Goal: Task Accomplishment & Management: Manage account settings

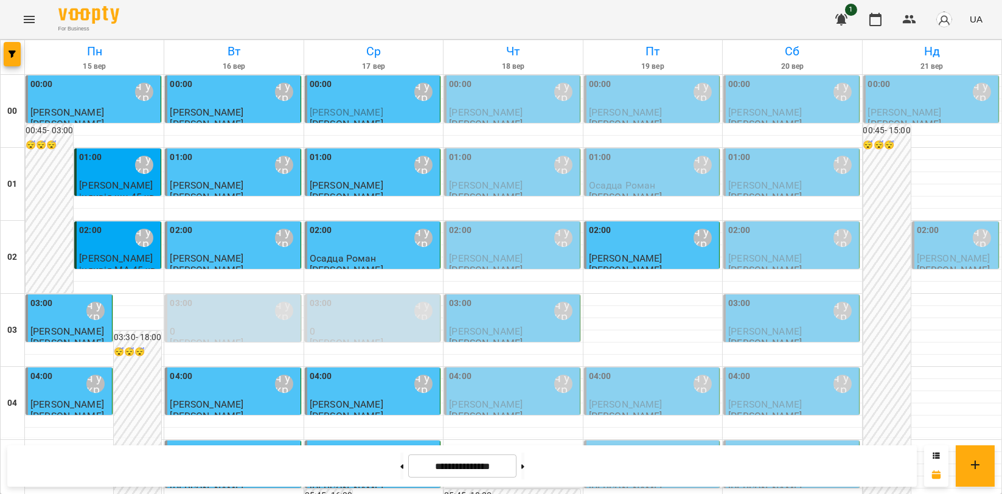
scroll to position [1388, 0]
click at [28, 20] on icon "Menu" at bounding box center [29, 19] width 15 height 15
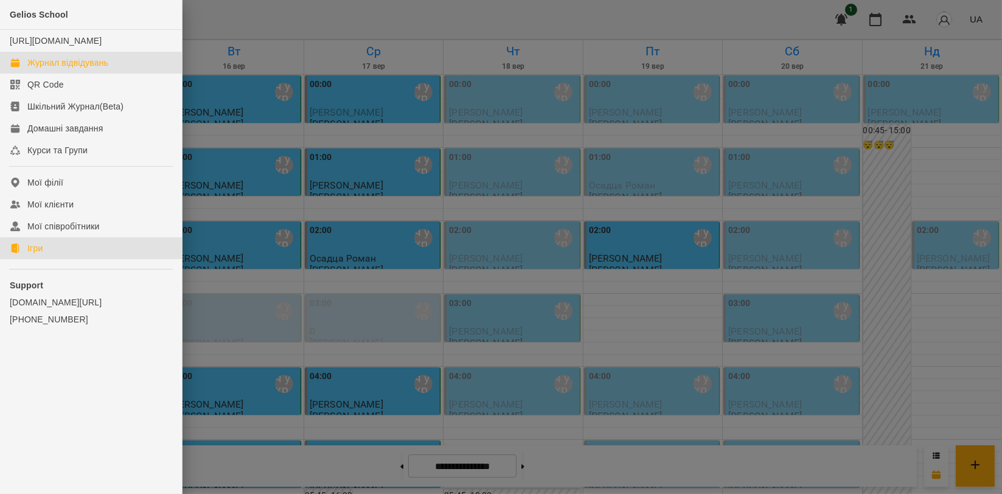
click at [58, 259] on link "Ігри" at bounding box center [91, 248] width 182 height 22
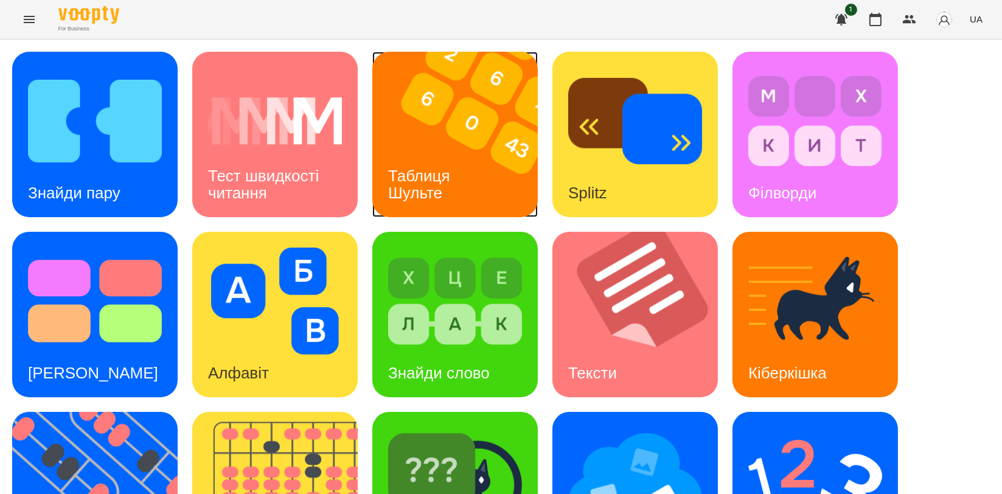
click at [481, 112] on img at bounding box center [462, 134] width 181 height 165
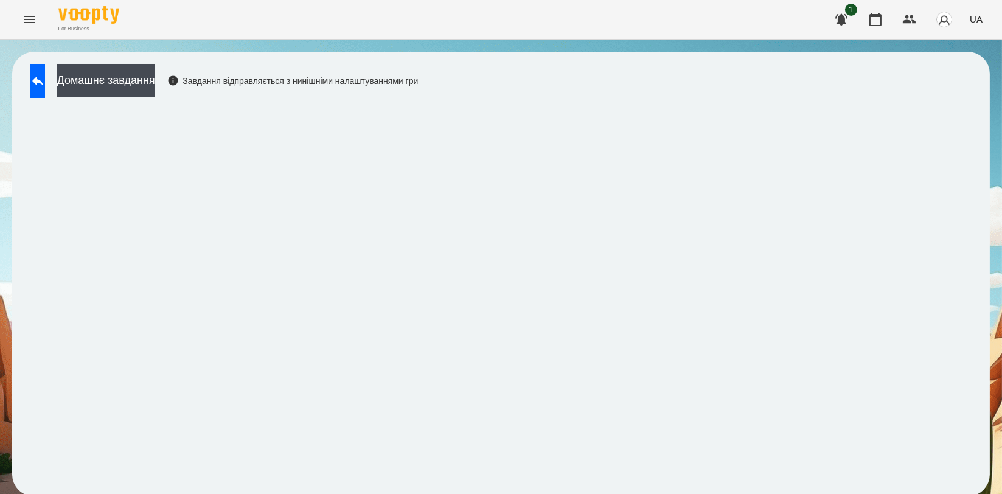
drag, startPoint x: 846, startPoint y: 96, endPoint x: 836, endPoint y: 90, distance: 11.7
click at [836, 90] on div "Домашнє завдання Завдання відправляється з нинішніми налаштуваннями гри" at bounding box center [501, 274] width 978 height 445
click at [38, 79] on button at bounding box center [37, 81] width 15 height 34
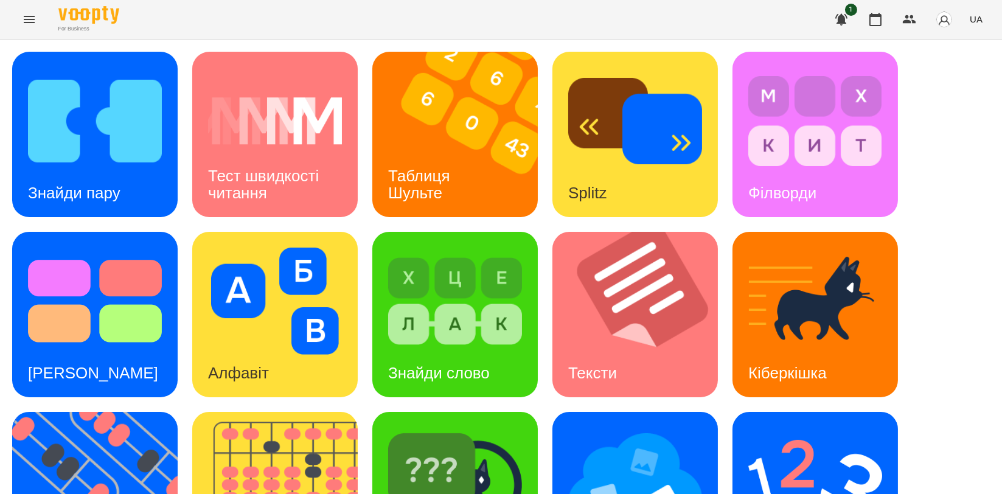
scroll to position [135, 0]
click at [119, 412] on img at bounding box center [102, 494] width 181 height 165
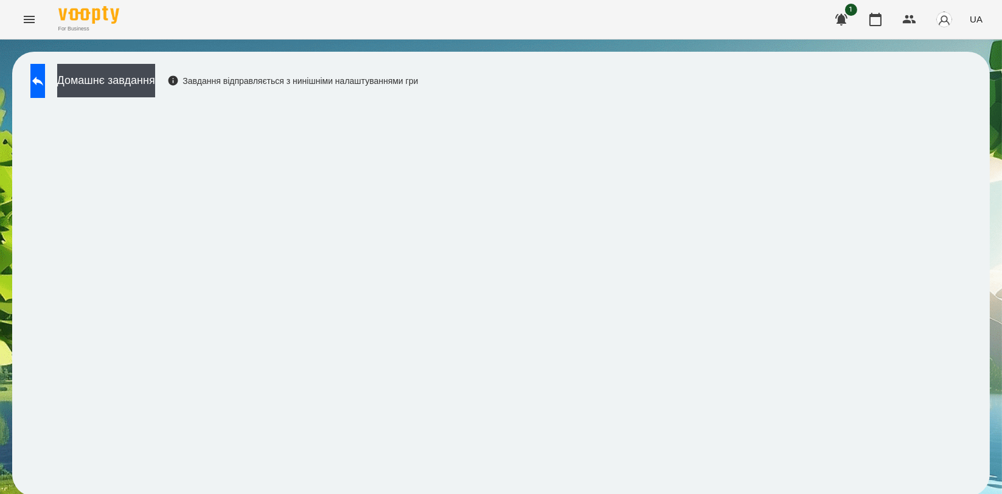
scroll to position [2, 0]
click at [45, 87] on button at bounding box center [37, 81] width 15 height 34
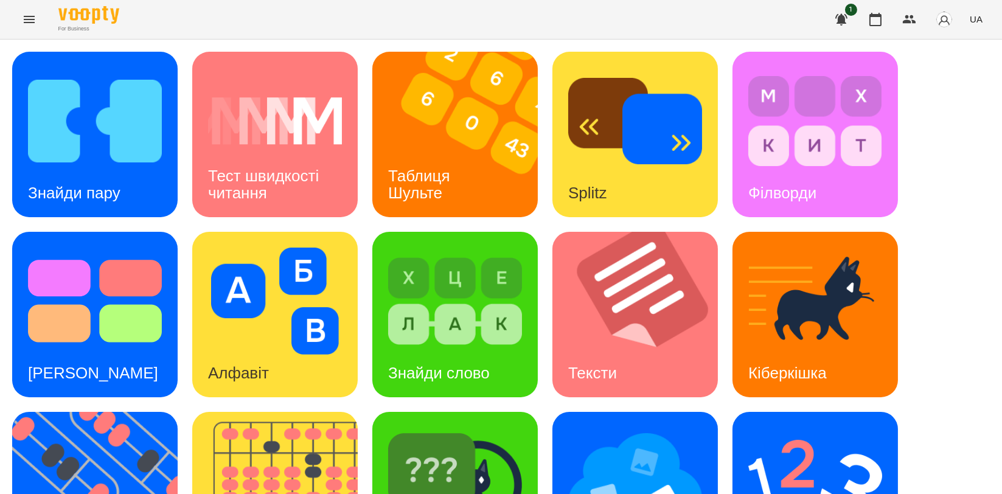
scroll to position [276, 0]
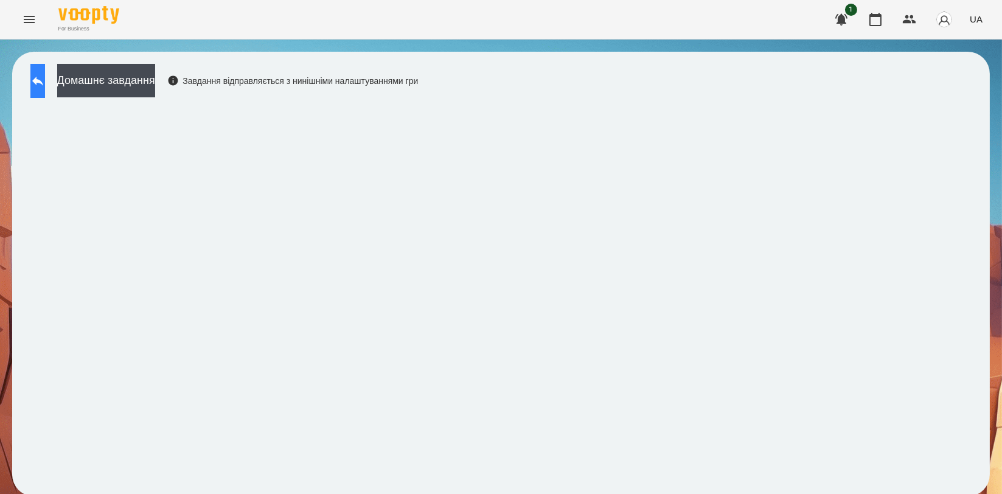
click at [42, 76] on button at bounding box center [37, 81] width 15 height 34
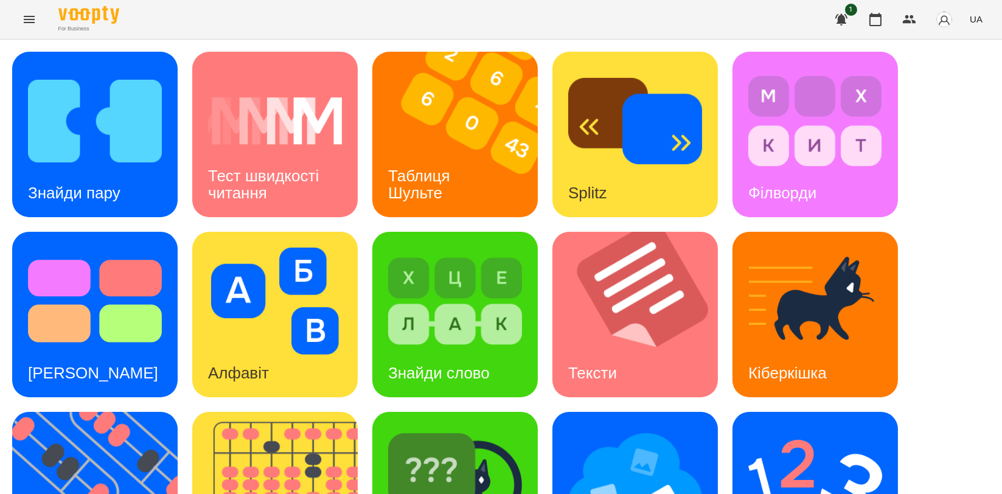
scroll to position [135, 0]
click at [808, 428] on img at bounding box center [815, 481] width 134 height 107
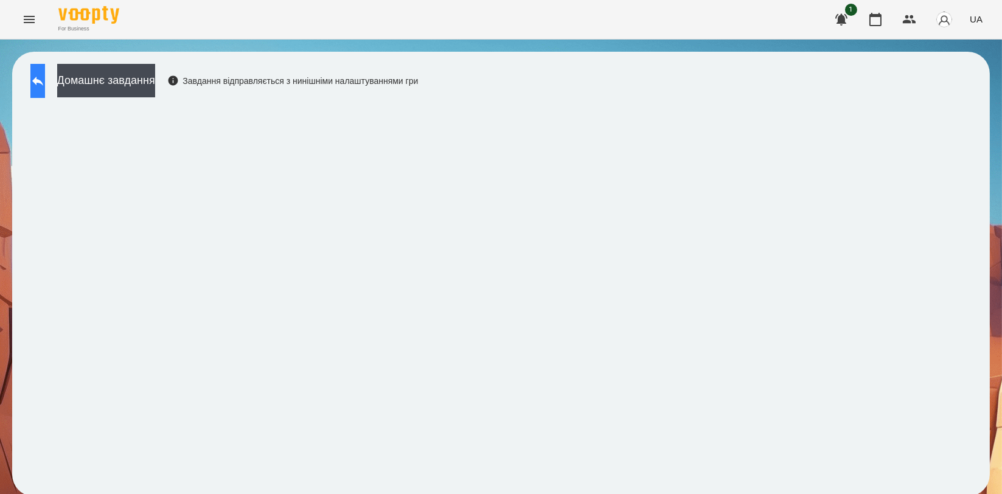
click at [45, 76] on button at bounding box center [37, 81] width 15 height 34
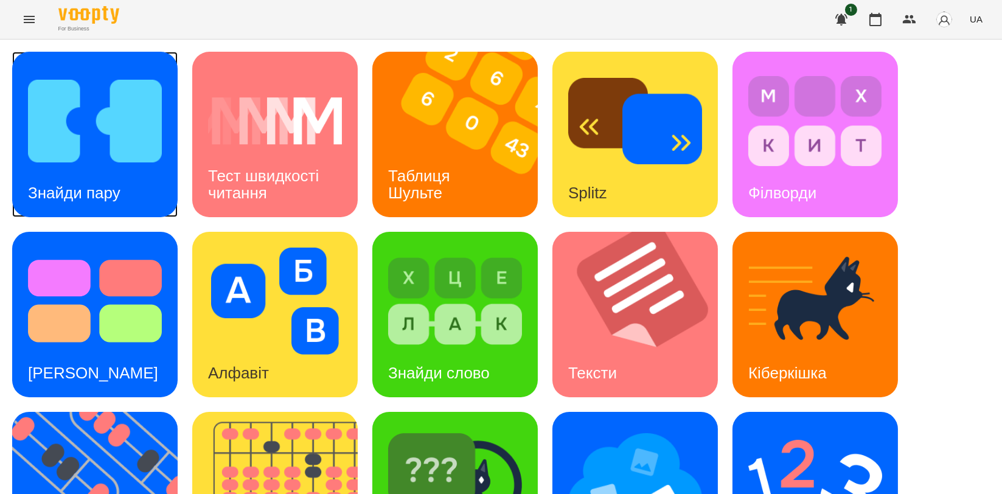
click at [88, 159] on img at bounding box center [95, 121] width 134 height 107
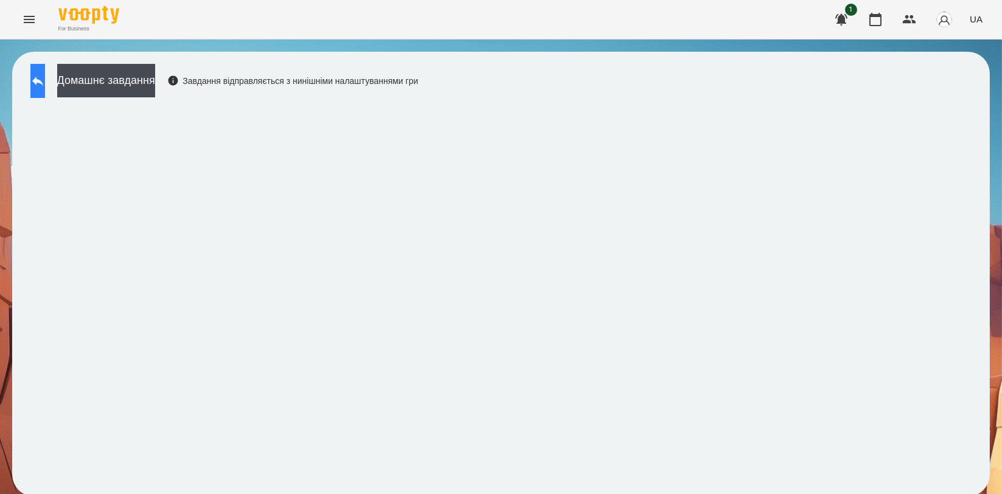
click at [41, 73] on button at bounding box center [37, 81] width 15 height 34
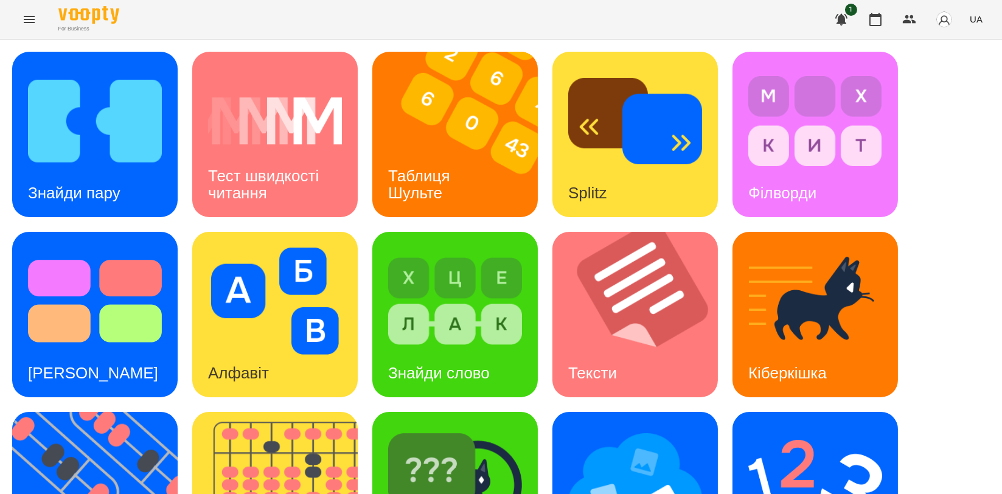
scroll to position [276, 0]
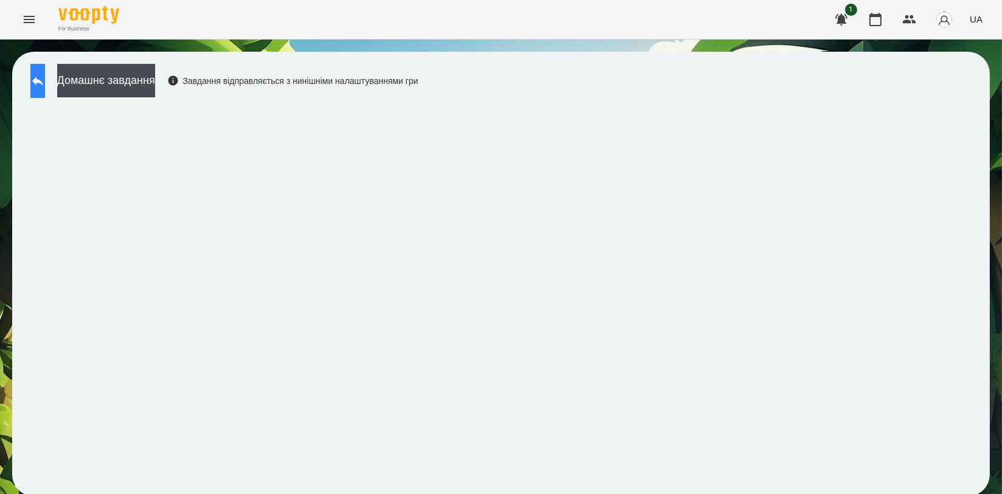
click at [45, 80] on button at bounding box center [37, 81] width 15 height 34
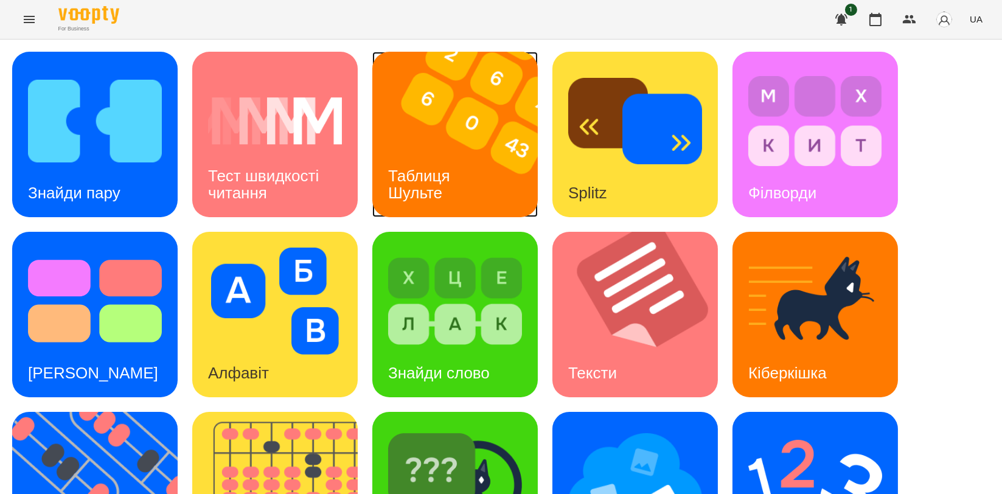
click at [452, 125] on img at bounding box center [462, 134] width 181 height 165
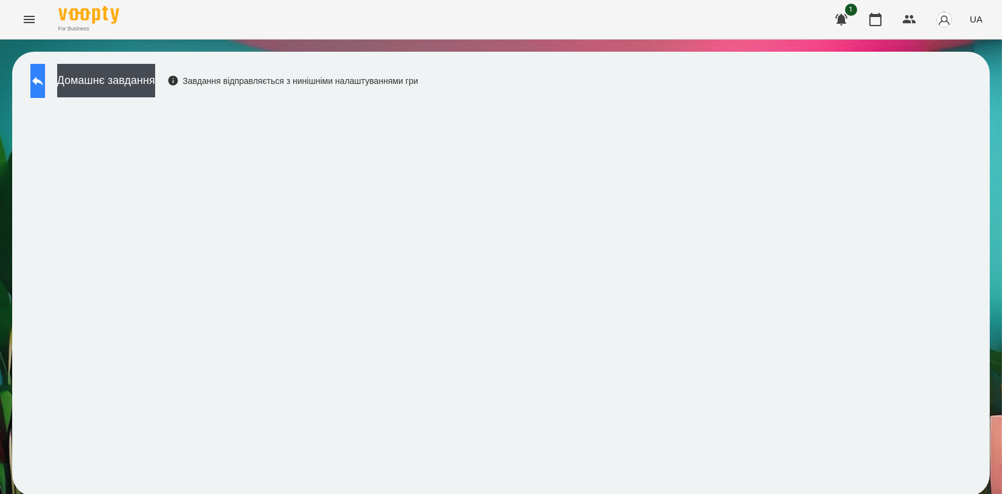
click at [35, 86] on button at bounding box center [37, 81] width 15 height 34
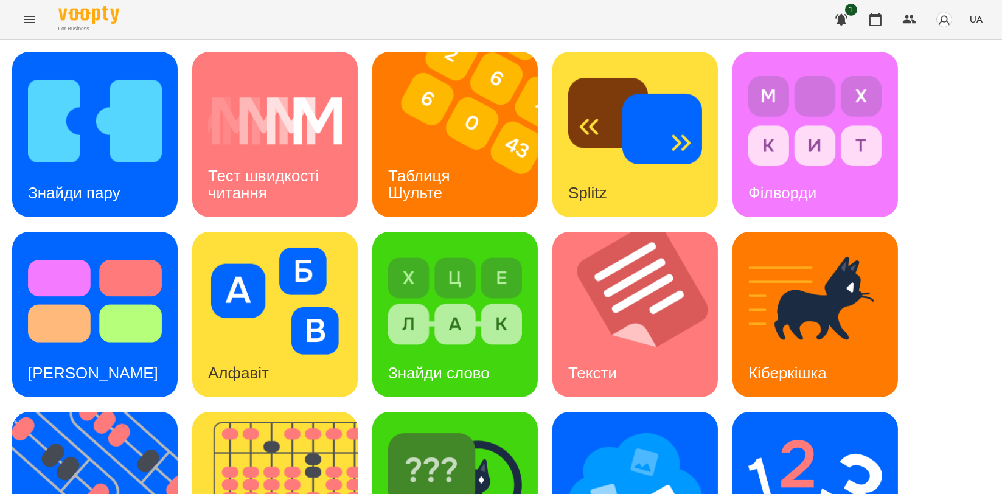
scroll to position [270, 0]
click at [57, 412] on img at bounding box center [102, 494] width 181 height 165
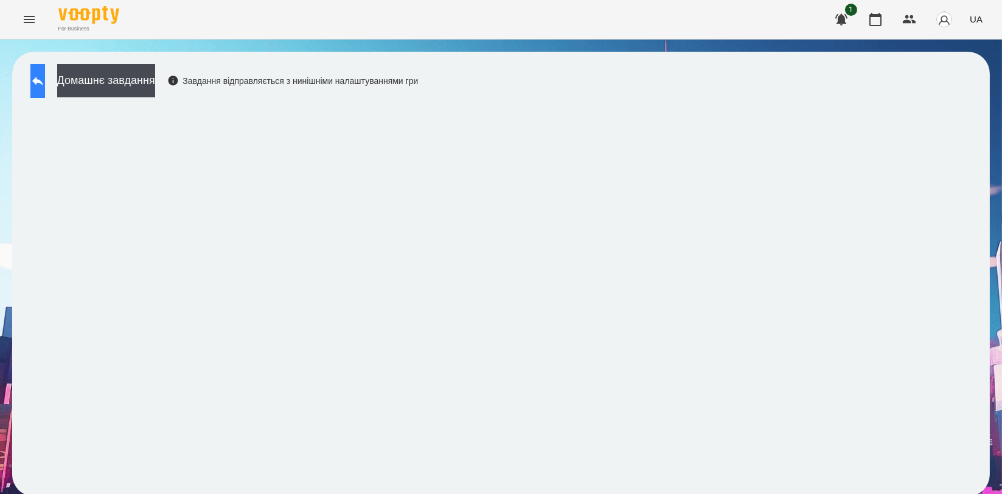
click at [45, 86] on icon at bounding box center [37, 81] width 15 height 15
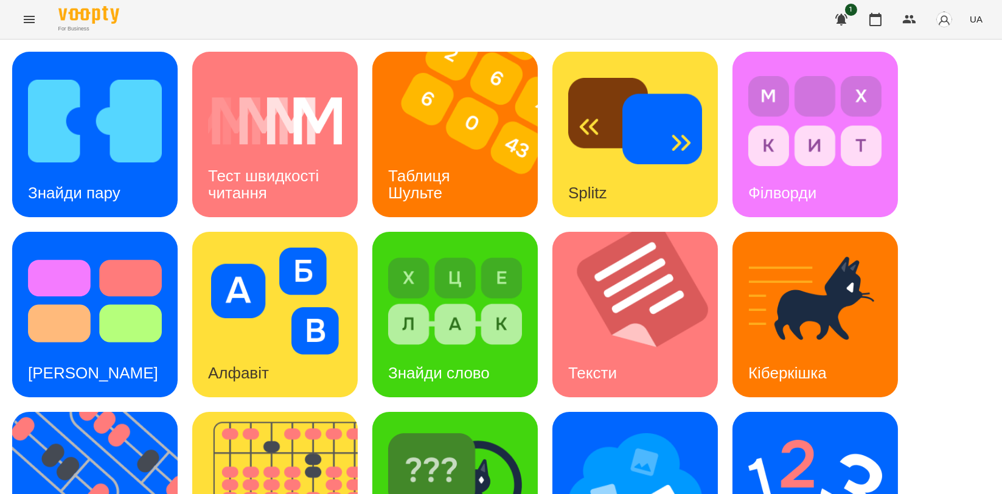
scroll to position [276, 0]
click at [88, 313] on div "Знайди пару Тест швидкості читання Таблиця Шульте Splitz Філворди Тест Струпа А…" at bounding box center [501, 405] width 978 height 706
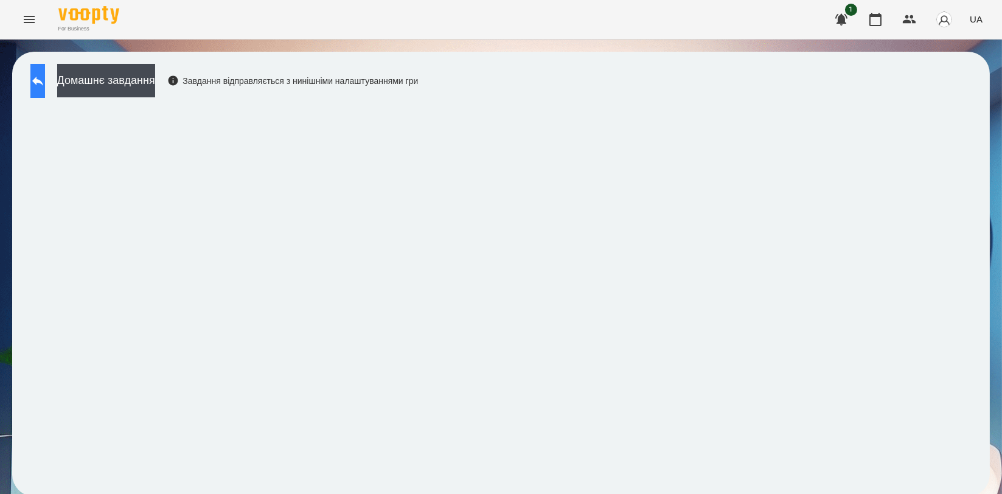
click at [41, 74] on button at bounding box center [37, 81] width 15 height 34
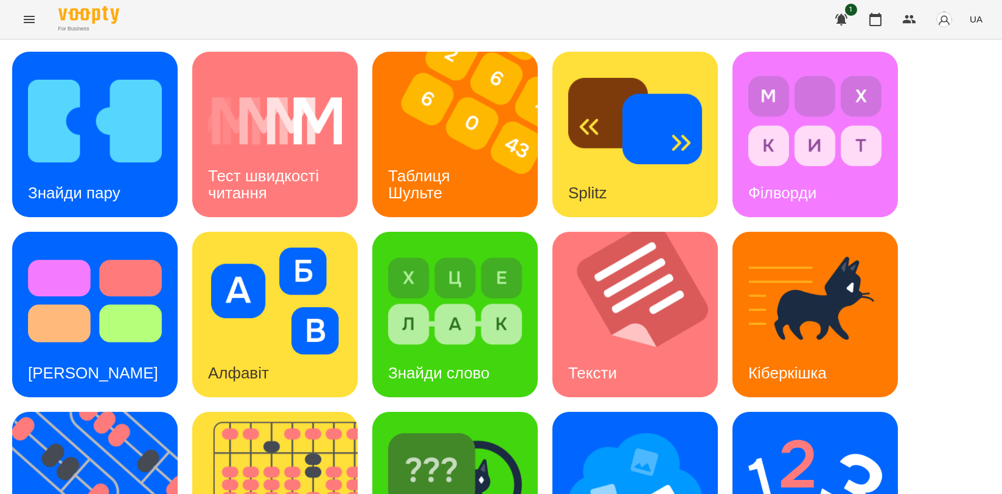
scroll to position [203, 0]
click at [762, 428] on img at bounding box center [815, 481] width 134 height 107
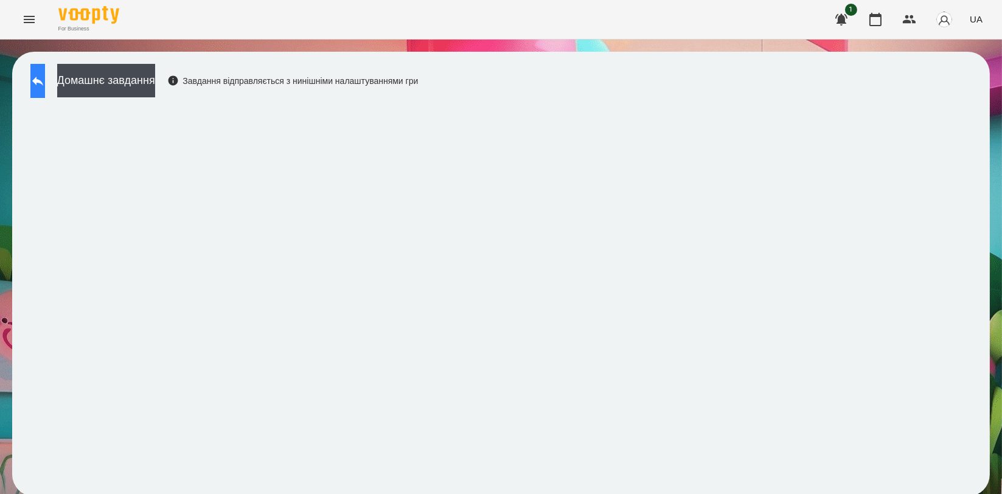
click at [37, 74] on button at bounding box center [37, 81] width 15 height 34
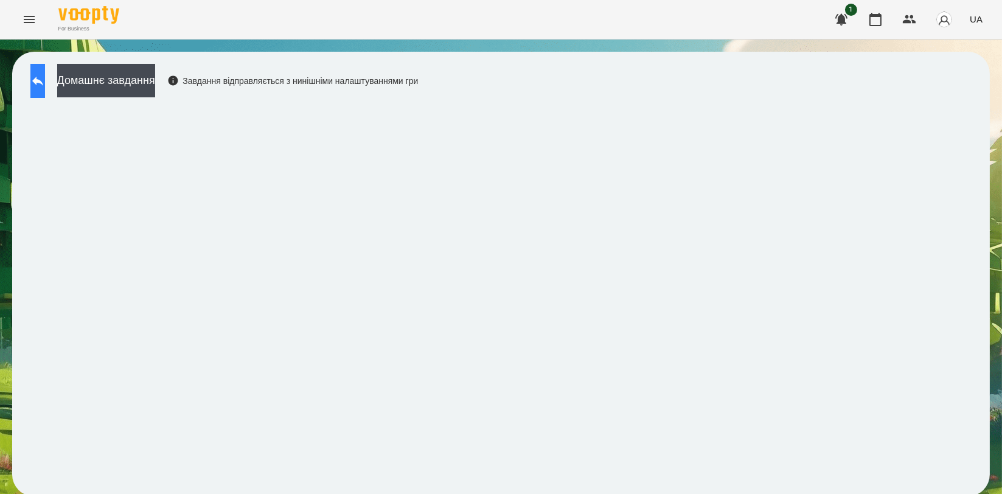
click at [43, 79] on icon at bounding box center [37, 81] width 11 height 9
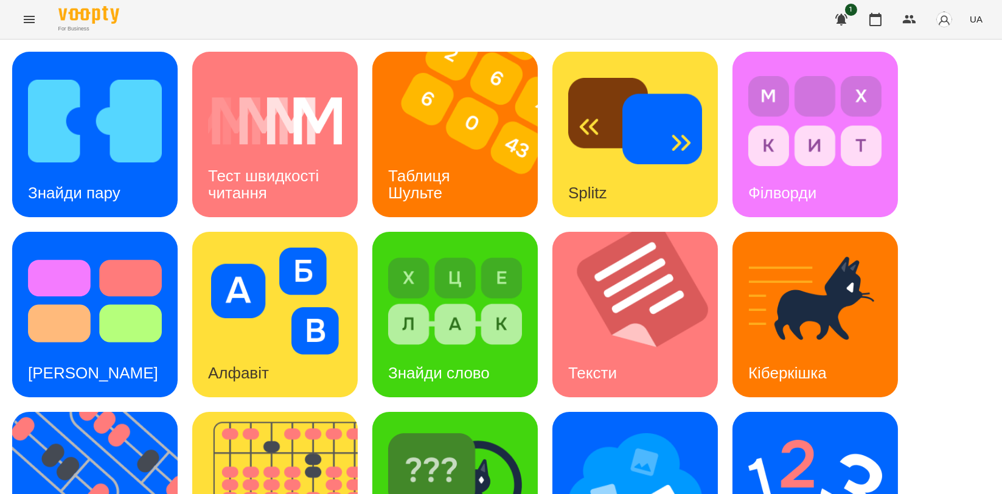
scroll to position [276, 0]
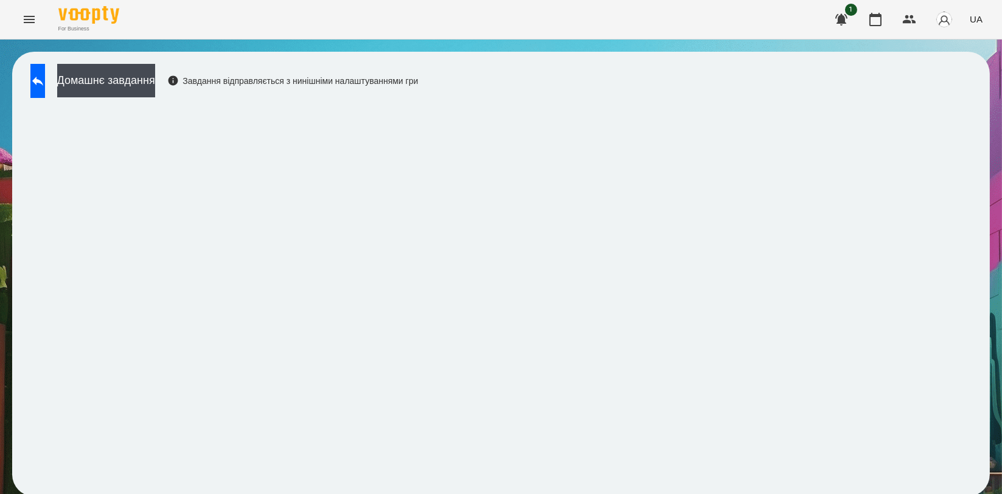
click at [977, 124] on div "Домашнє завдання Завдання відправляється з нинішніми налаштуваннями гри" at bounding box center [501, 274] width 978 height 445
click at [45, 84] on icon at bounding box center [37, 81] width 15 height 15
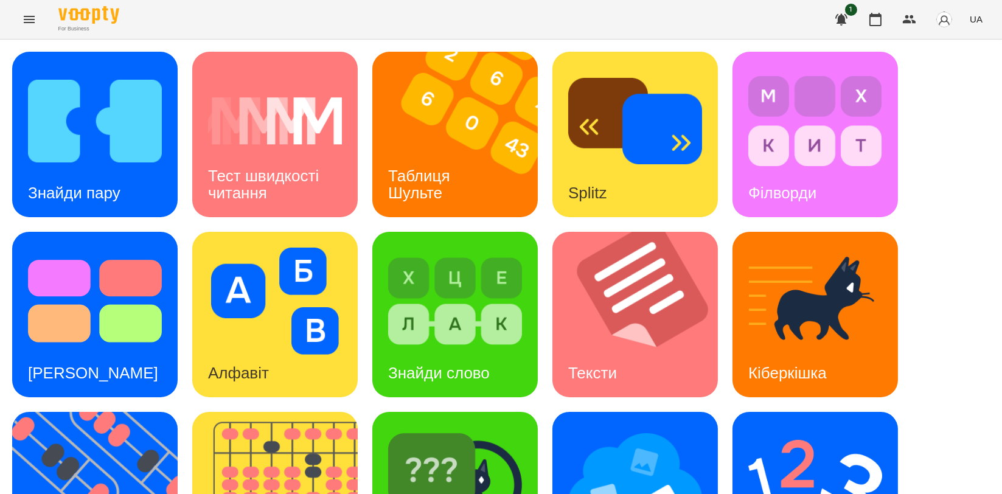
scroll to position [203, 0]
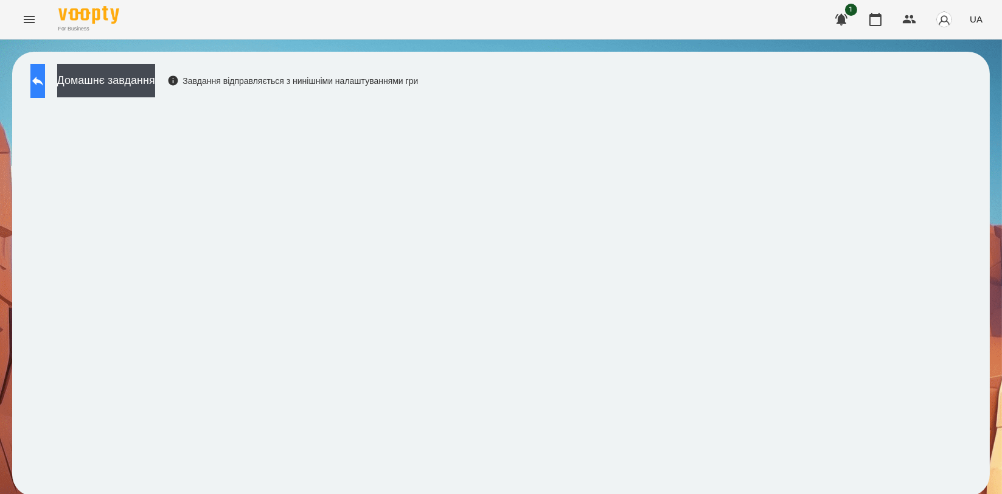
click at [45, 86] on icon at bounding box center [37, 81] width 15 height 15
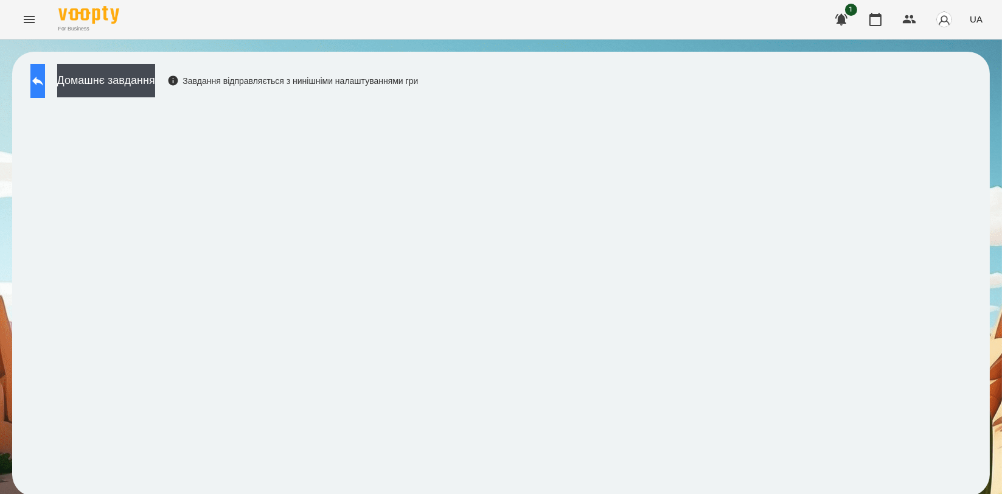
click at [38, 83] on button at bounding box center [37, 81] width 15 height 34
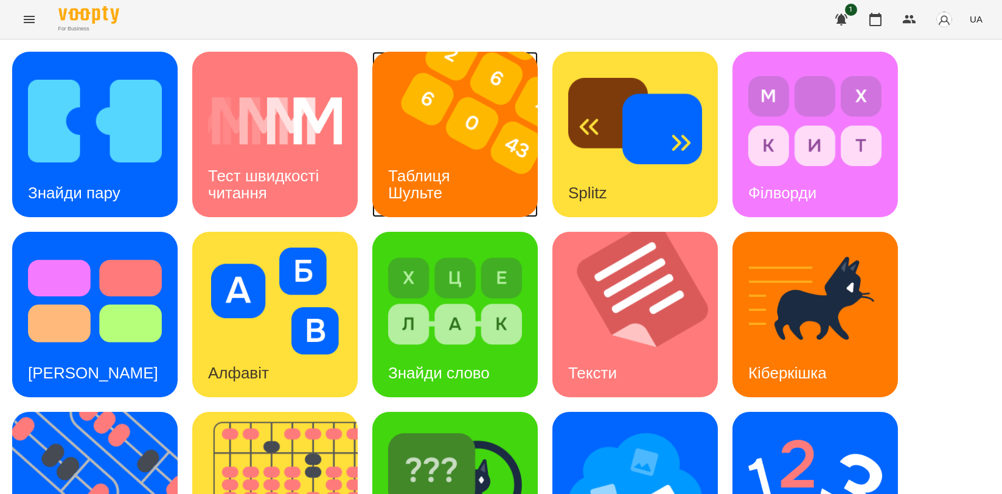
click at [440, 179] on h3 "Таблиця Шульте" at bounding box center [421, 184] width 66 height 35
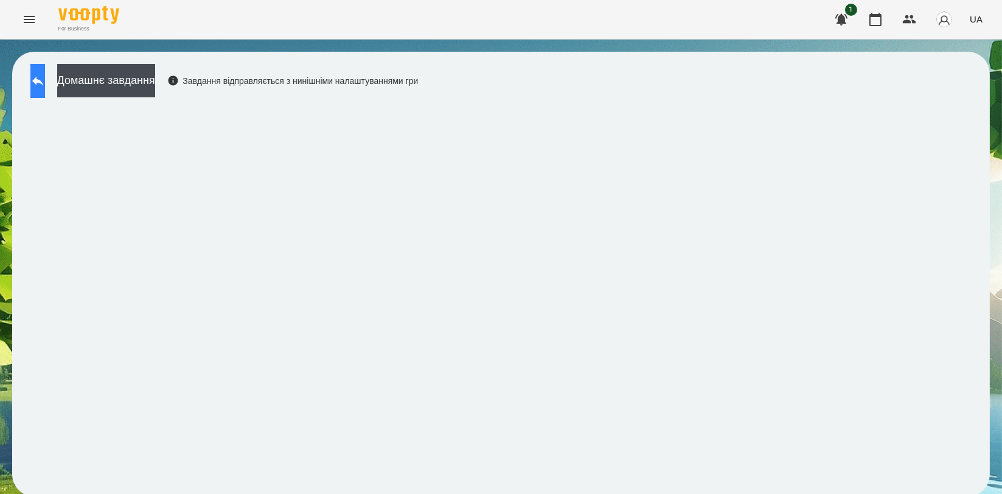
click at [45, 82] on icon at bounding box center [37, 81] width 15 height 15
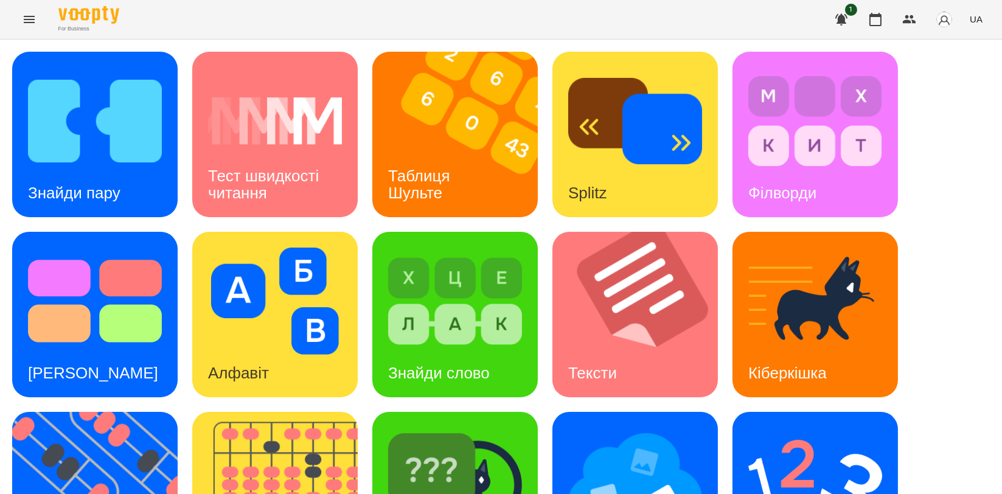
scroll to position [135, 0]
click at [223, 349] on div "Алфавіт" at bounding box center [238, 373] width 92 height 48
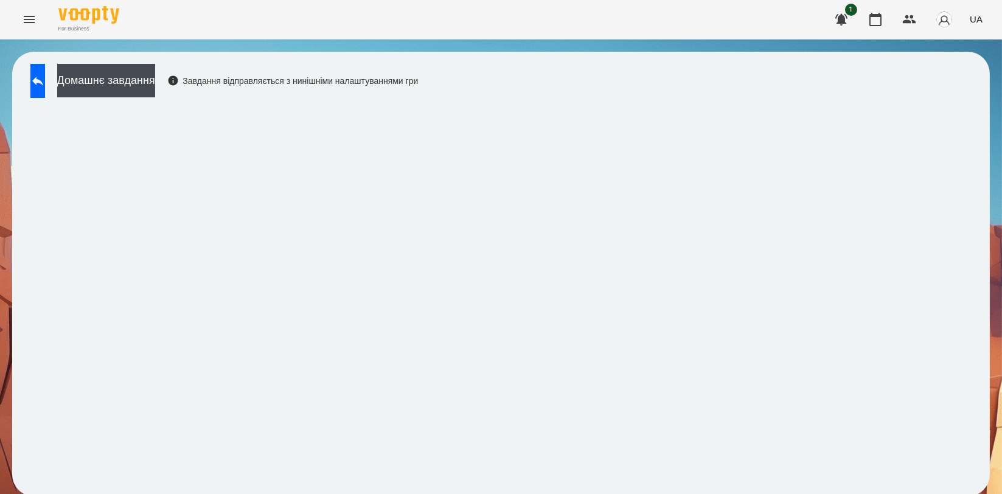
scroll to position [2, 0]
click at [45, 83] on button at bounding box center [37, 81] width 15 height 34
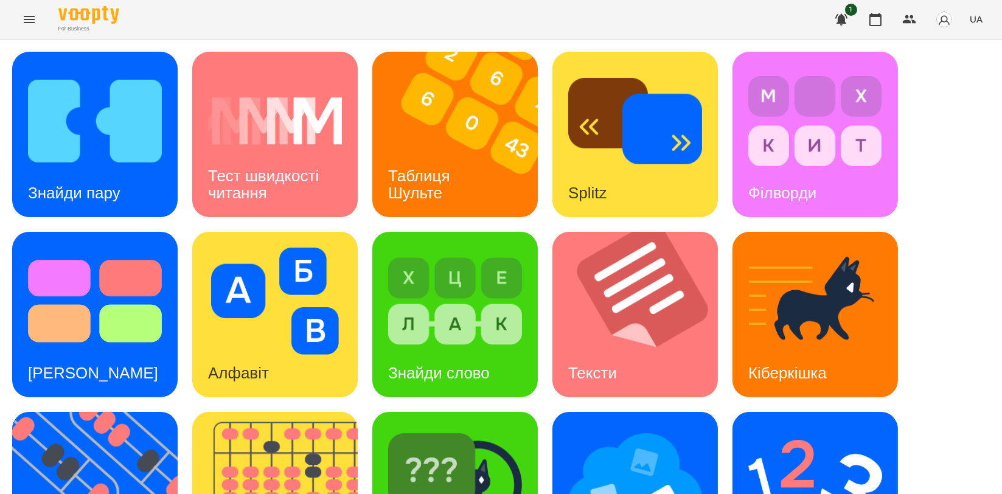
scroll to position [204, 0]
click at [107, 248] on img at bounding box center [95, 301] width 134 height 107
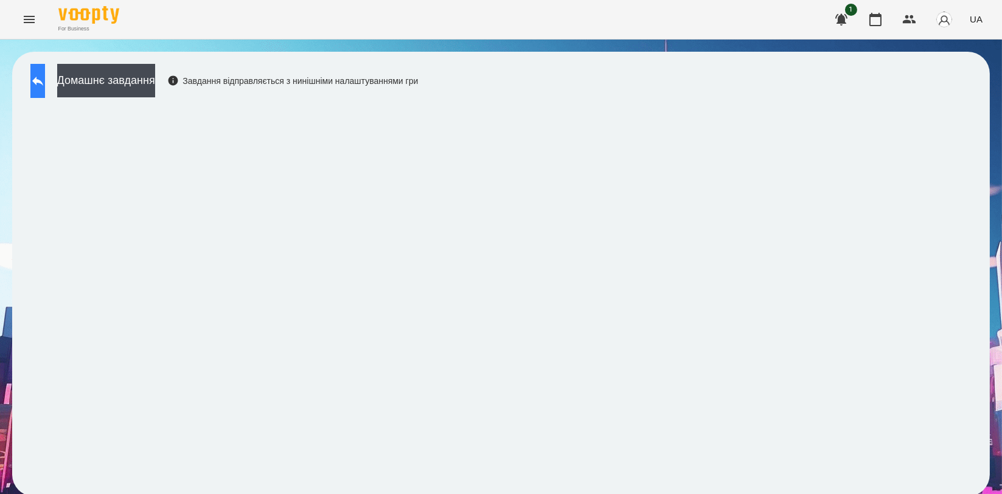
click at [41, 91] on button at bounding box center [37, 81] width 15 height 34
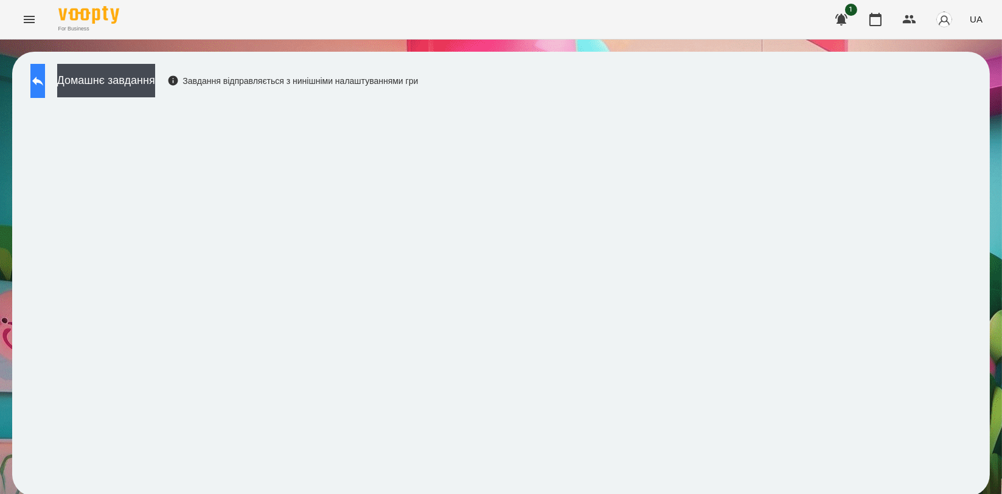
click at [41, 69] on button at bounding box center [37, 81] width 15 height 34
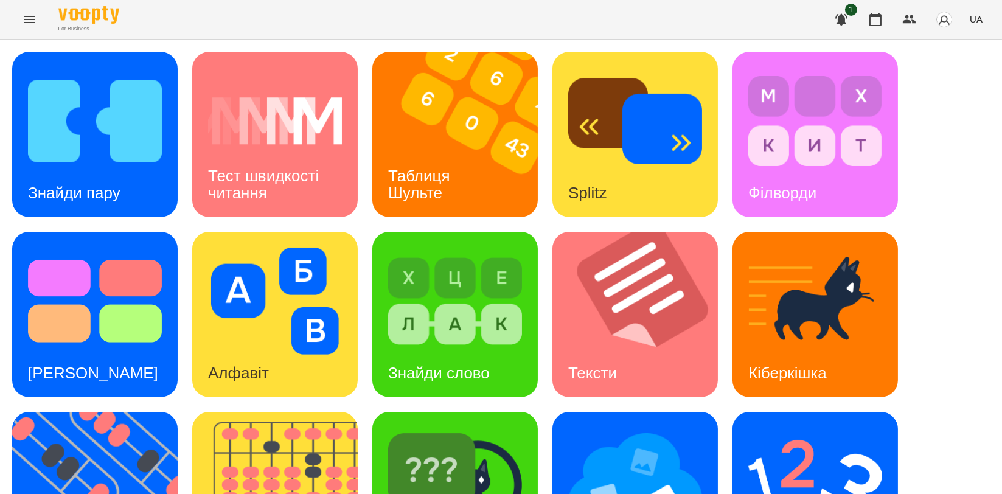
scroll to position [203, 0]
click at [468, 428] on img at bounding box center [455, 481] width 134 height 107
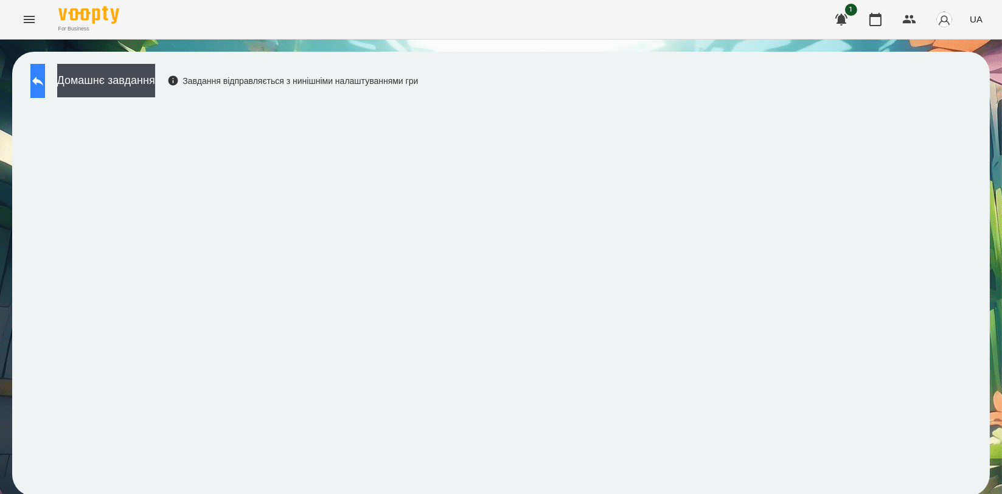
click at [33, 82] on button at bounding box center [37, 81] width 15 height 34
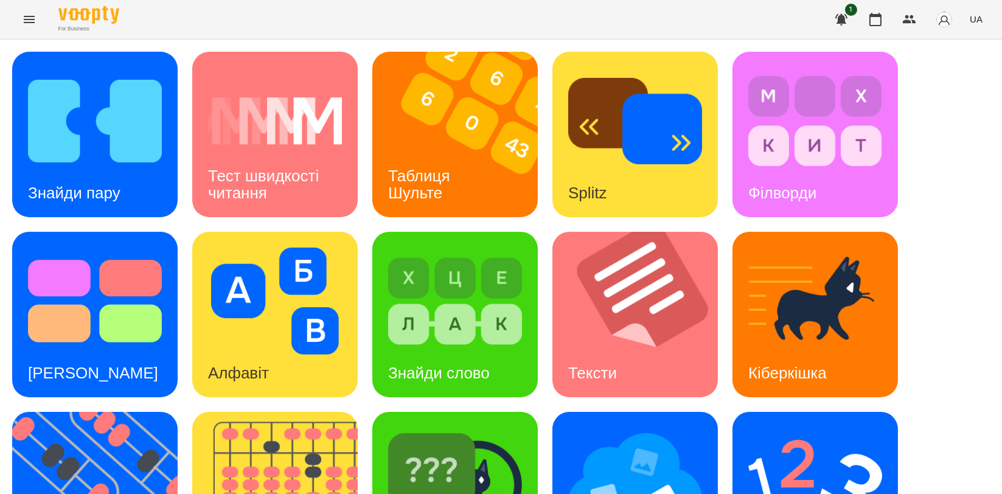
scroll to position [270, 0]
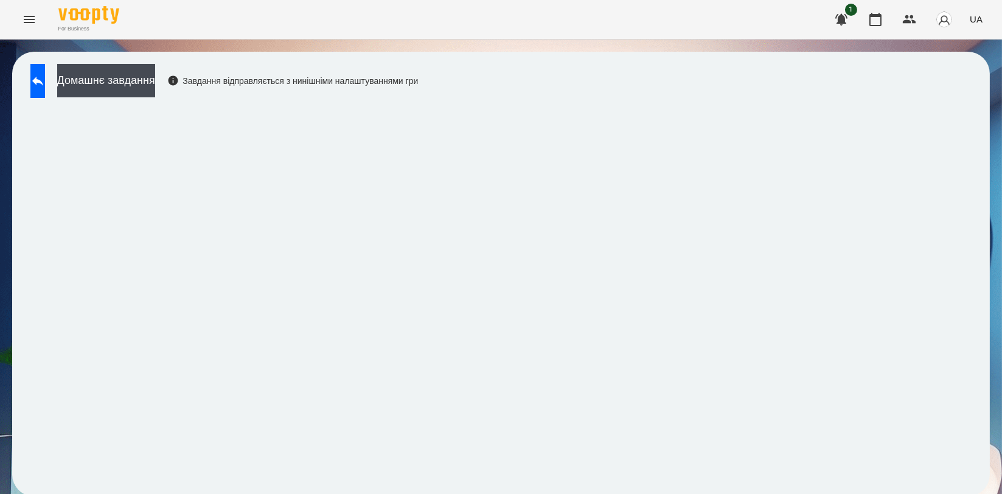
scroll to position [2, 0]
click at [45, 72] on button at bounding box center [37, 81] width 15 height 34
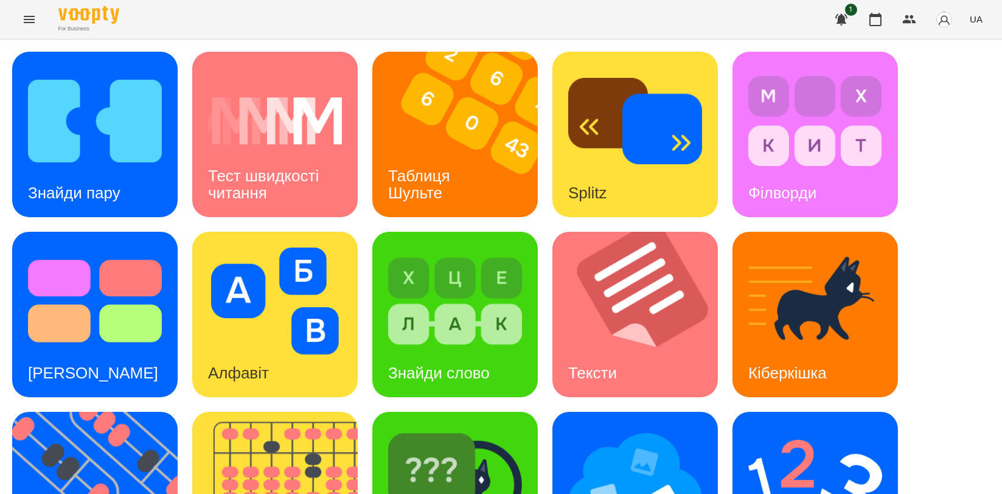
scroll to position [273, 0]
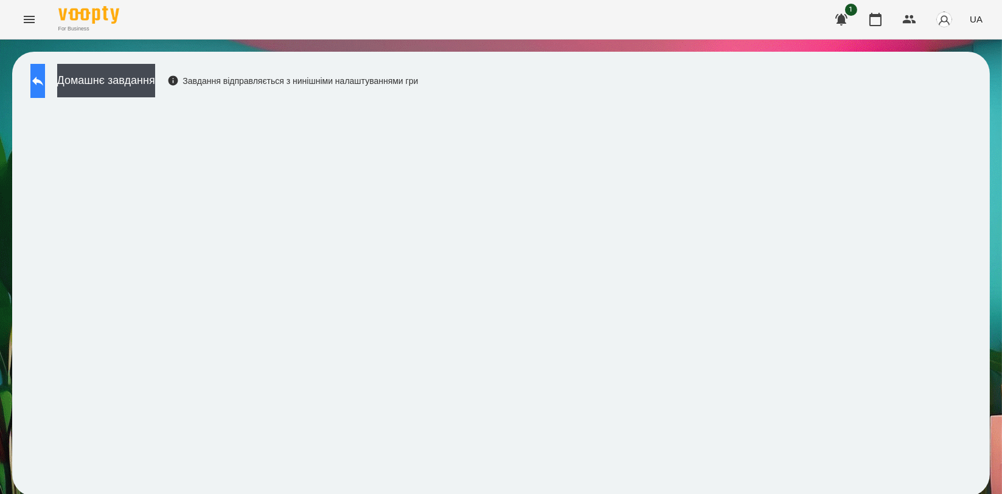
click at [45, 86] on icon at bounding box center [37, 81] width 15 height 15
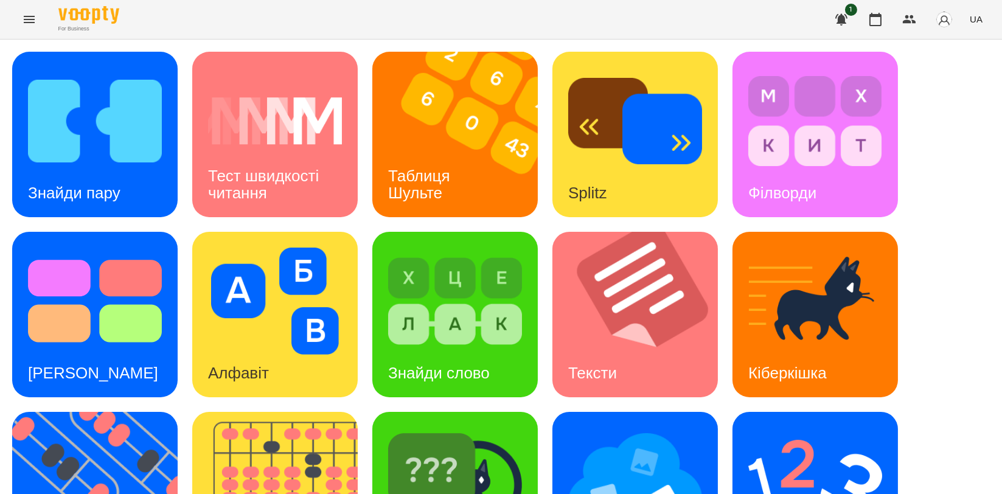
scroll to position [203, 0]
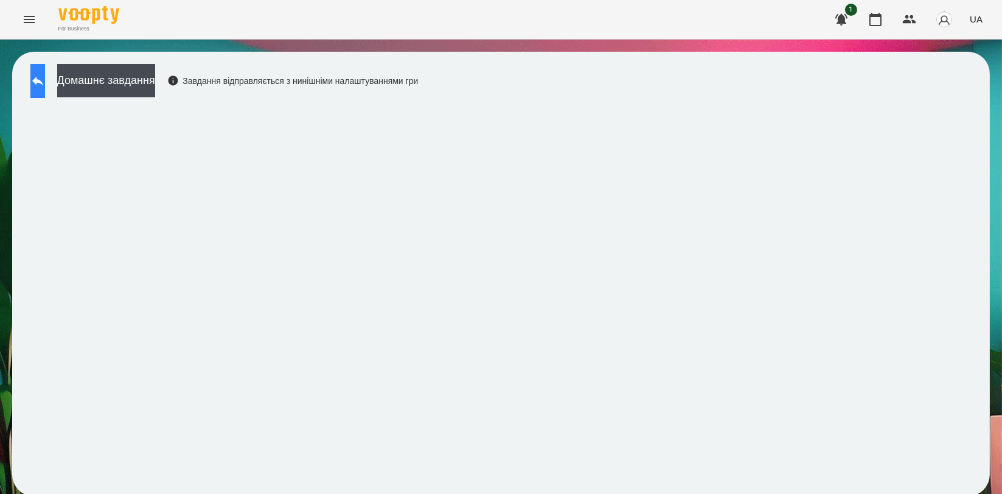
click at [45, 74] on icon at bounding box center [37, 81] width 15 height 15
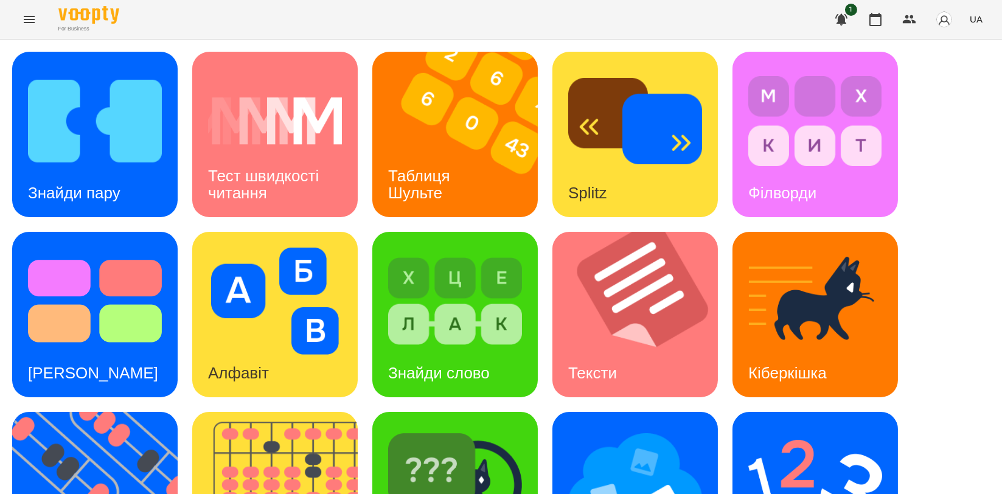
scroll to position [270, 0]
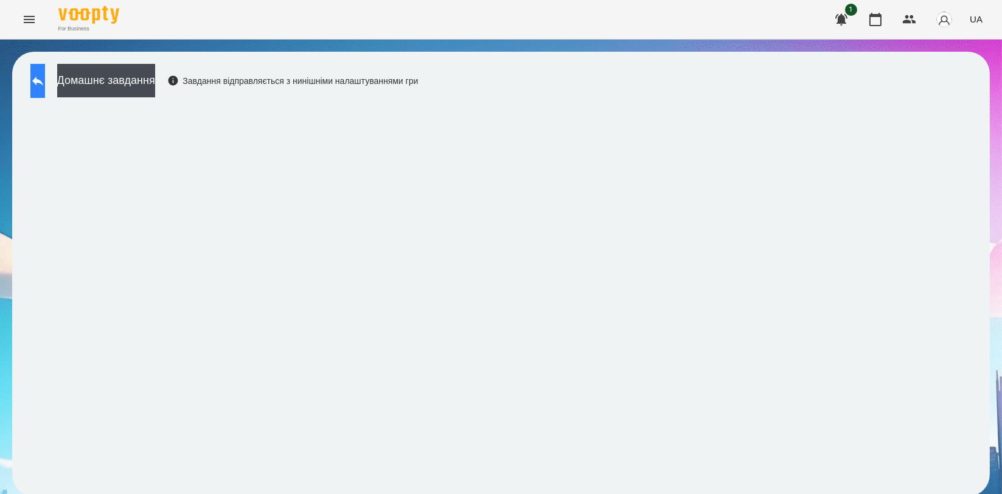
click at [45, 90] on button at bounding box center [37, 81] width 15 height 34
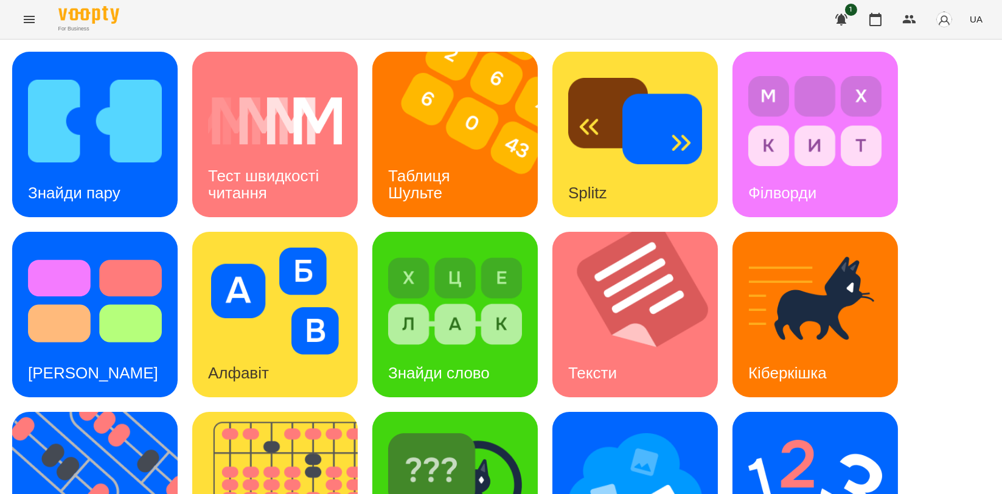
scroll to position [68, 0]
click at [436, 428] on img at bounding box center [455, 481] width 134 height 107
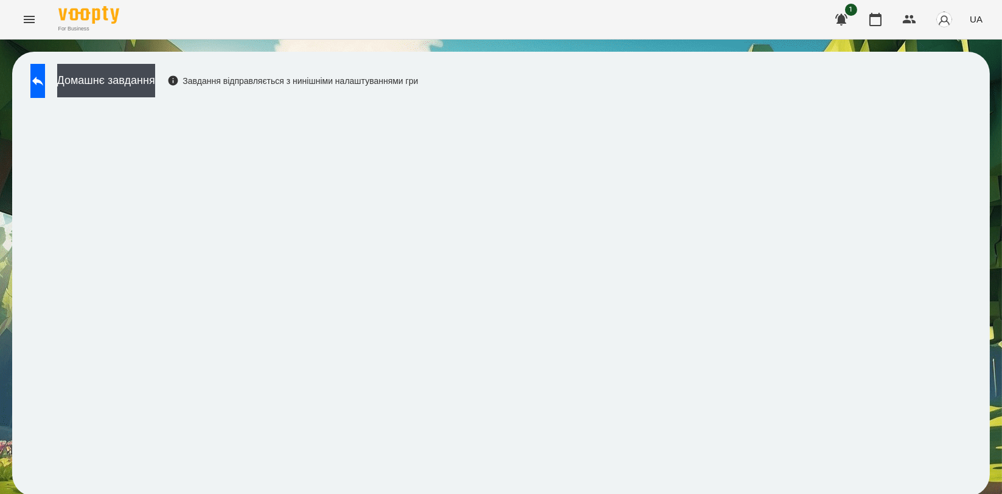
click at [969, 22] on button "UA" at bounding box center [976, 19] width 23 height 23
click at [949, 71] on div "Українська" at bounding box center [953, 69] width 62 height 22
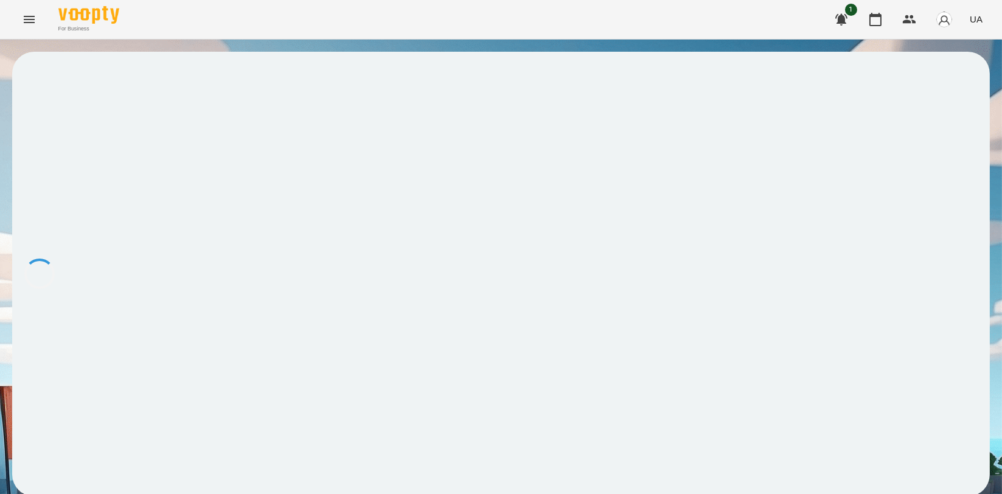
click at [981, 23] on span "UA" at bounding box center [976, 19] width 13 height 13
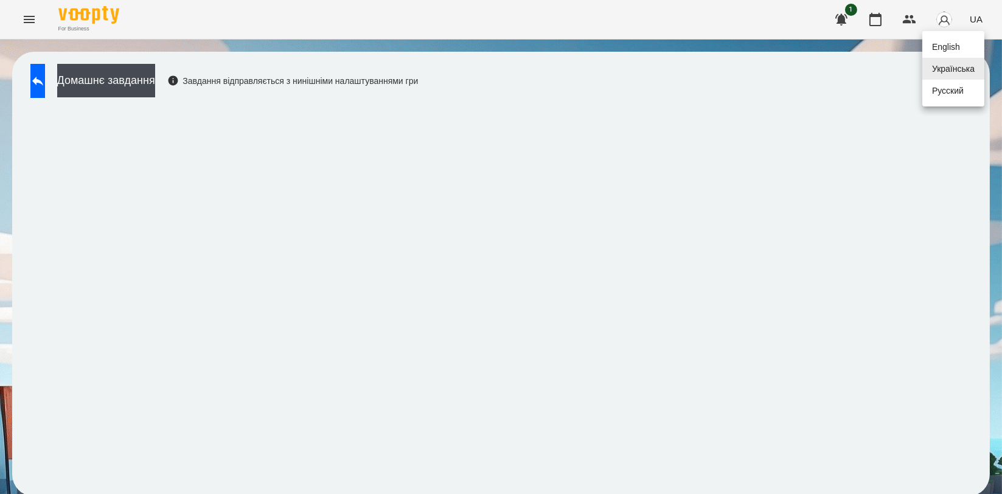
click at [965, 41] on div "English" at bounding box center [953, 47] width 62 height 22
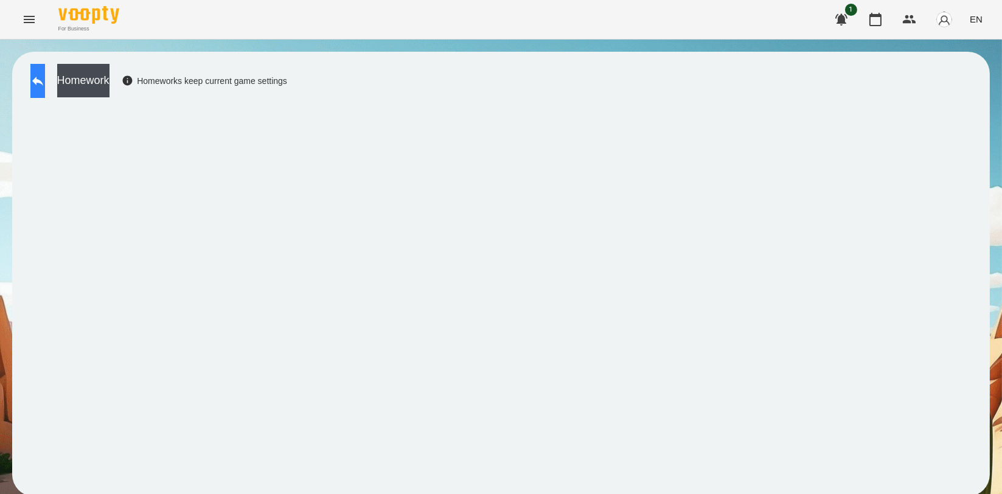
click at [45, 80] on button at bounding box center [37, 81] width 15 height 34
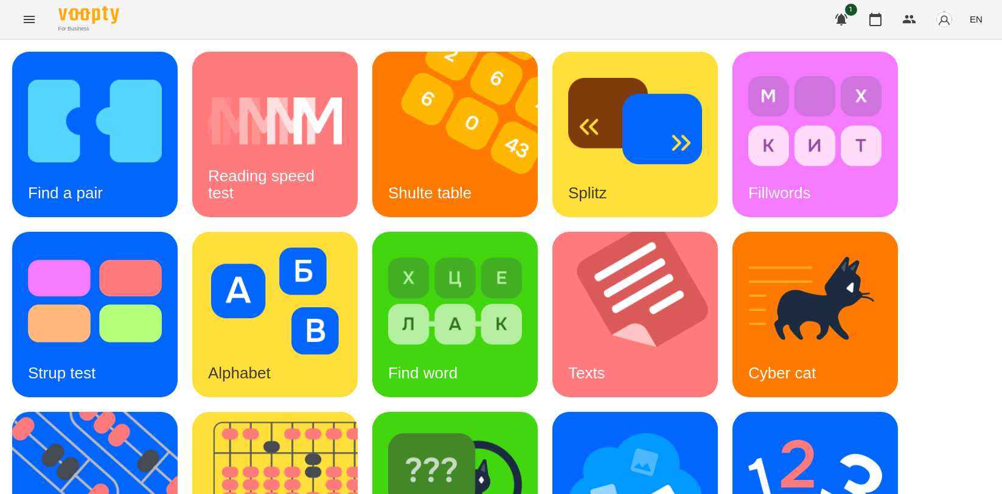
click at [977, 22] on span "EN" at bounding box center [976, 19] width 13 height 13
click at [955, 68] on div "Українська" at bounding box center [953, 69] width 62 height 22
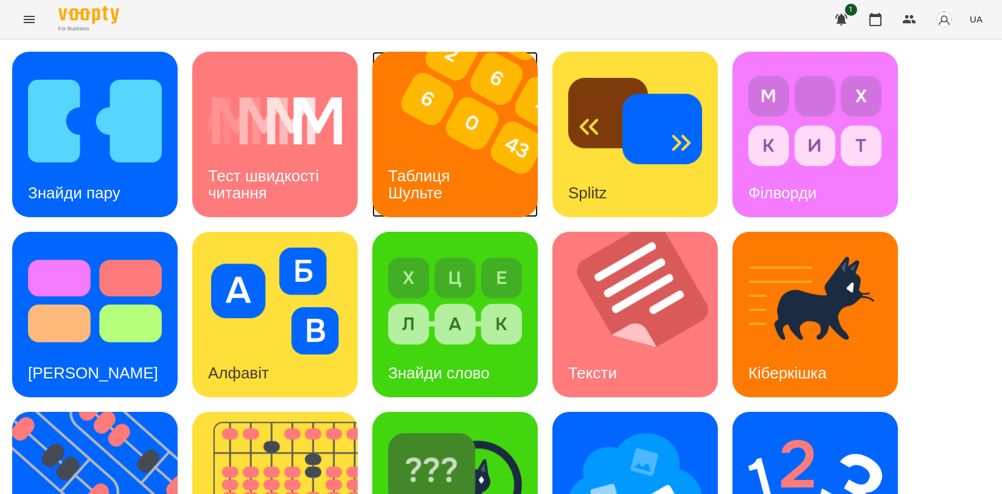
click at [479, 136] on img at bounding box center [462, 134] width 181 height 165
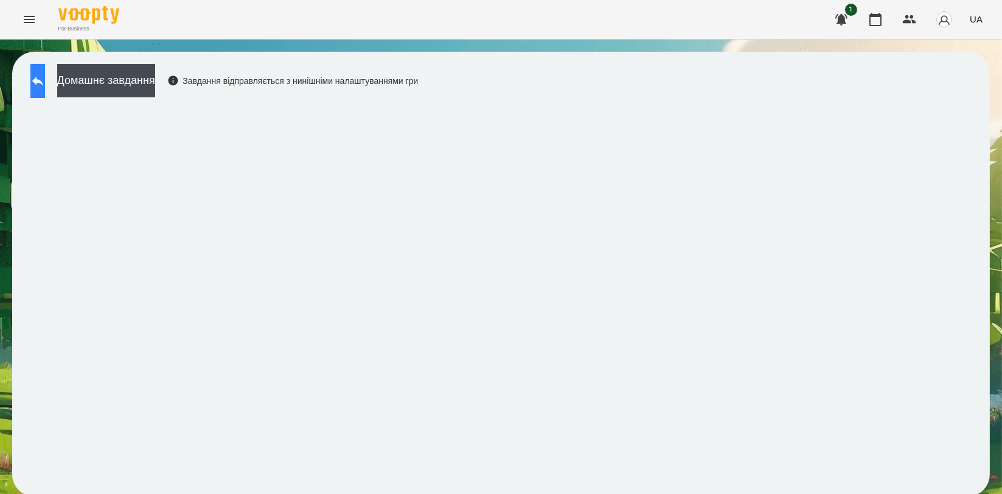
click at [44, 72] on button at bounding box center [37, 81] width 15 height 34
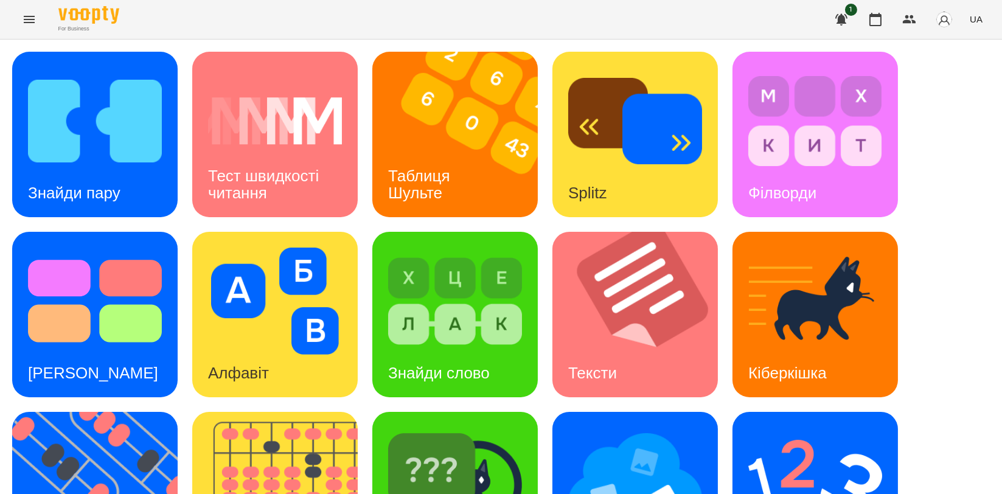
scroll to position [270, 0]
click at [114, 412] on img at bounding box center [102, 494] width 181 height 165
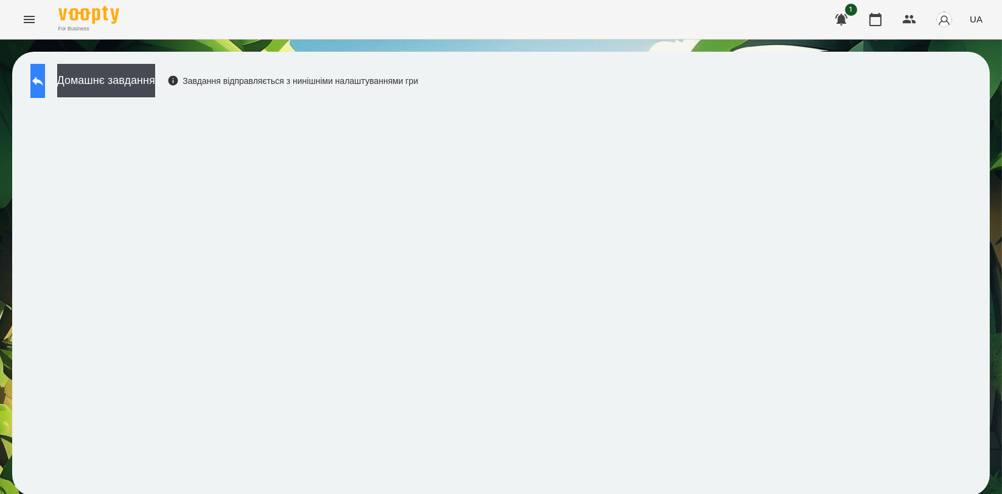
click at [38, 72] on button at bounding box center [37, 81] width 15 height 34
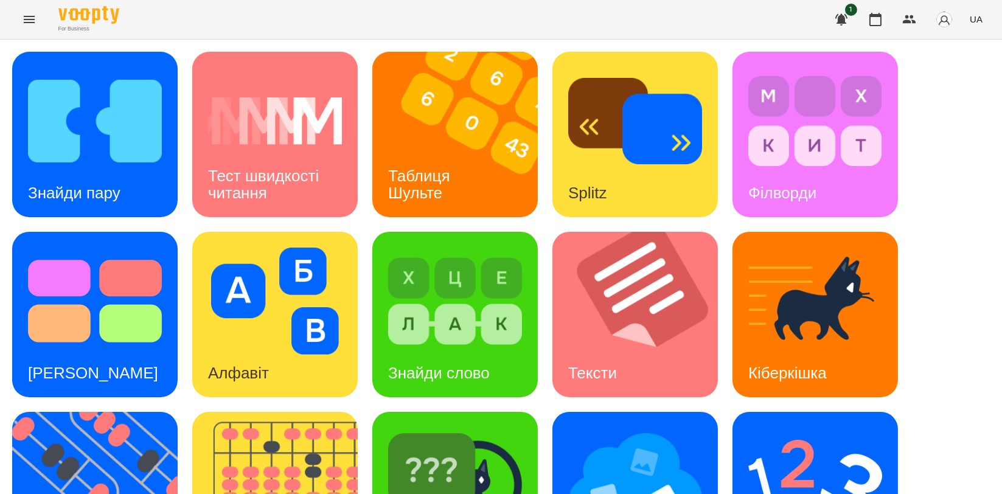
scroll to position [276, 0]
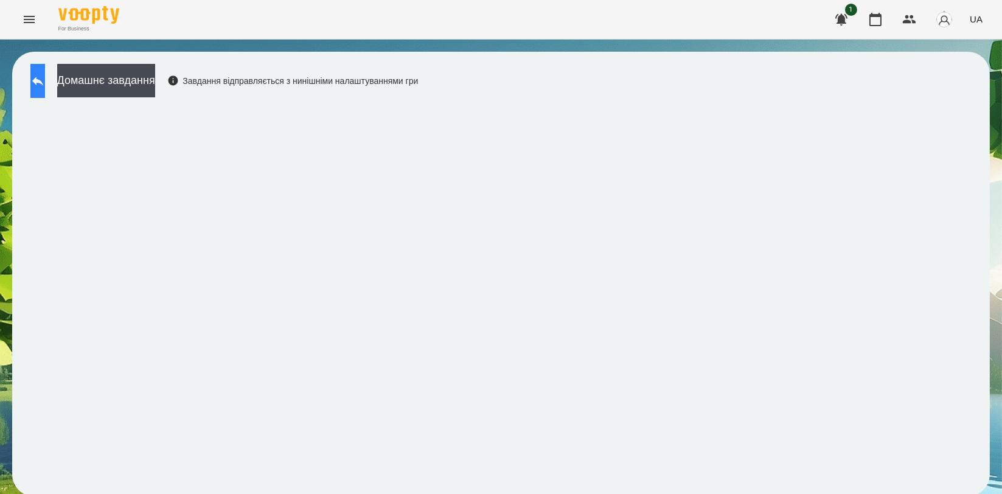
click at [43, 82] on icon at bounding box center [37, 81] width 11 height 9
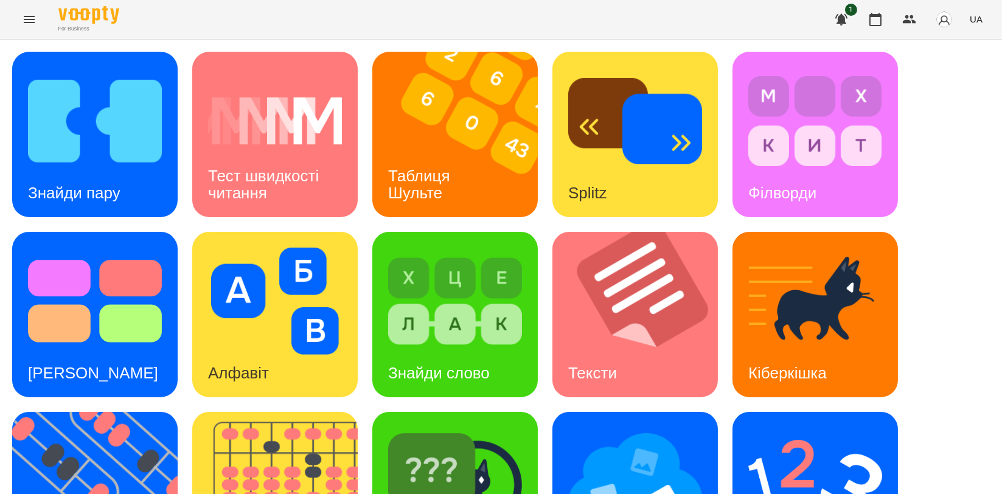
scroll to position [203, 0]
click at [826, 428] on img at bounding box center [815, 481] width 134 height 107
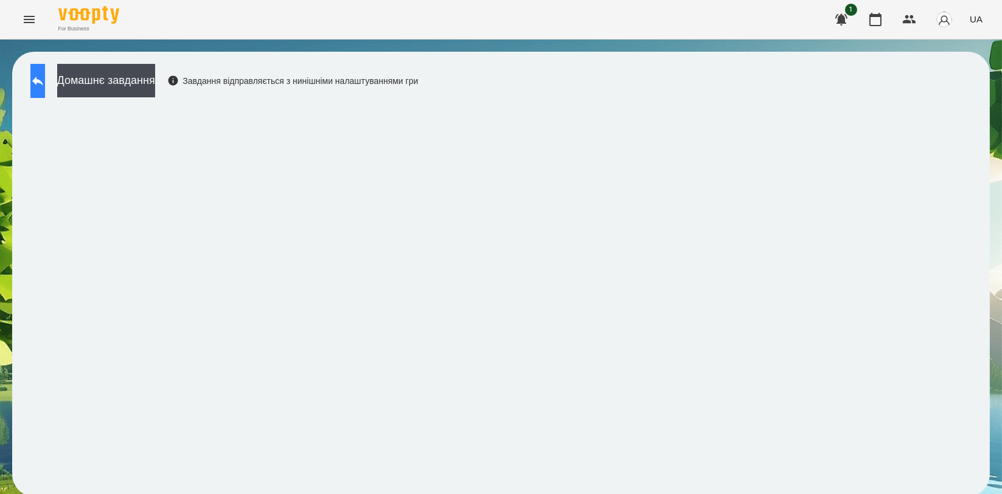
click at [44, 83] on icon at bounding box center [37, 81] width 15 height 15
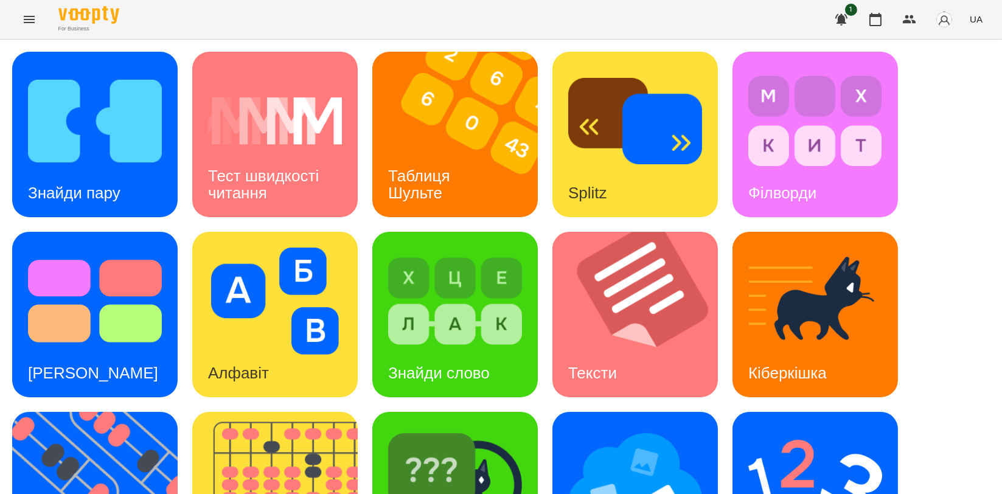
scroll to position [203, 0]
click at [334, 412] on img at bounding box center [282, 494] width 181 height 165
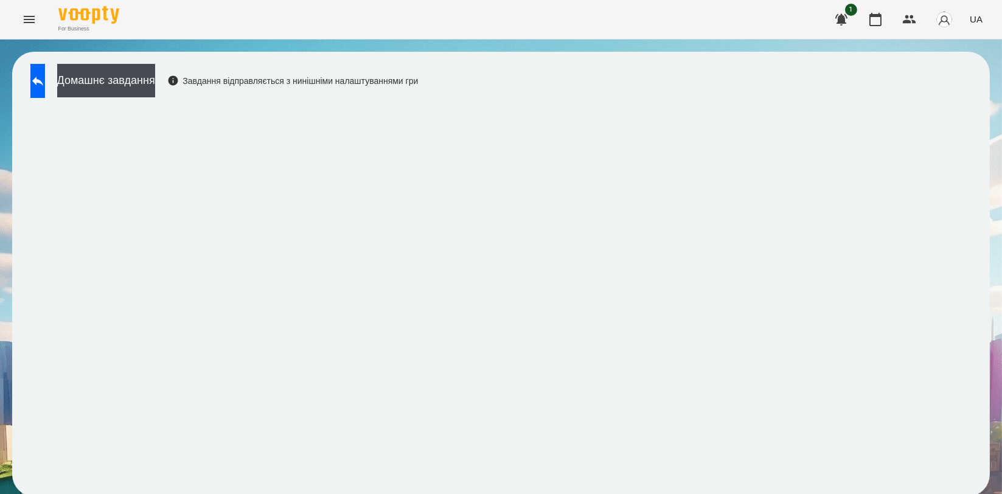
click at [985, 476] on div "Домашнє завдання Завдання відправляється з нинішніми налаштуваннями гри" at bounding box center [501, 274] width 1002 height 469
click at [42, 88] on button at bounding box center [37, 81] width 15 height 34
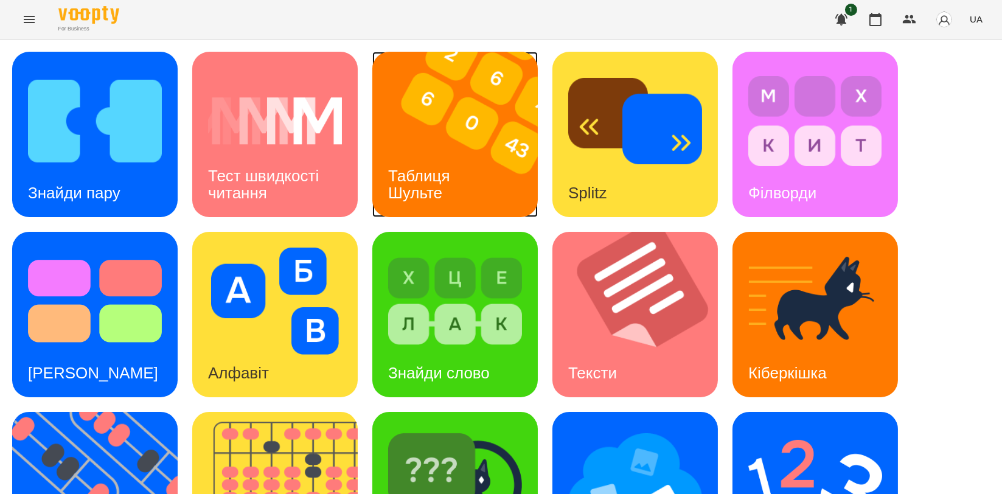
click at [461, 83] on img at bounding box center [462, 134] width 181 height 165
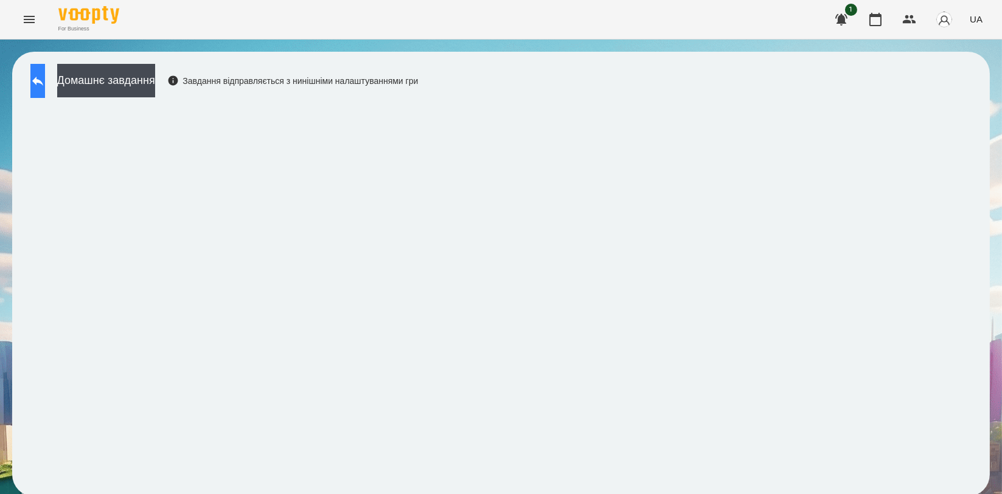
click at [38, 76] on button at bounding box center [37, 81] width 15 height 34
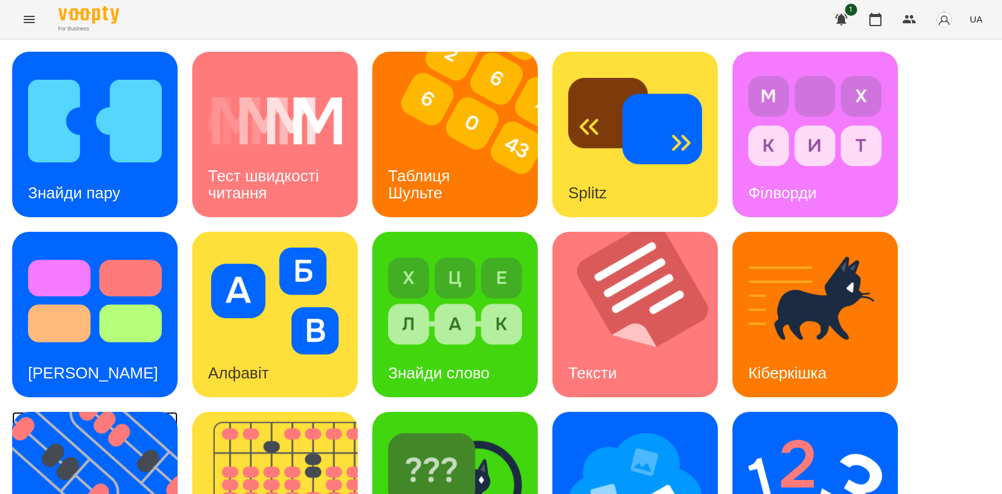
click at [102, 440] on img at bounding box center [102, 494] width 181 height 165
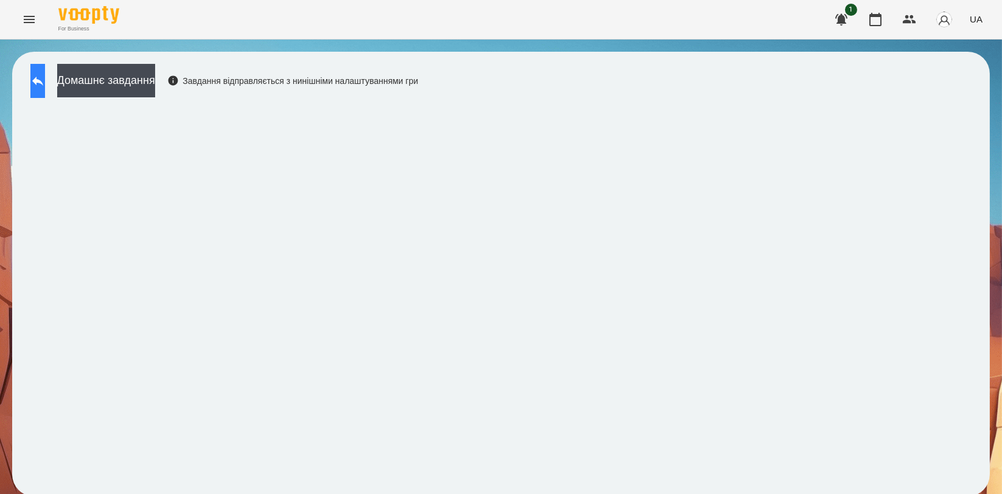
click at [45, 79] on button at bounding box center [37, 81] width 15 height 34
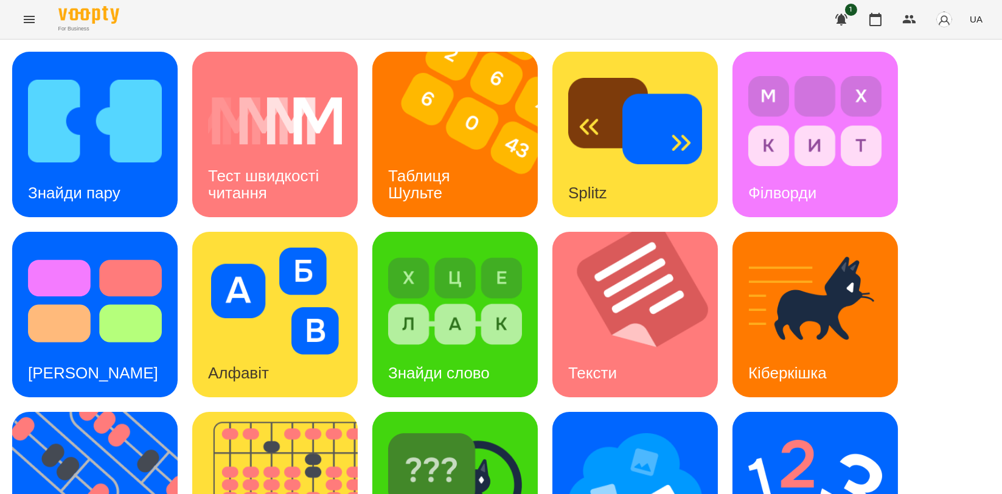
scroll to position [276, 0]
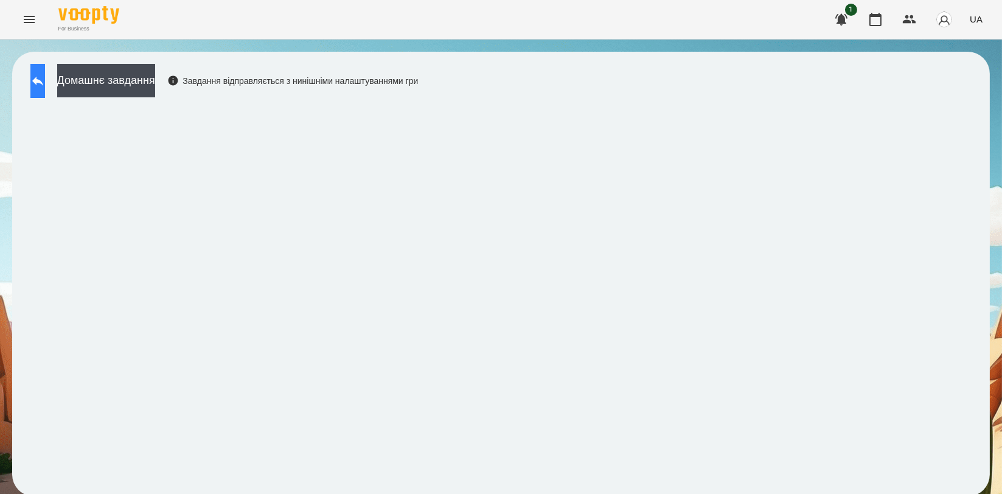
click at [45, 88] on button at bounding box center [37, 81] width 15 height 34
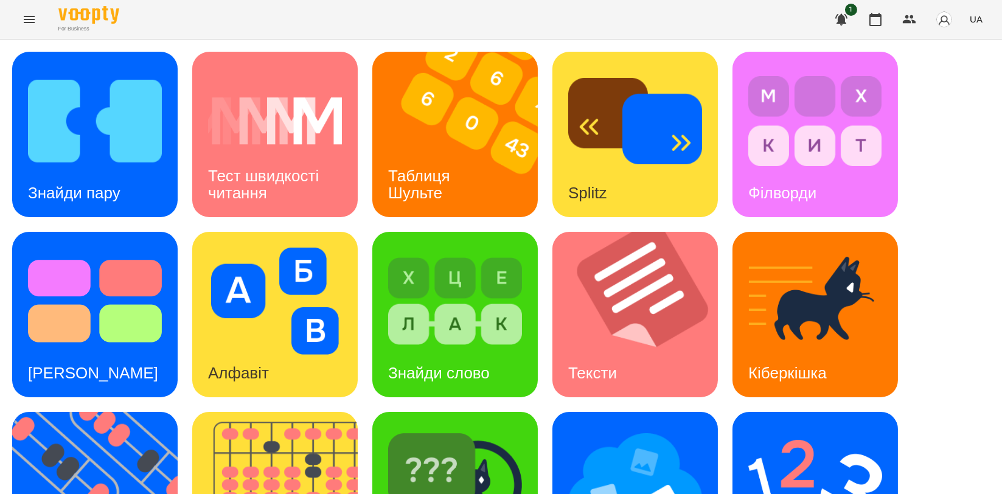
scroll to position [270, 0]
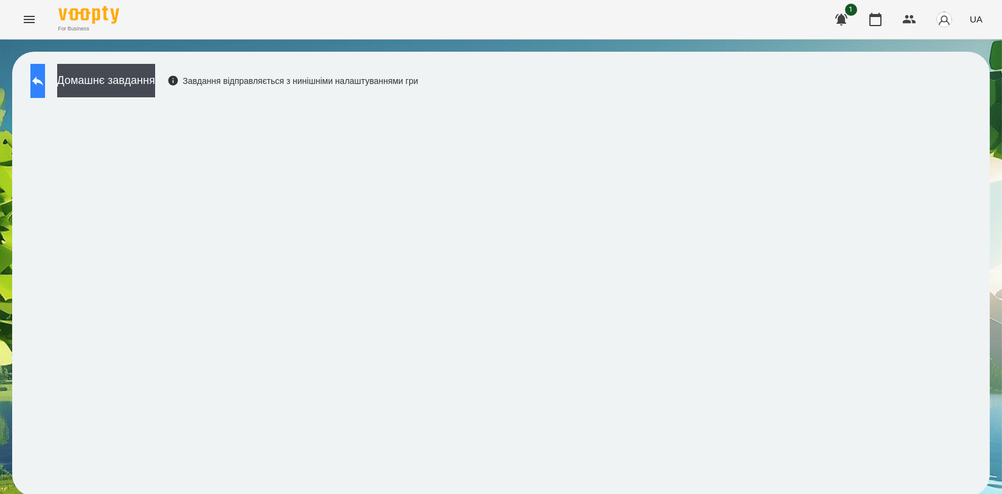
click at [45, 86] on icon at bounding box center [37, 81] width 15 height 15
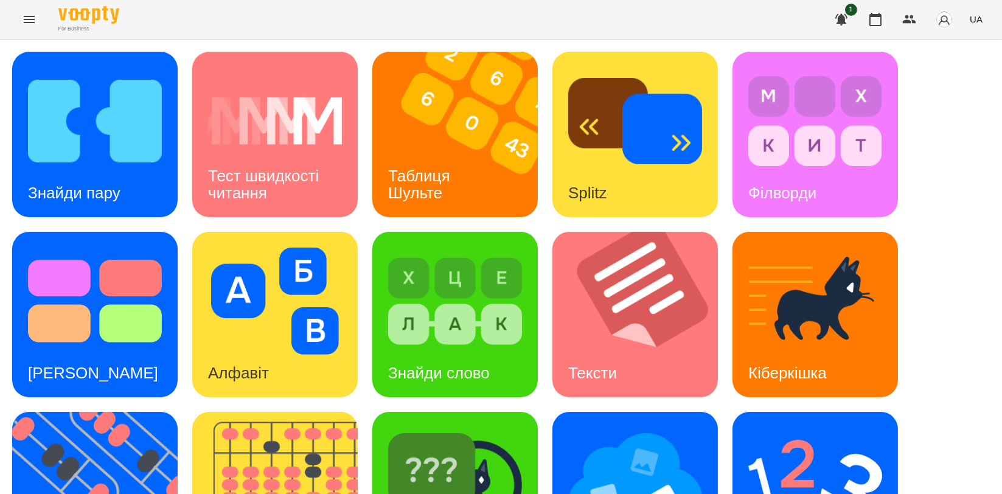
scroll to position [276, 0]
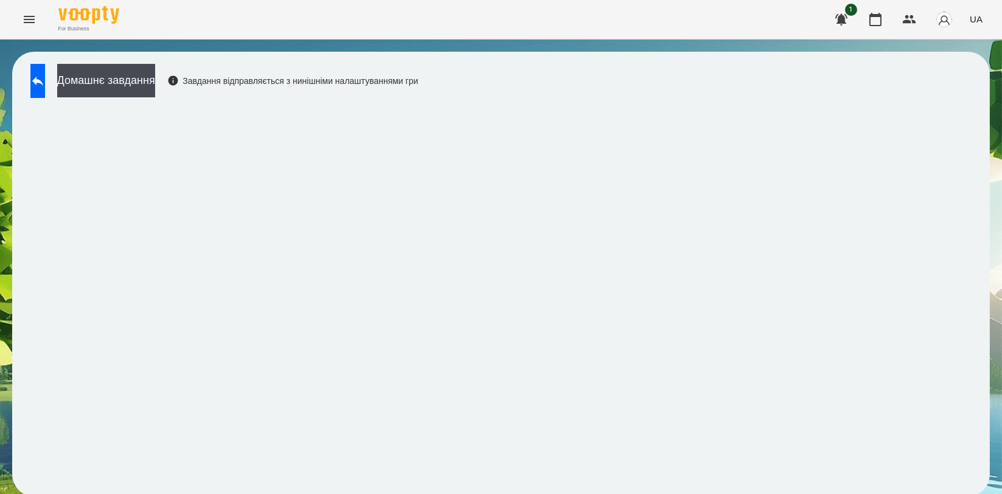
scroll to position [2, 0]
click at [41, 77] on button at bounding box center [37, 81] width 15 height 34
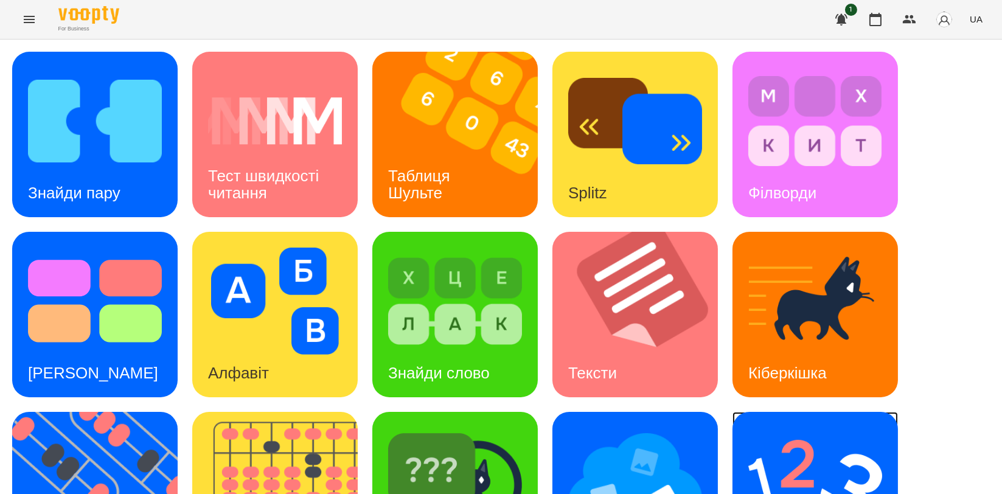
click at [734, 420] on div "Ментальний рахунок" at bounding box center [815, 494] width 165 height 165
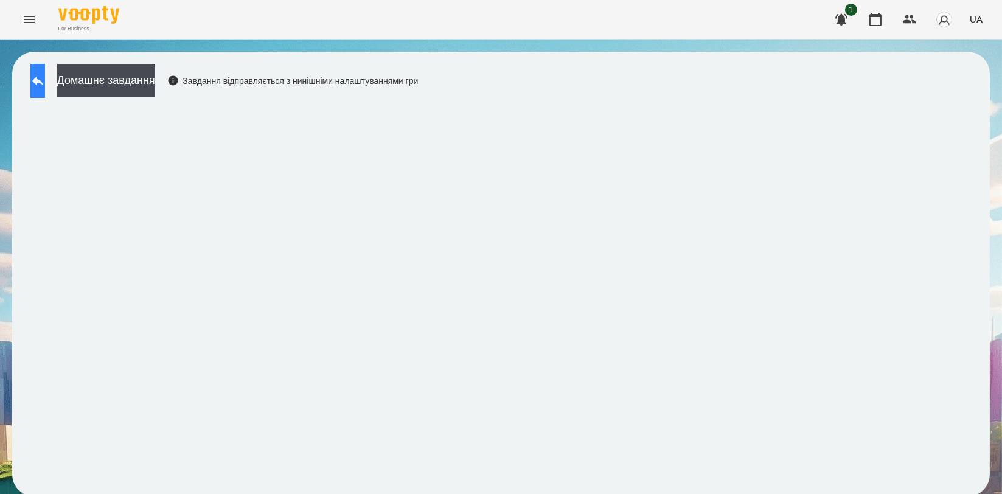
click at [45, 76] on icon at bounding box center [37, 81] width 15 height 15
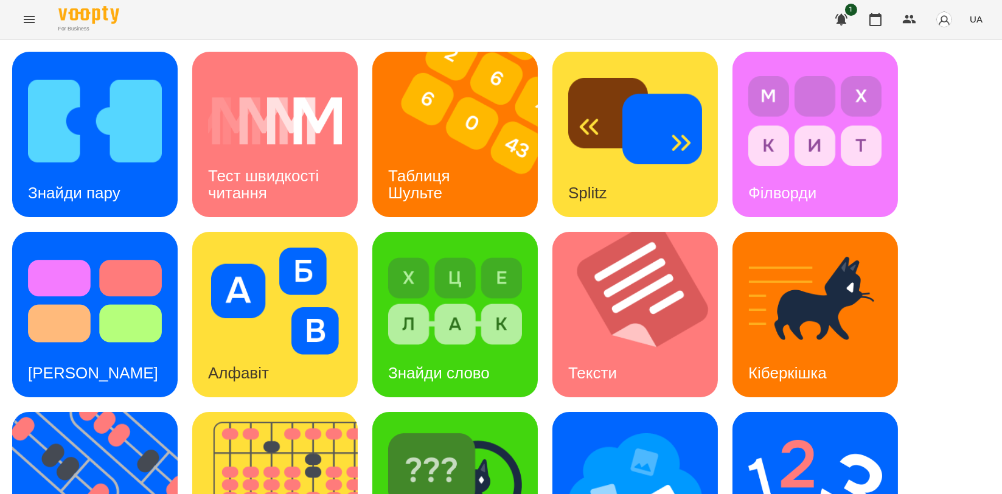
scroll to position [203, 0]
click at [593, 428] on img at bounding box center [635, 481] width 134 height 107
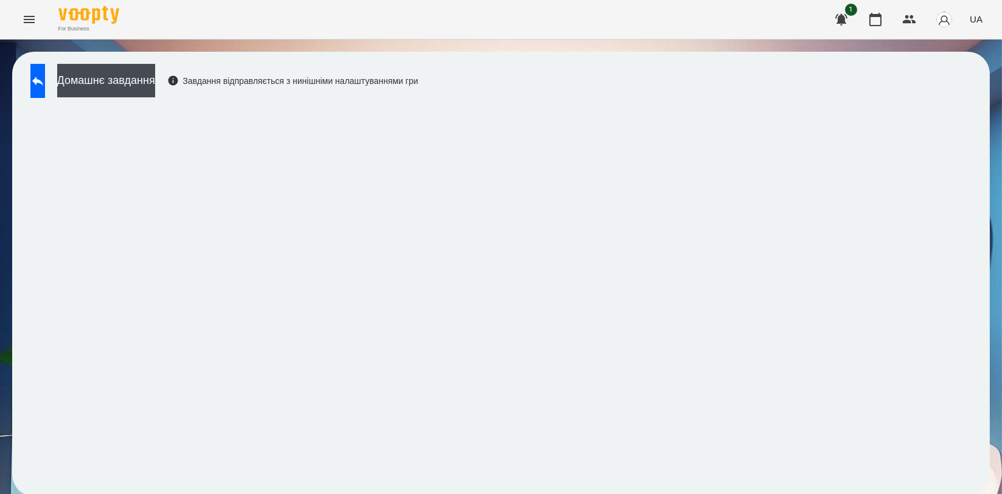
scroll to position [2, 0]
click at [45, 85] on button at bounding box center [37, 81] width 15 height 34
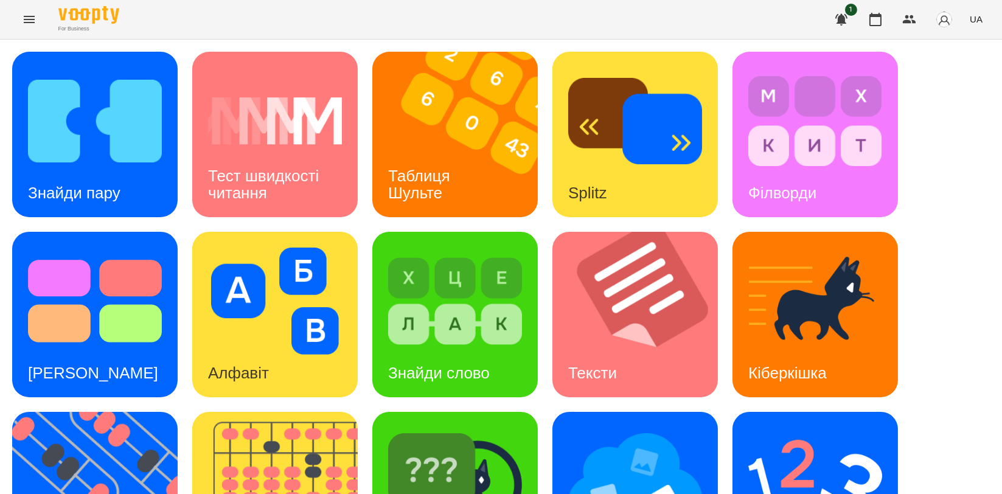
scroll to position [276, 0]
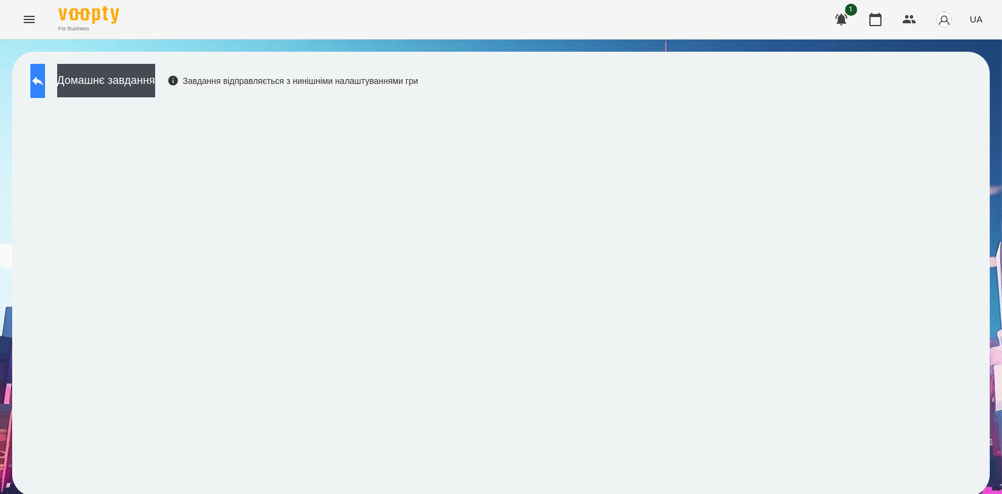
click at [43, 91] on button at bounding box center [37, 81] width 15 height 34
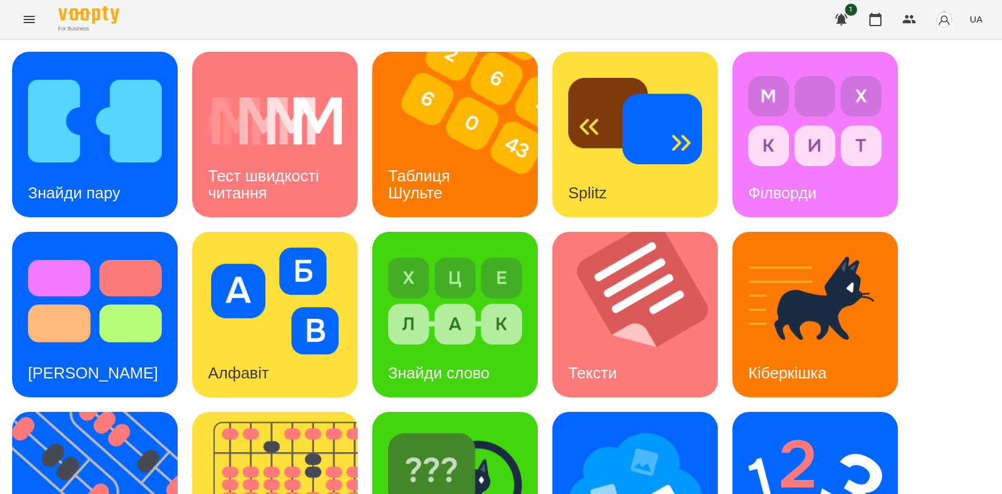
scroll to position [276, 0]
click at [293, 412] on img at bounding box center [282, 494] width 181 height 165
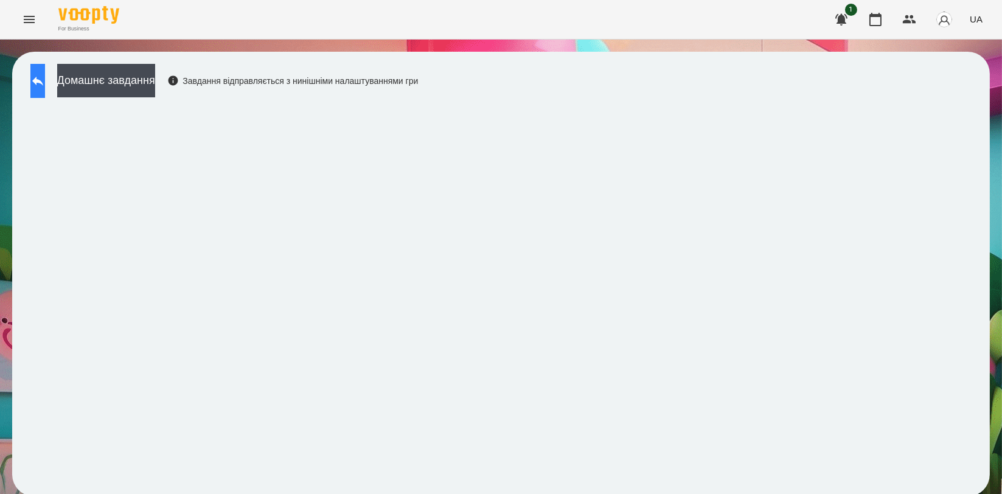
click at [45, 70] on button at bounding box center [37, 81] width 15 height 34
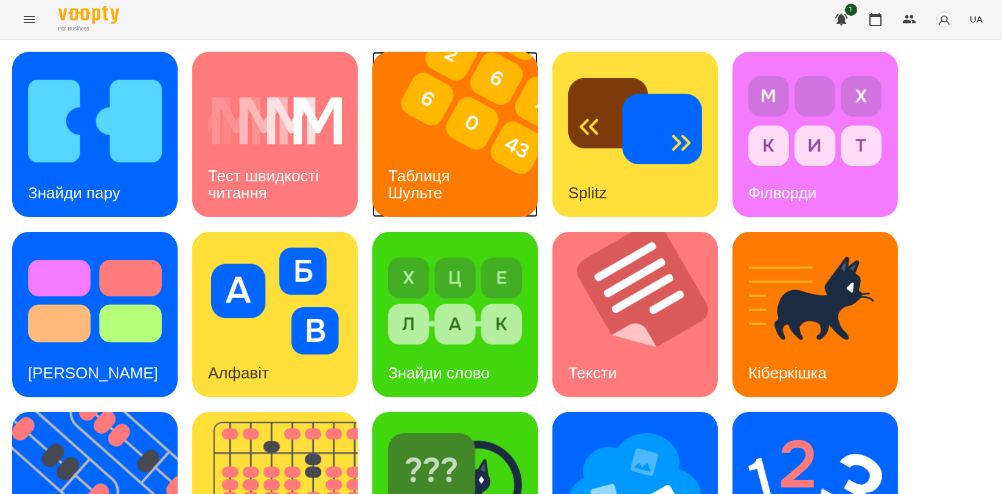
click at [442, 167] on h3 "Таблиця Шульте" at bounding box center [421, 184] width 66 height 35
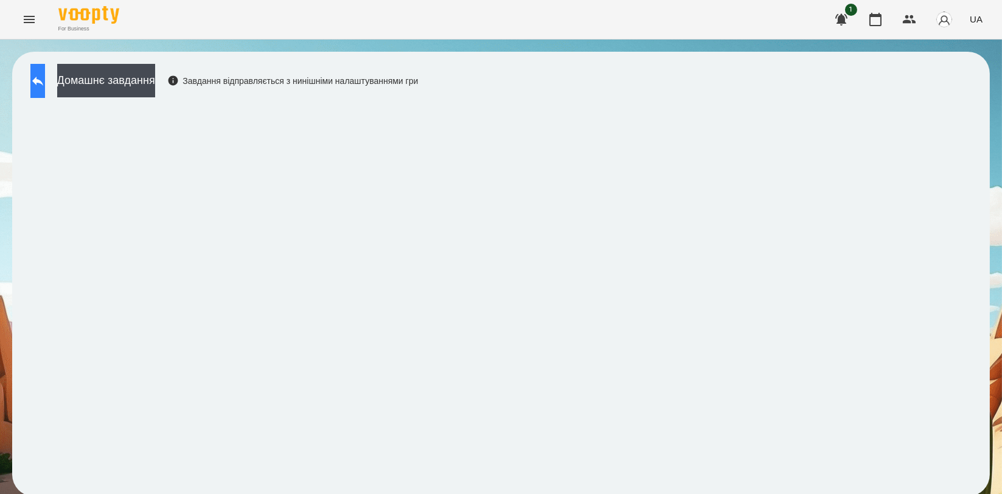
click at [45, 78] on button at bounding box center [37, 81] width 15 height 34
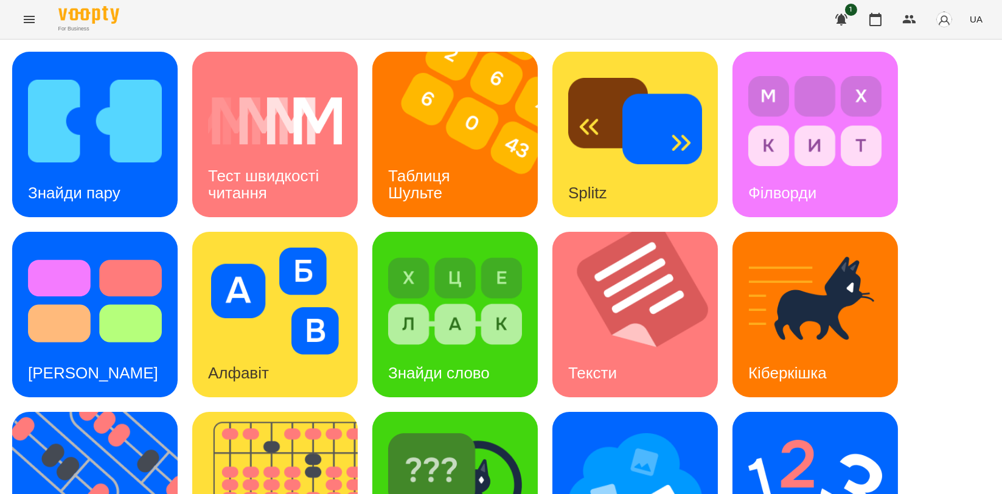
scroll to position [276, 0]
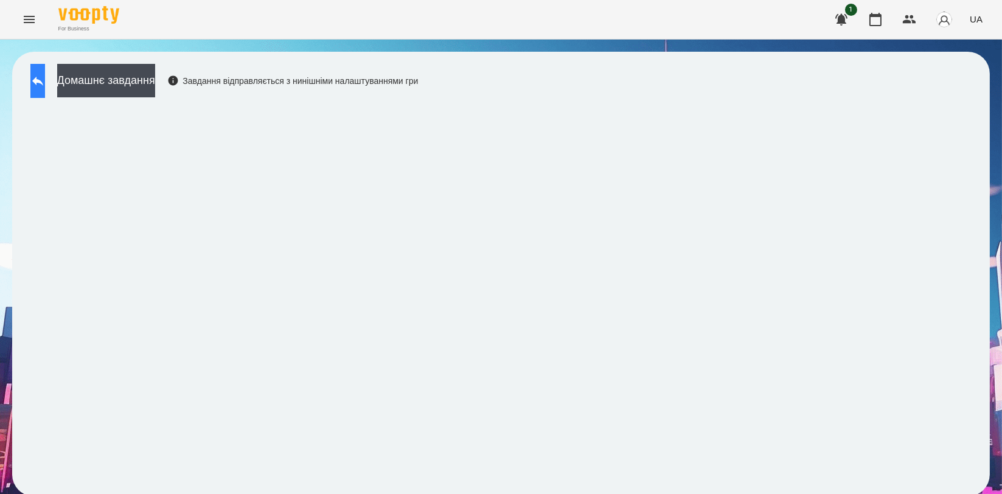
click at [45, 85] on icon at bounding box center [37, 81] width 15 height 15
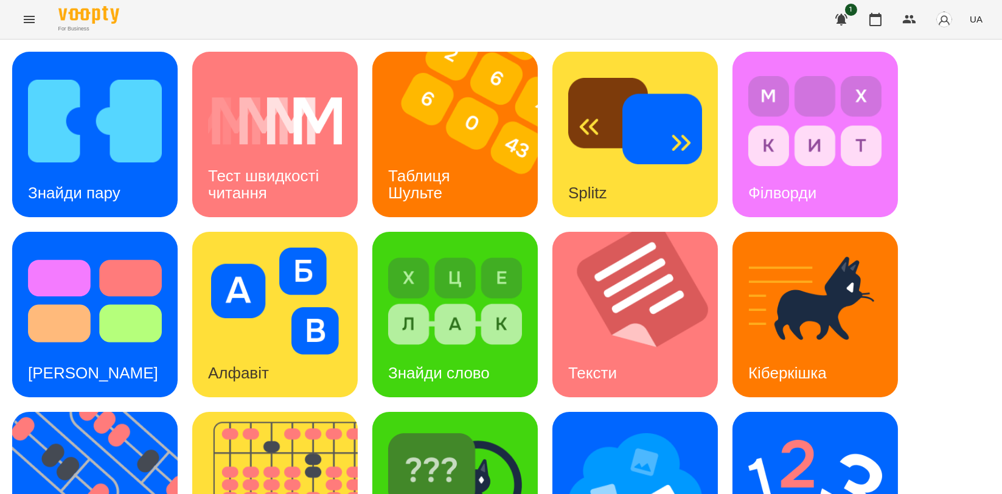
scroll to position [276, 0]
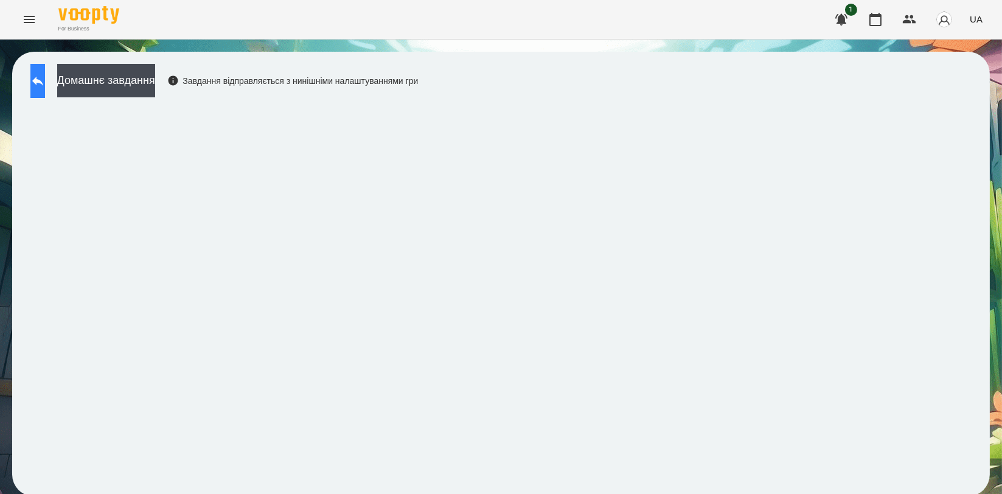
click at [45, 91] on button at bounding box center [37, 81] width 15 height 34
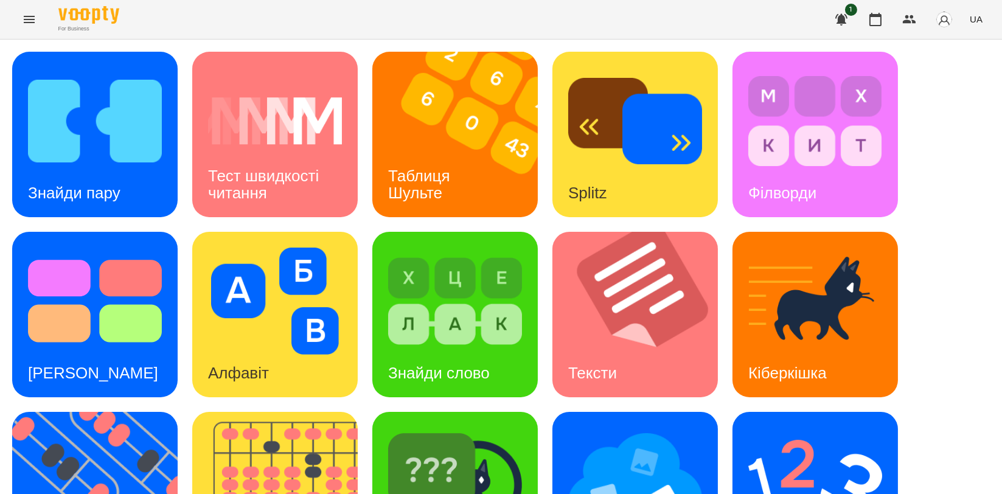
scroll to position [203, 0]
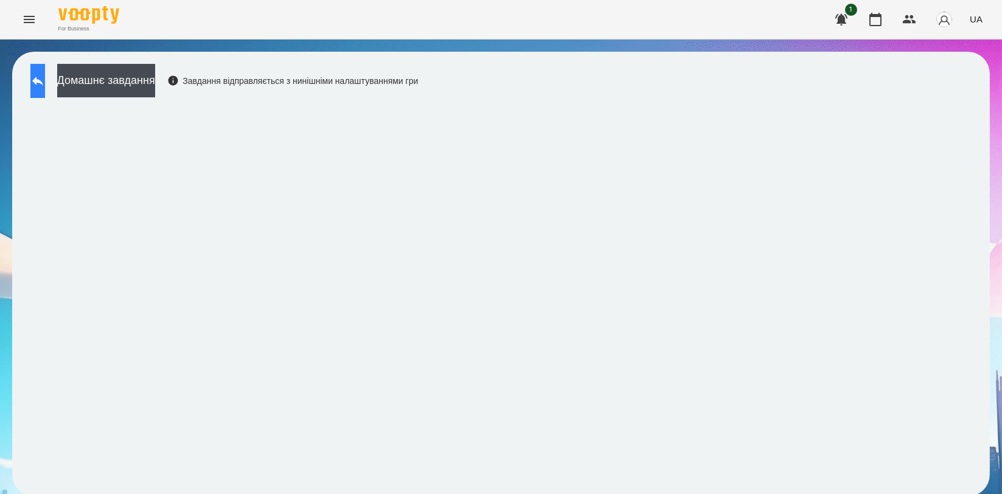
click at [45, 82] on icon at bounding box center [37, 81] width 15 height 15
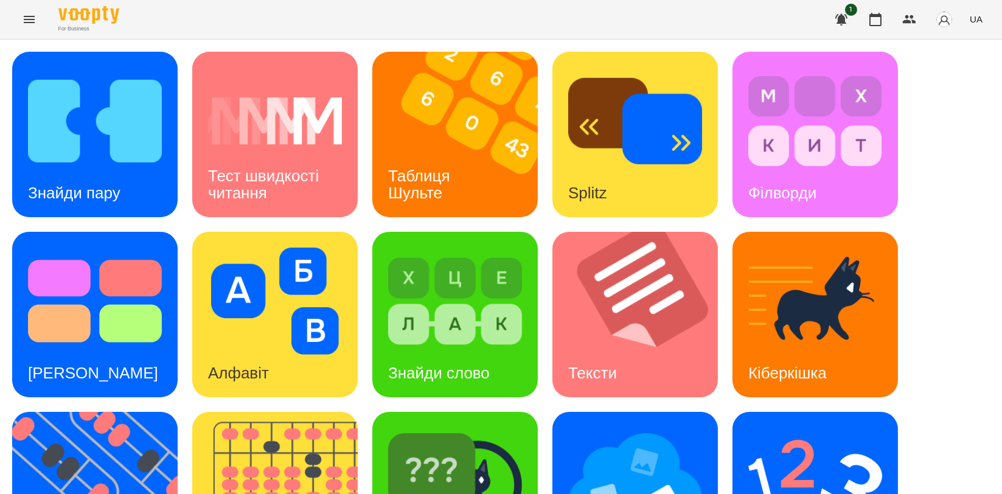
scroll to position [270, 0]
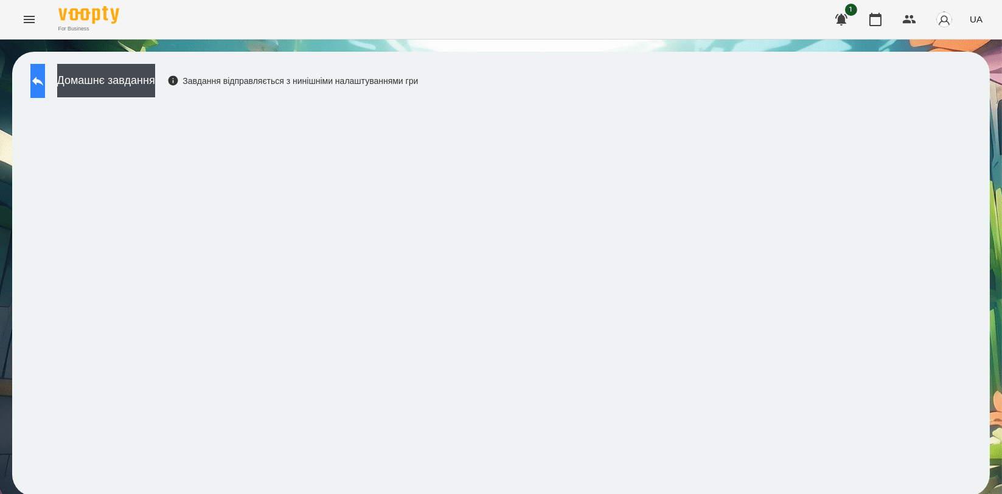
click at [33, 85] on button at bounding box center [37, 81] width 15 height 34
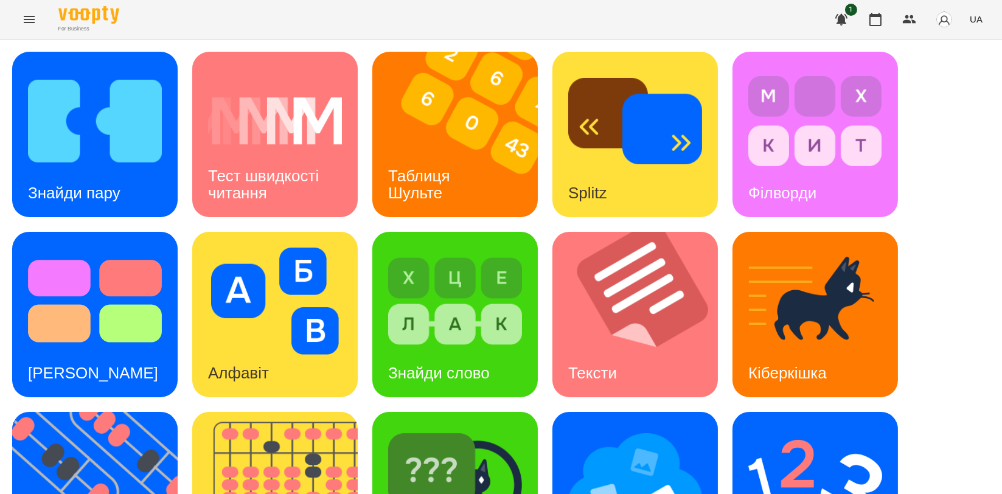
scroll to position [270, 0]
click at [230, 412] on img at bounding box center [282, 494] width 181 height 165
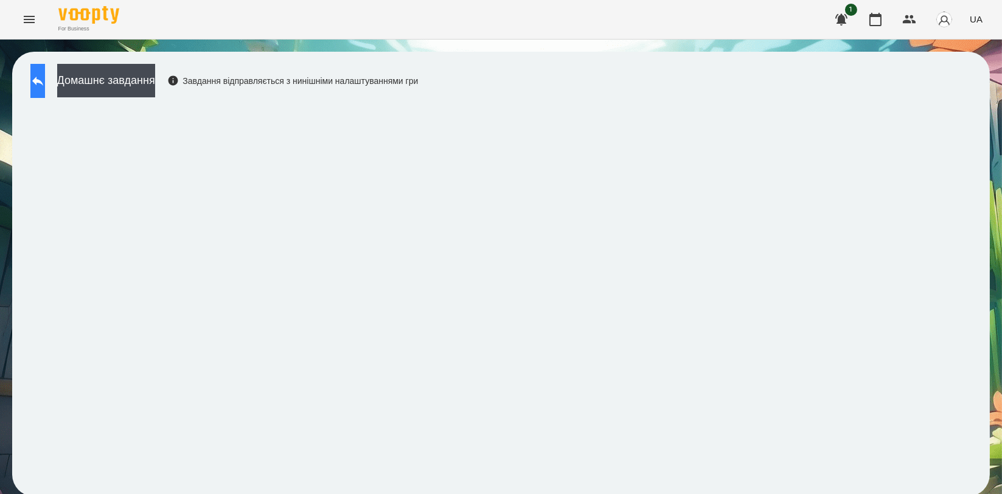
click at [45, 83] on icon at bounding box center [37, 81] width 15 height 15
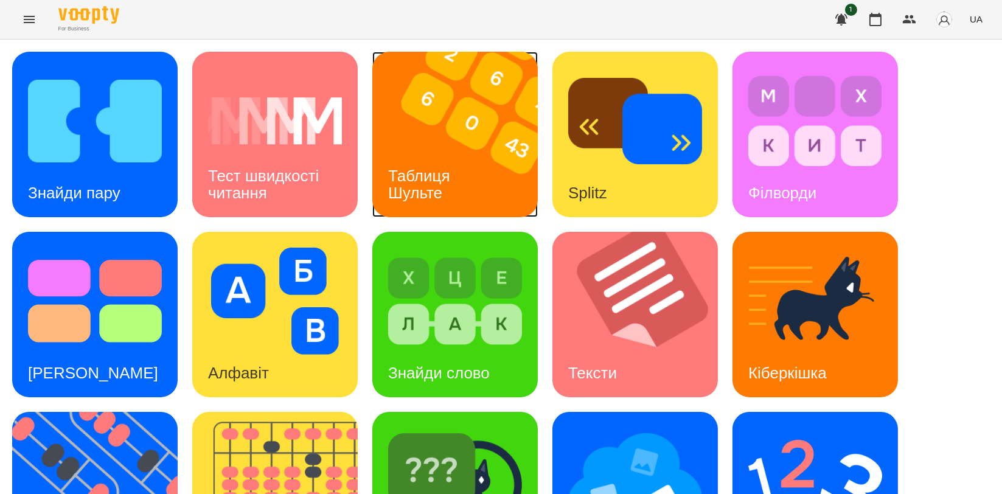
click at [437, 135] on img at bounding box center [462, 134] width 181 height 165
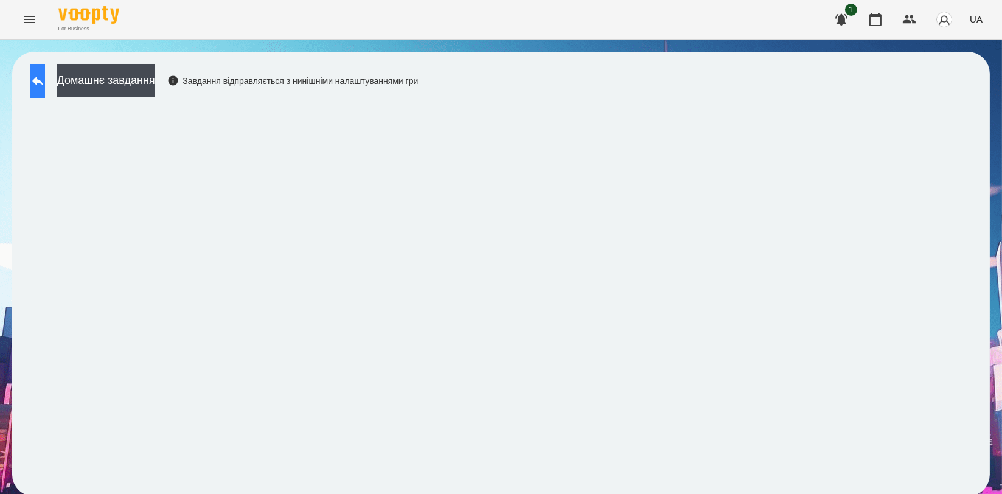
click at [45, 91] on button at bounding box center [37, 81] width 15 height 34
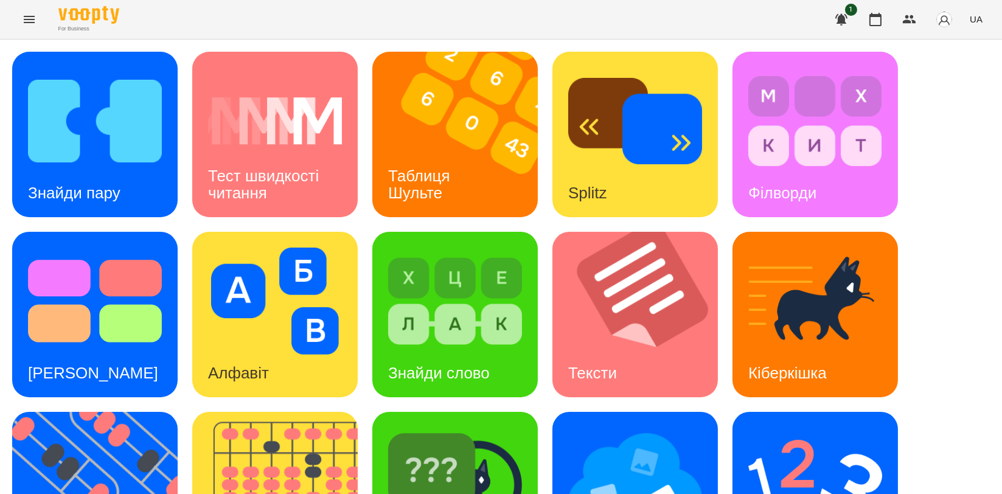
scroll to position [276, 0]
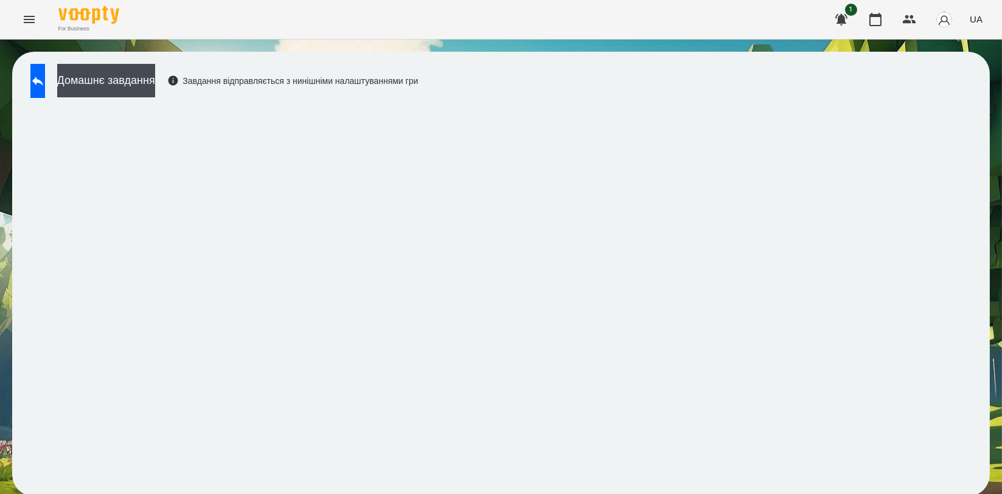
scroll to position [2, 0]
click at [45, 67] on button at bounding box center [37, 81] width 15 height 34
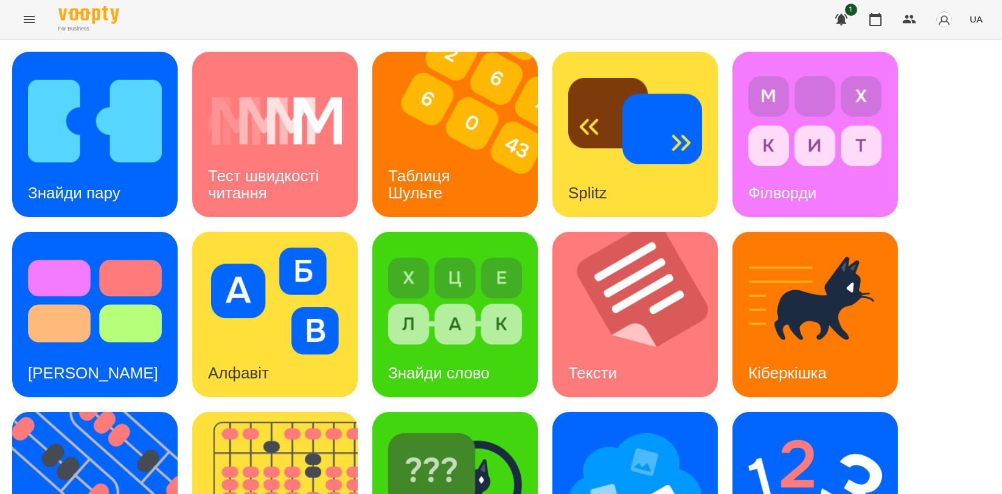
scroll to position [204, 0]
click at [863, 412] on div "Ментальний рахунок" at bounding box center [815, 494] width 165 height 165
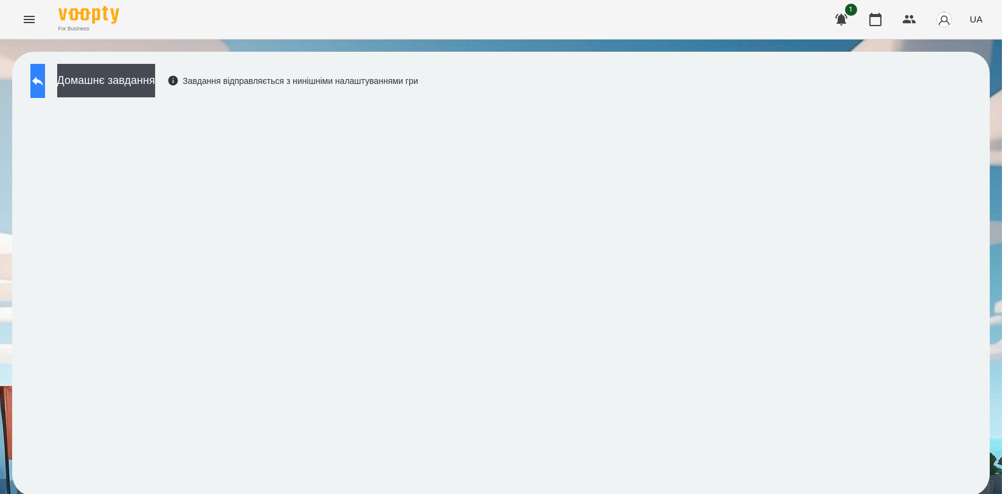
click at [41, 85] on button at bounding box center [37, 81] width 15 height 34
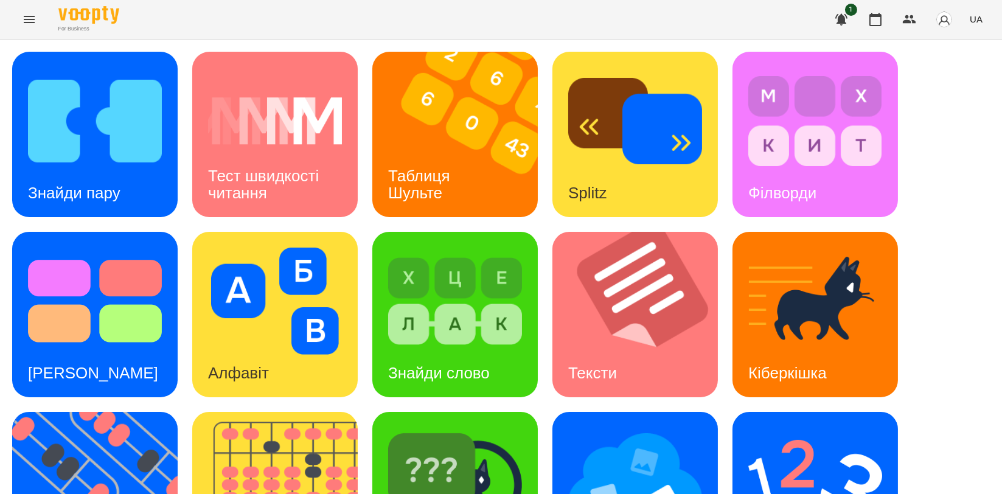
scroll to position [203, 0]
click at [262, 412] on img at bounding box center [282, 494] width 181 height 165
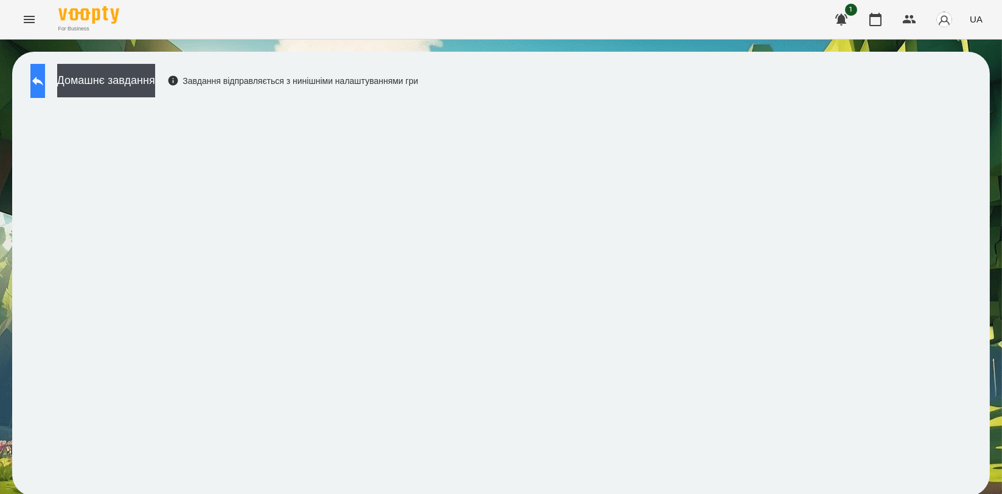
click at [45, 68] on button at bounding box center [37, 81] width 15 height 34
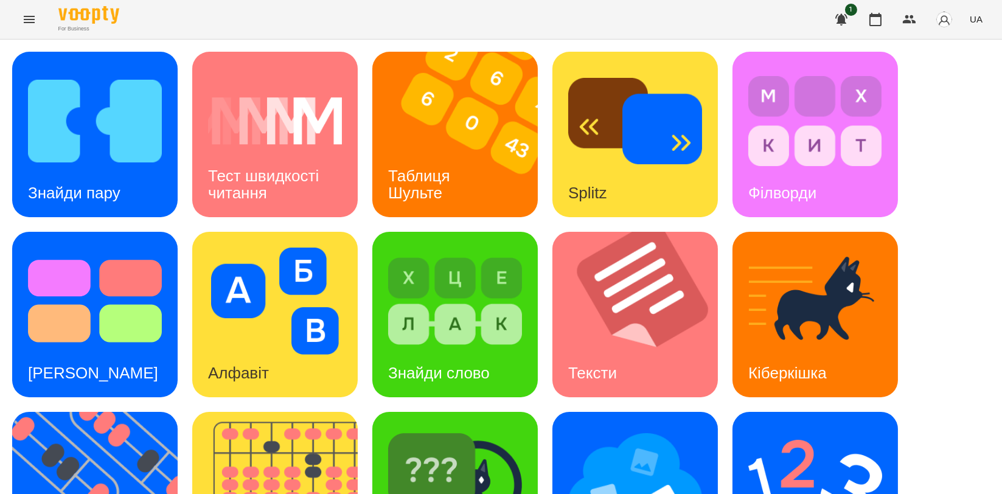
scroll to position [270, 0]
click at [314, 412] on img at bounding box center [282, 494] width 181 height 165
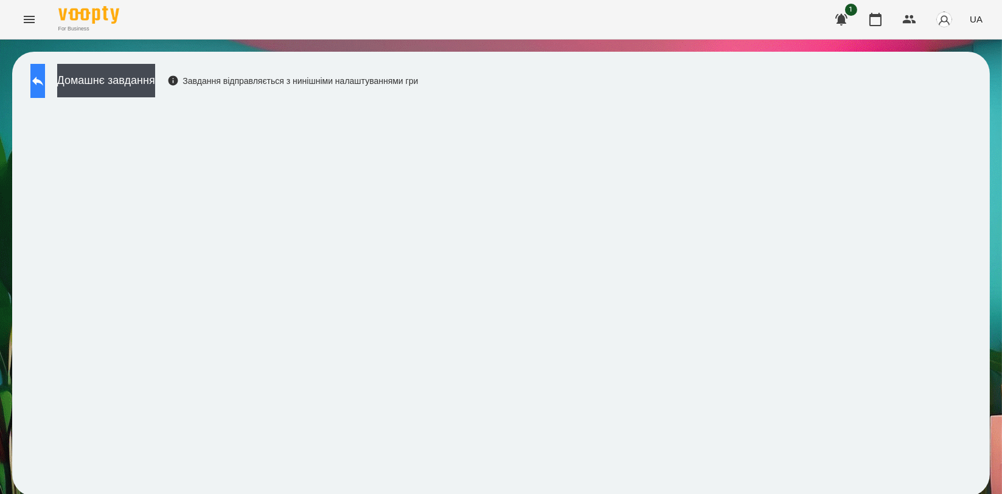
click at [45, 82] on button at bounding box center [37, 81] width 15 height 34
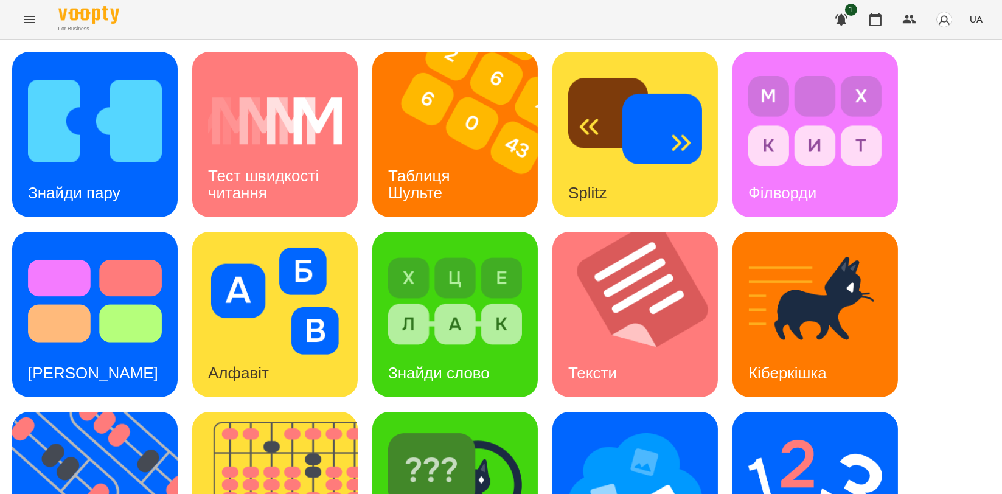
scroll to position [276, 0]
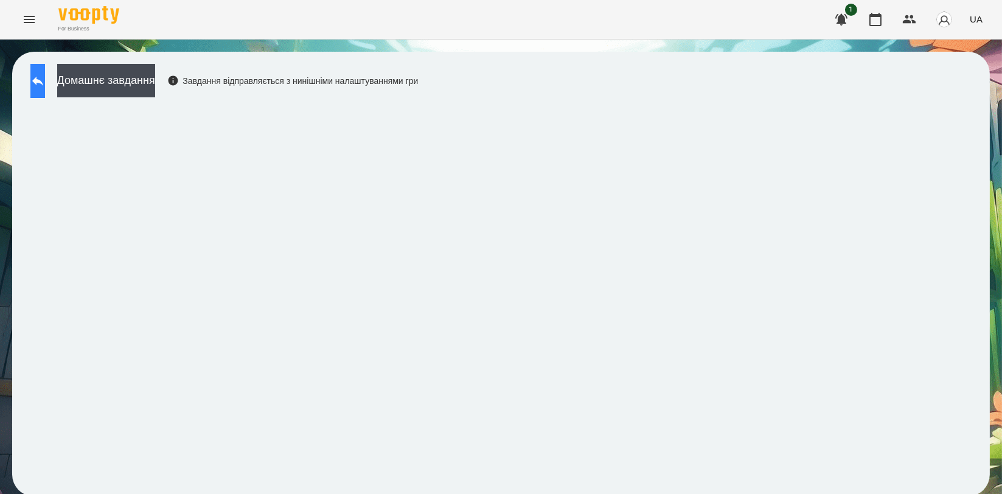
click at [43, 82] on icon at bounding box center [37, 81] width 11 height 9
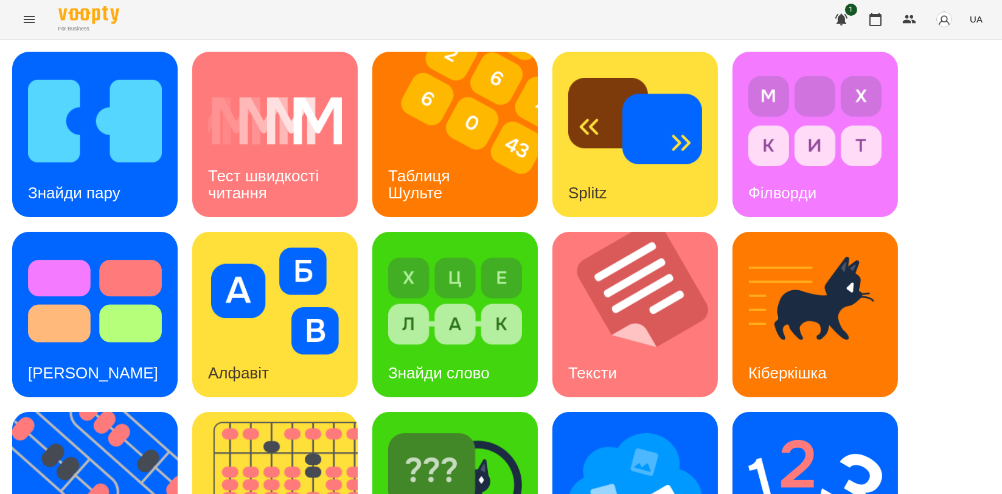
scroll to position [141, 0]
click at [113, 412] on img at bounding box center [102, 494] width 181 height 165
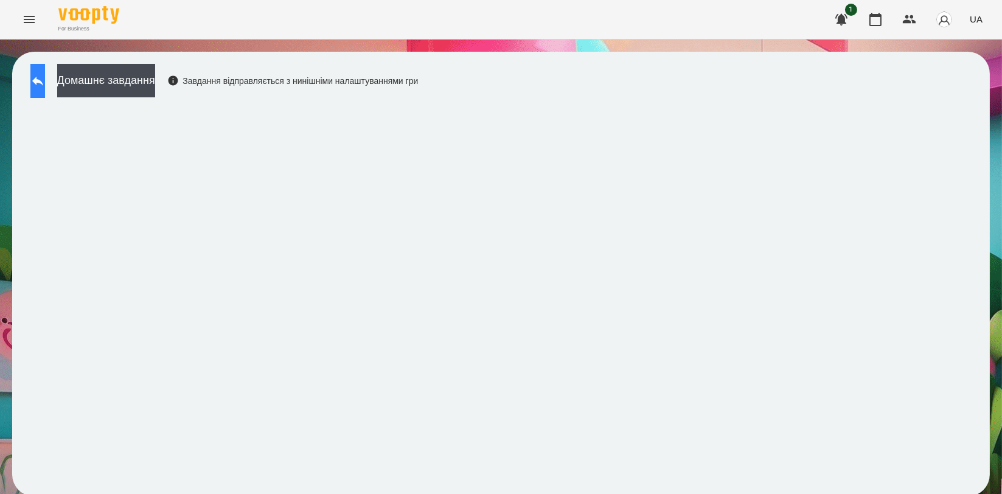
click at [45, 74] on button at bounding box center [37, 81] width 15 height 34
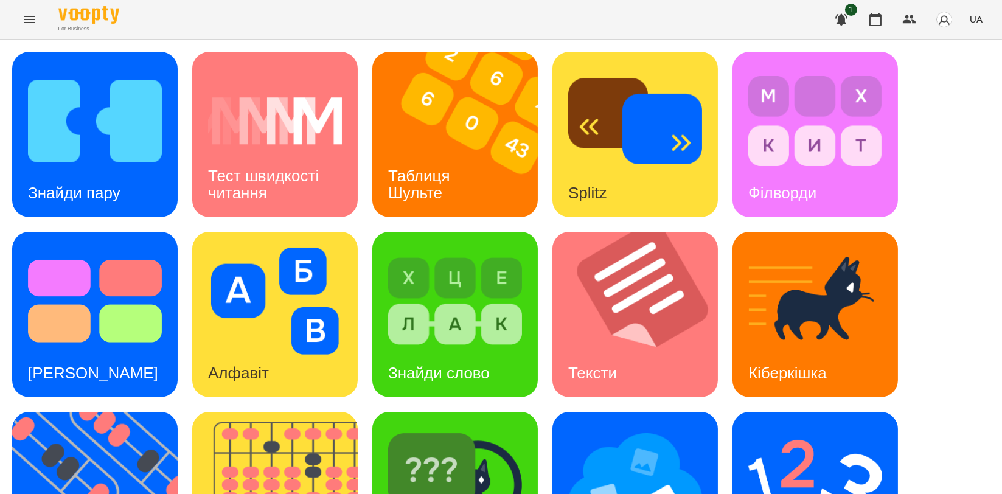
scroll to position [276, 0]
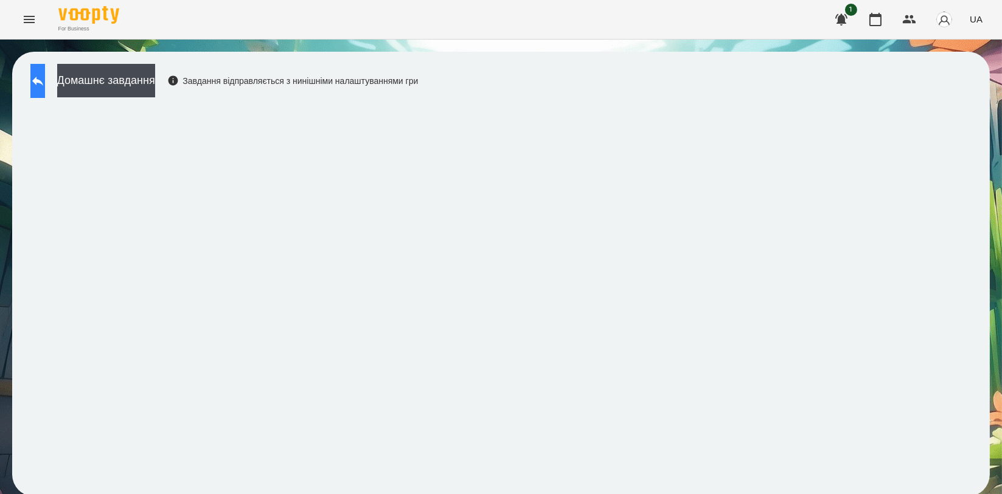
click at [45, 79] on icon at bounding box center [37, 81] width 15 height 15
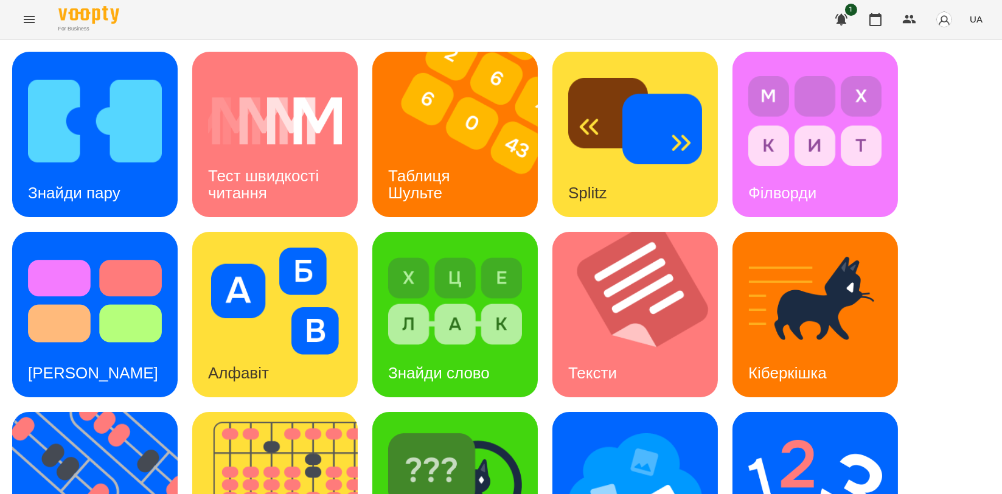
scroll to position [203, 0]
click at [858, 428] on img at bounding box center [815, 481] width 134 height 107
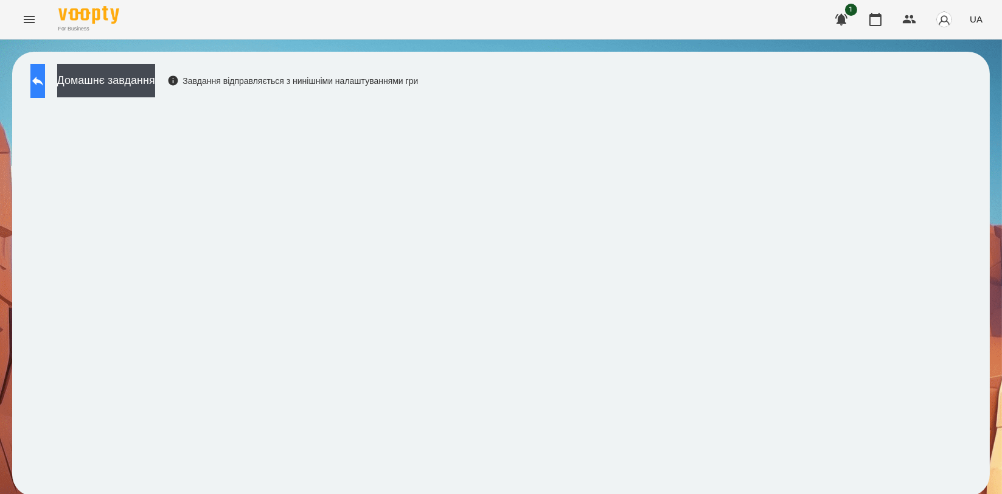
click at [45, 77] on icon at bounding box center [37, 81] width 15 height 15
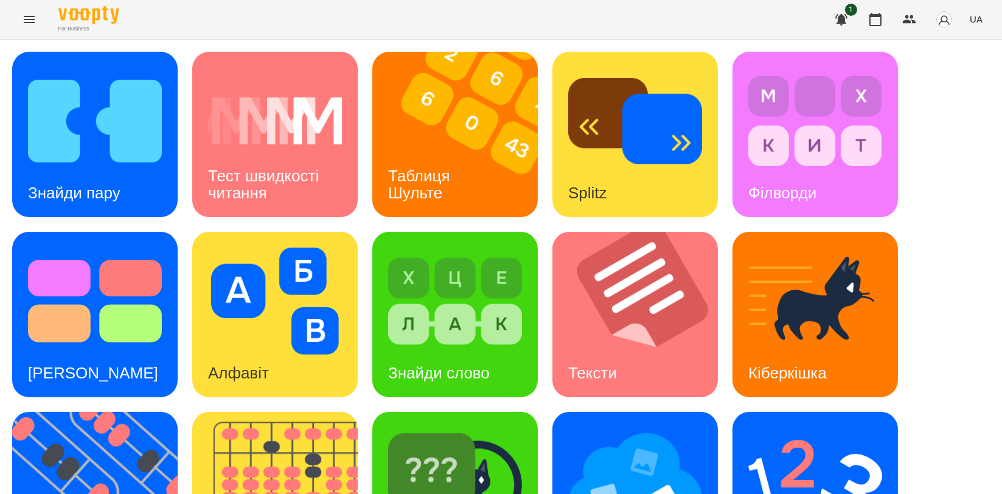
scroll to position [276, 0]
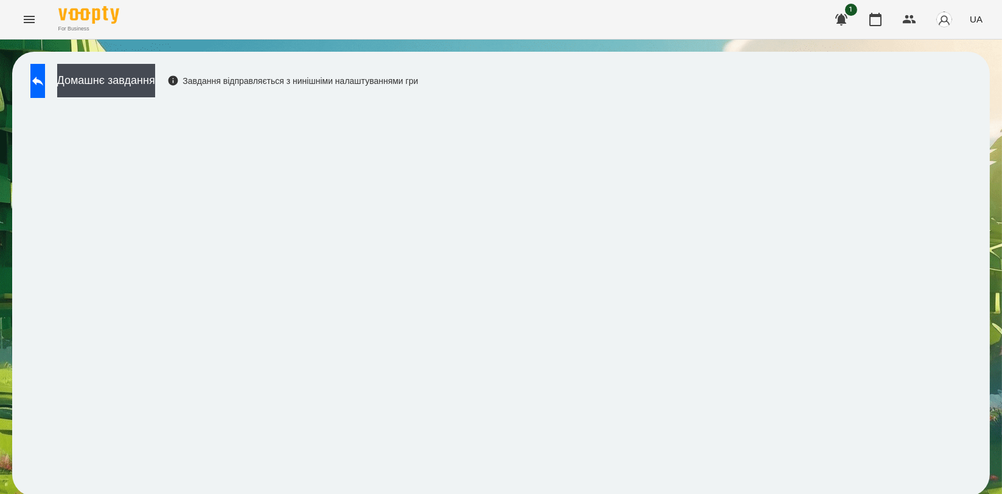
scroll to position [2, 0]
click at [45, 86] on button at bounding box center [37, 81] width 15 height 34
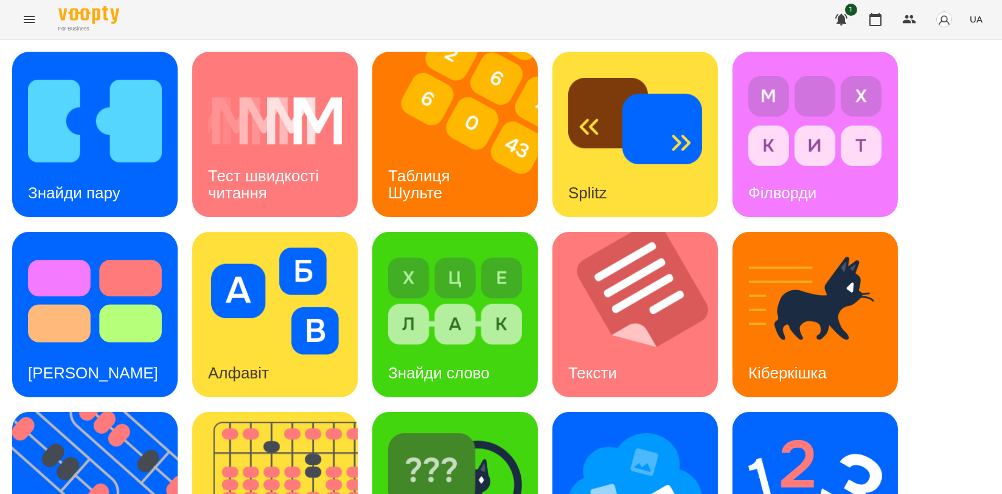
scroll to position [69, 0]
click at [74, 81] on img at bounding box center [95, 121] width 134 height 107
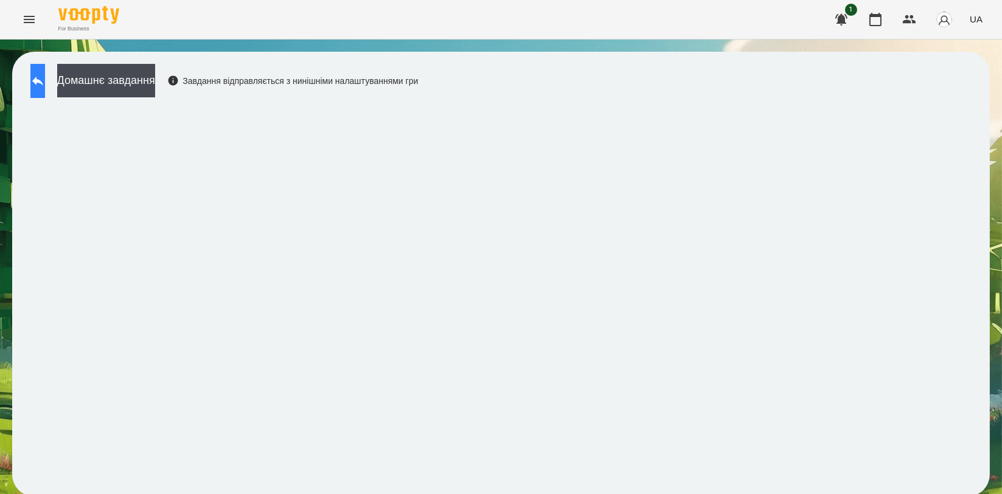
click at [45, 83] on button at bounding box center [37, 81] width 15 height 34
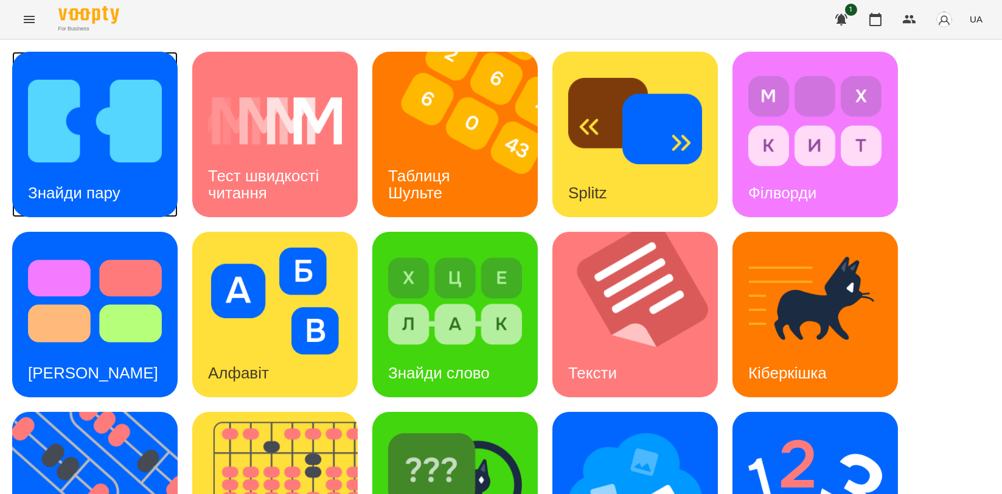
click at [75, 151] on img at bounding box center [95, 121] width 134 height 107
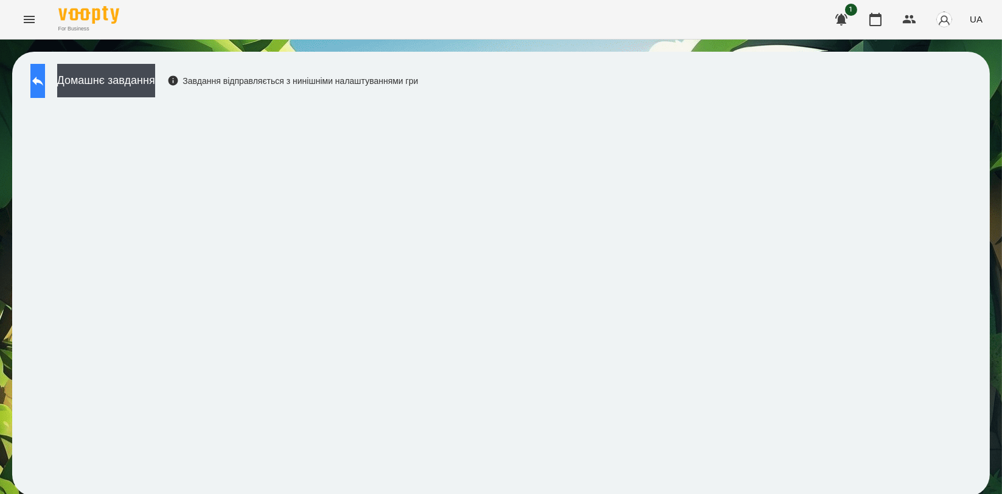
click at [43, 83] on icon at bounding box center [37, 81] width 11 height 9
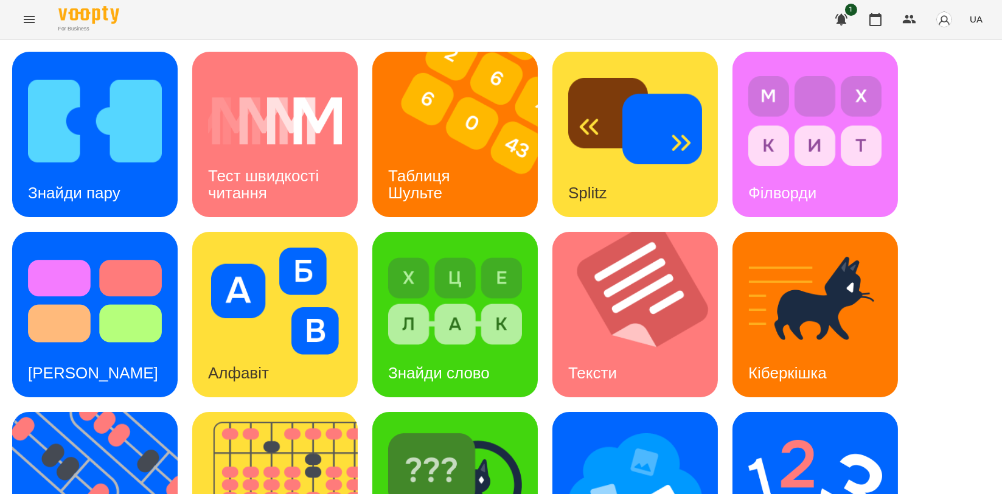
scroll to position [203, 0]
click at [457, 428] on img at bounding box center [455, 481] width 134 height 107
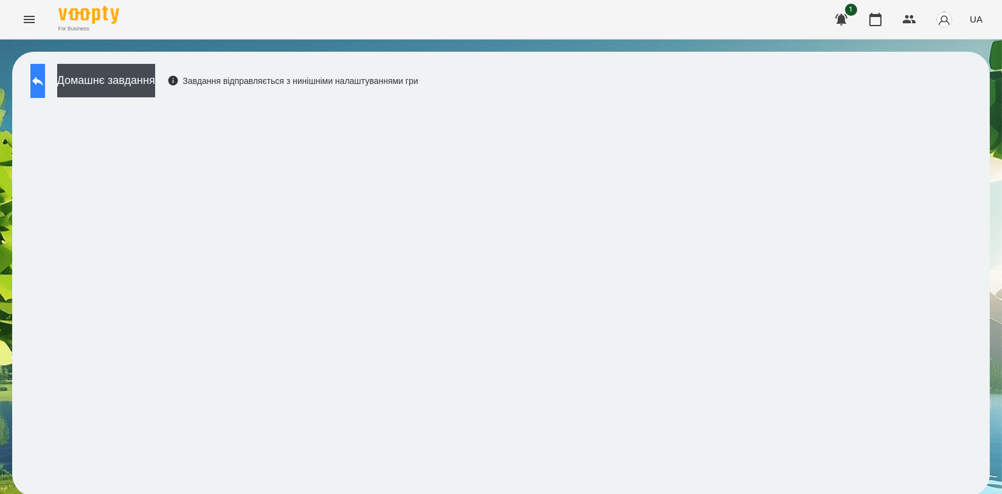
click at [45, 88] on button at bounding box center [37, 81] width 15 height 34
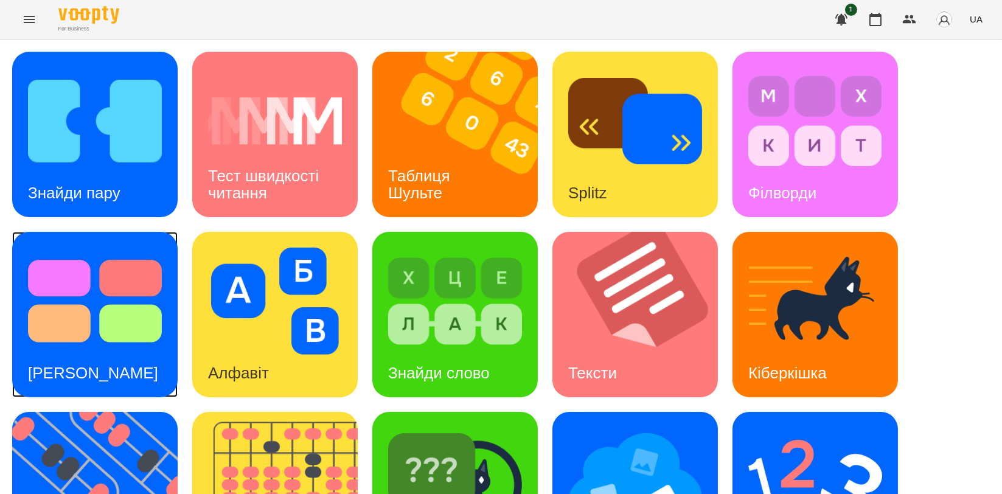
click at [91, 329] on img at bounding box center [95, 301] width 134 height 107
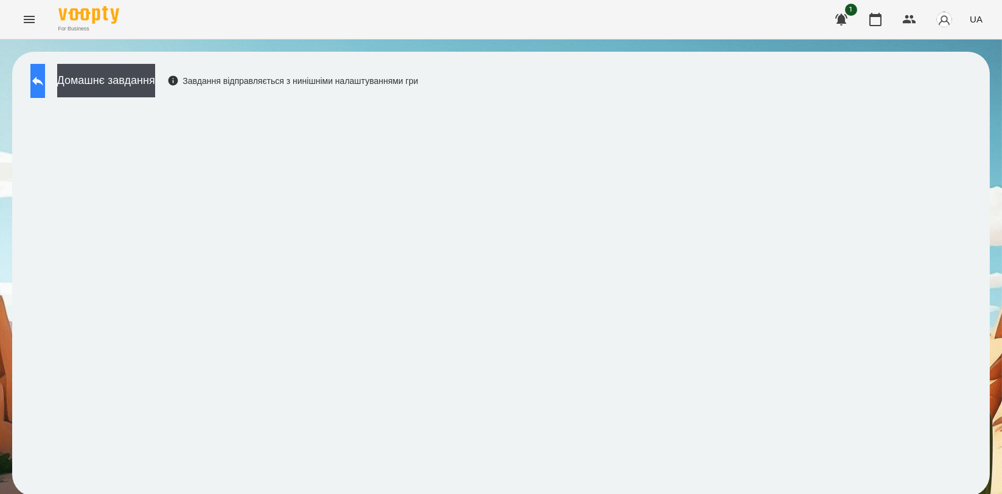
click at [45, 77] on icon at bounding box center [37, 81] width 15 height 15
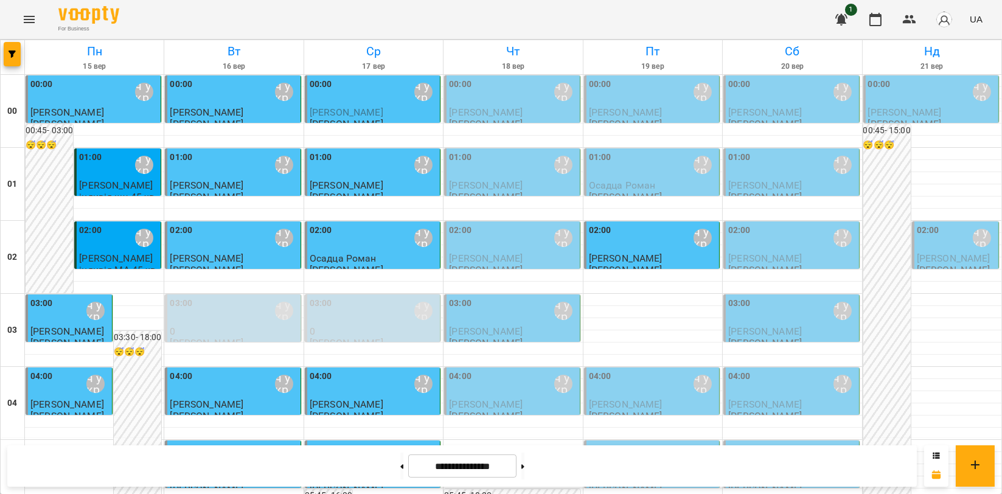
scroll to position [1388, 0]
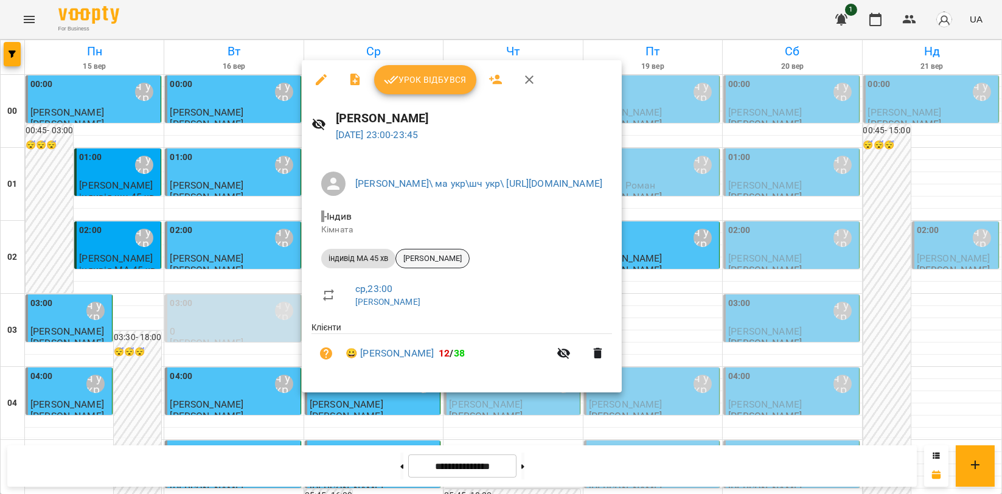
click at [429, 259] on span "[PERSON_NAME]" at bounding box center [432, 258] width 73 height 11
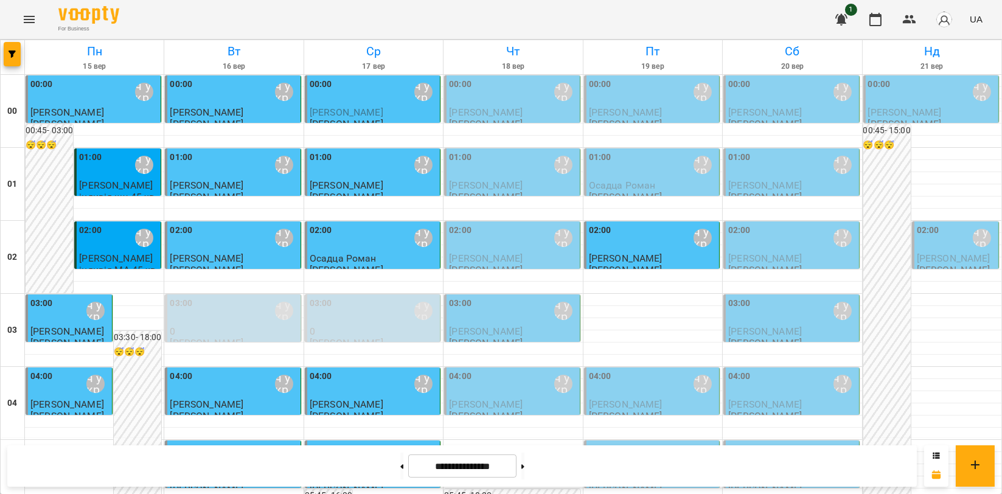
scroll to position [1149, 0]
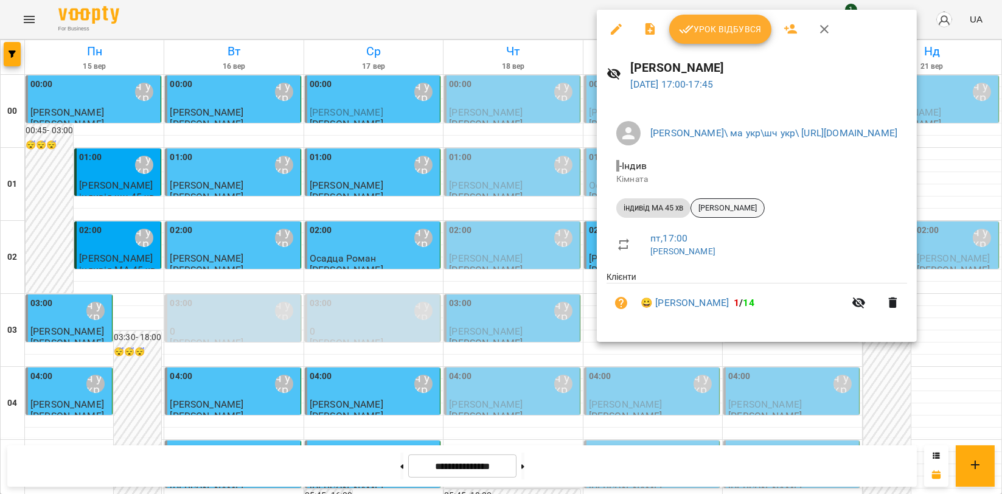
click at [727, 200] on div "[PERSON_NAME]" at bounding box center [728, 207] width 74 height 19
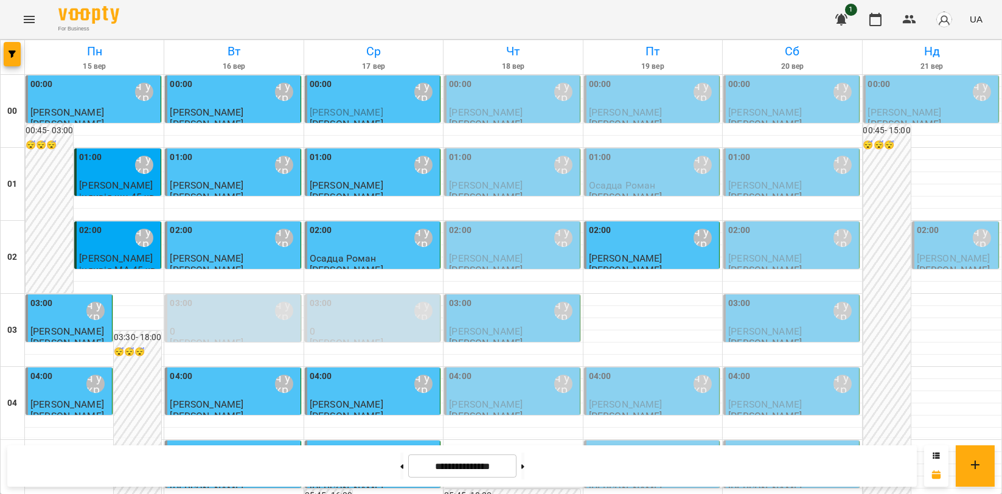
scroll to position [1185, 0]
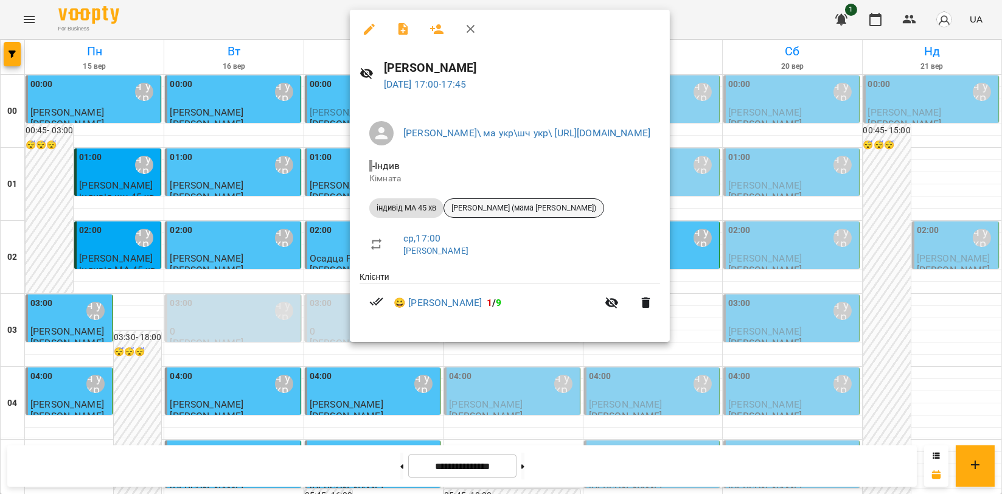
click at [491, 213] on span "Єва Даруга (мама Валентина)" at bounding box center [523, 208] width 159 height 11
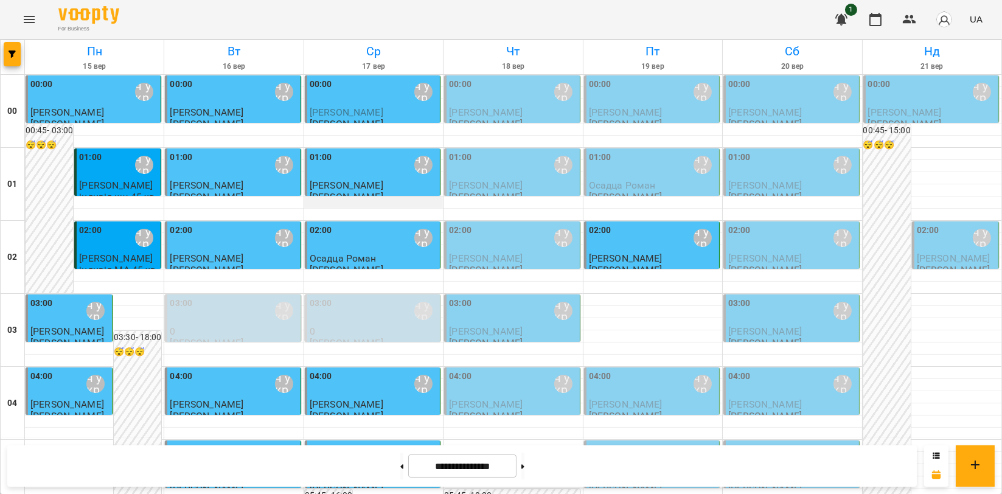
scroll to position [1217, 0]
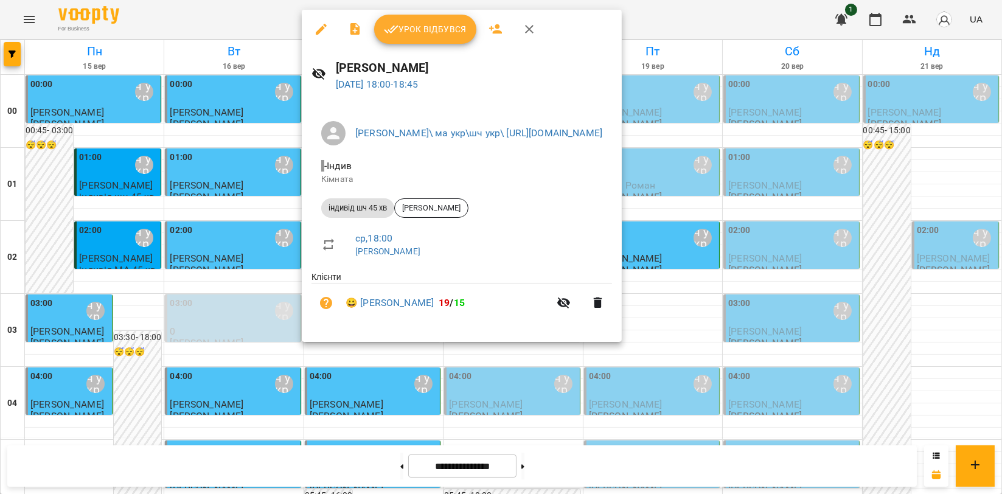
click at [442, 23] on span "Урок відбувся" at bounding box center [425, 29] width 83 height 15
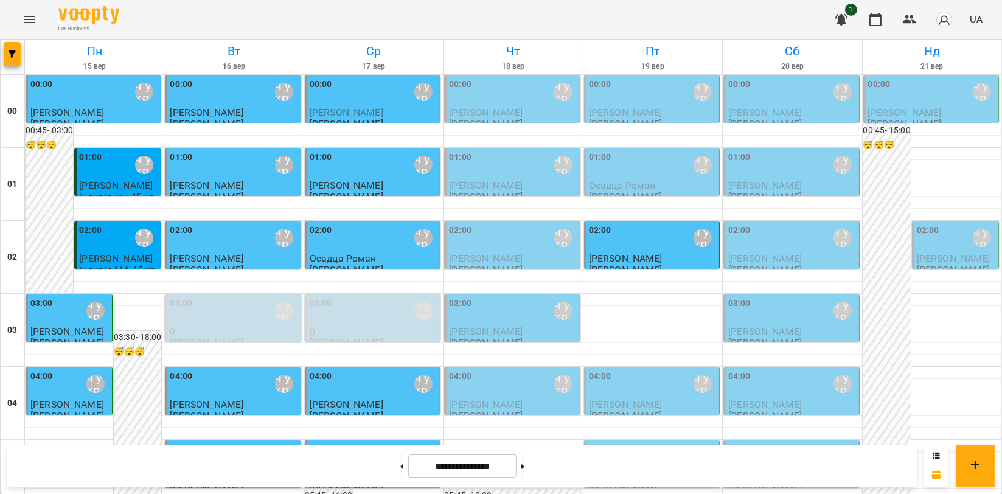
scroll to position [1388, 0]
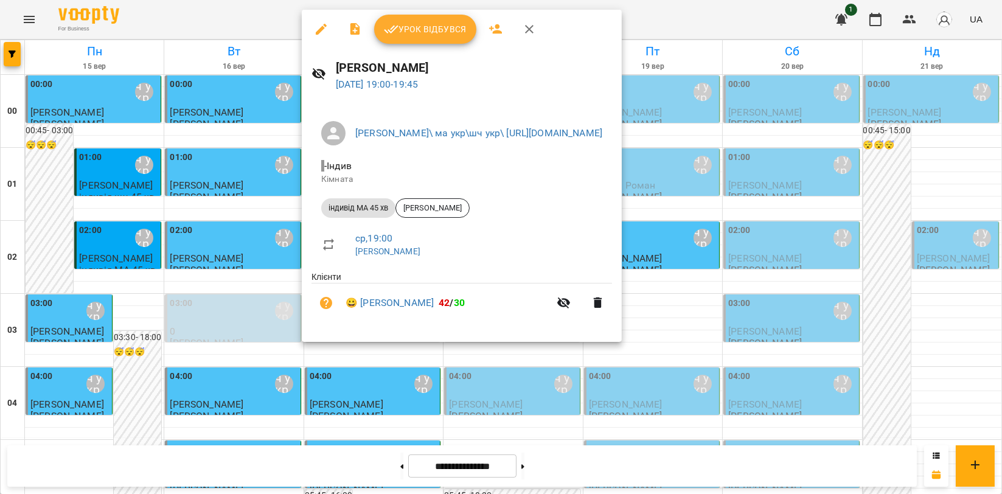
click at [436, 30] on span "Урок відбувся" at bounding box center [425, 29] width 83 height 15
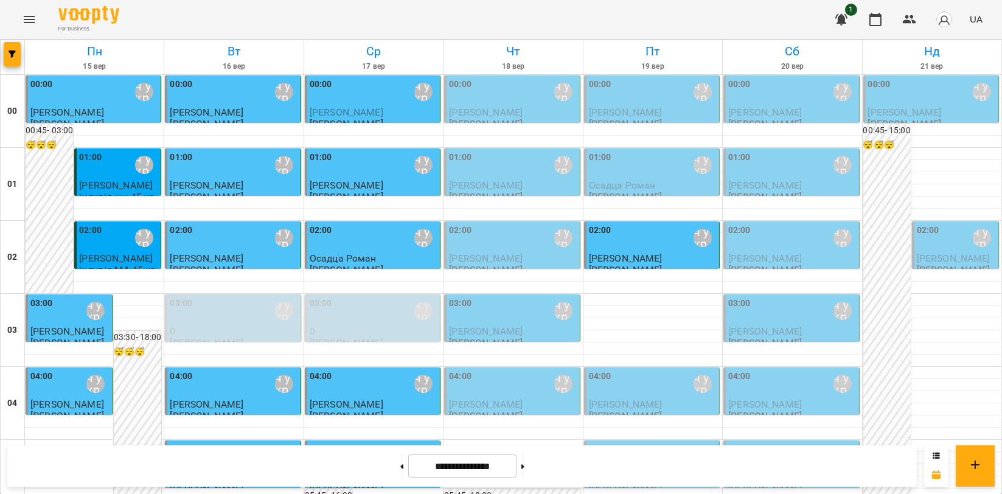
scroll to position [1388, 0]
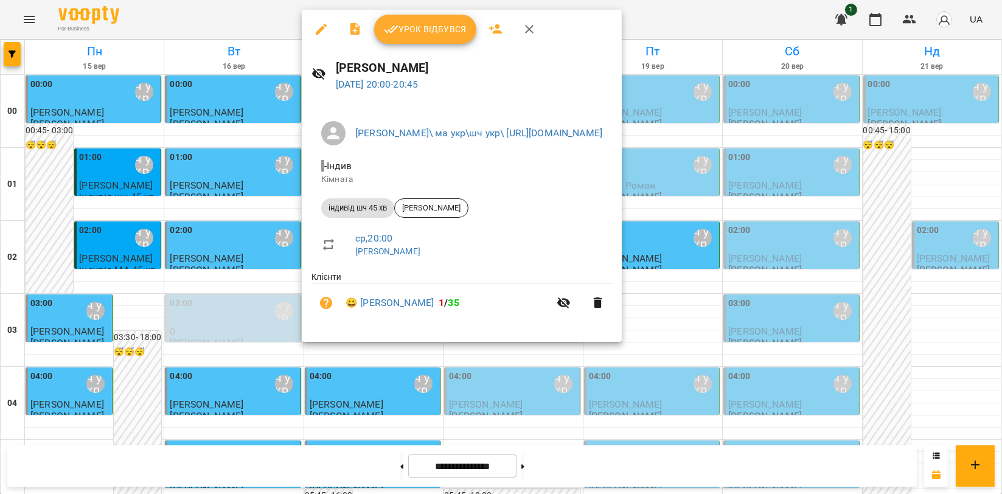
click at [397, 29] on icon "button" at bounding box center [391, 29] width 15 height 15
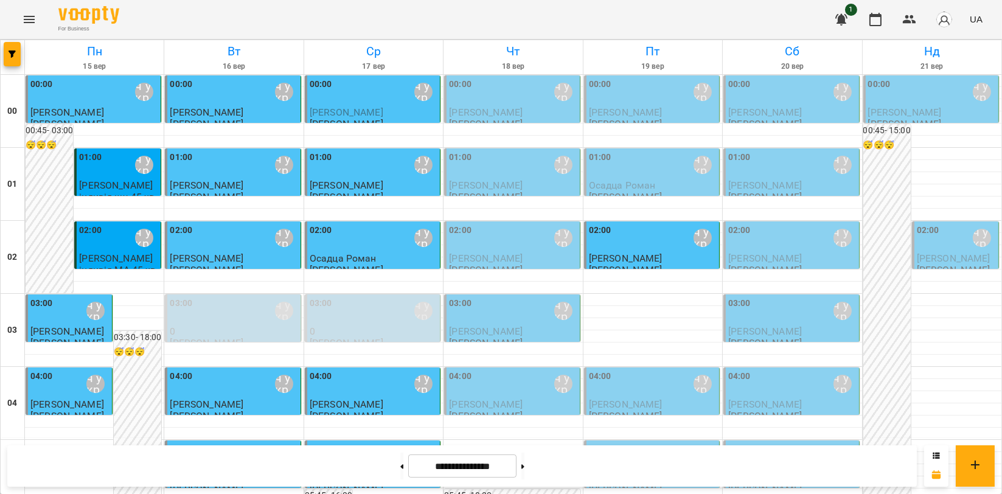
scroll to position [1388, 0]
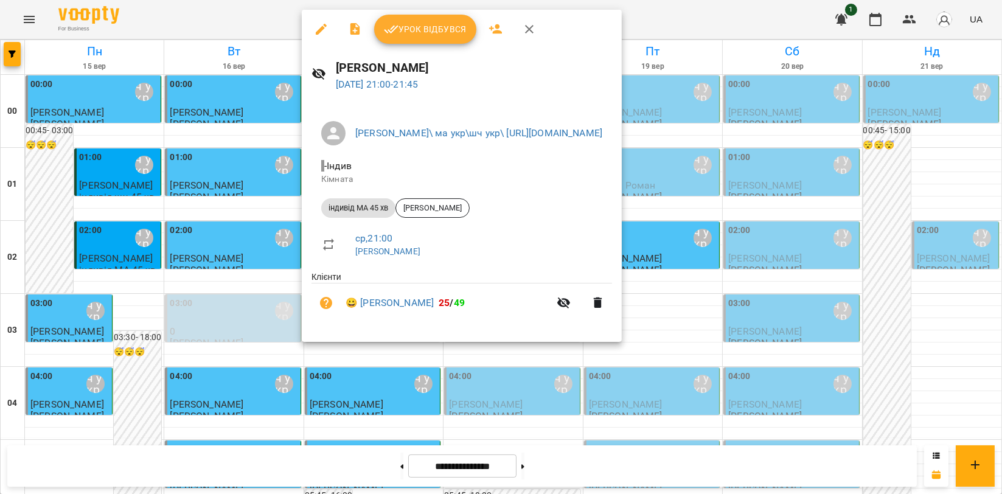
click at [416, 23] on span "Урок відбувся" at bounding box center [425, 29] width 83 height 15
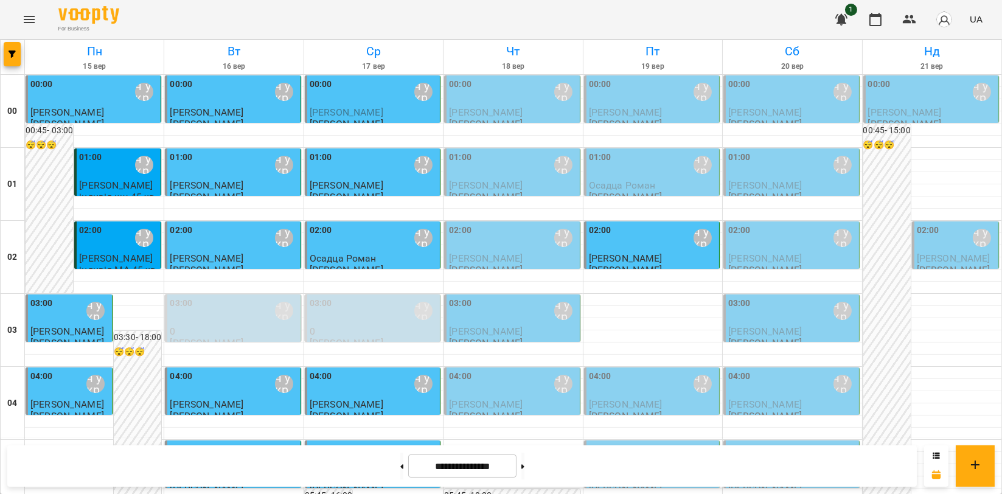
scroll to position [1388, 0]
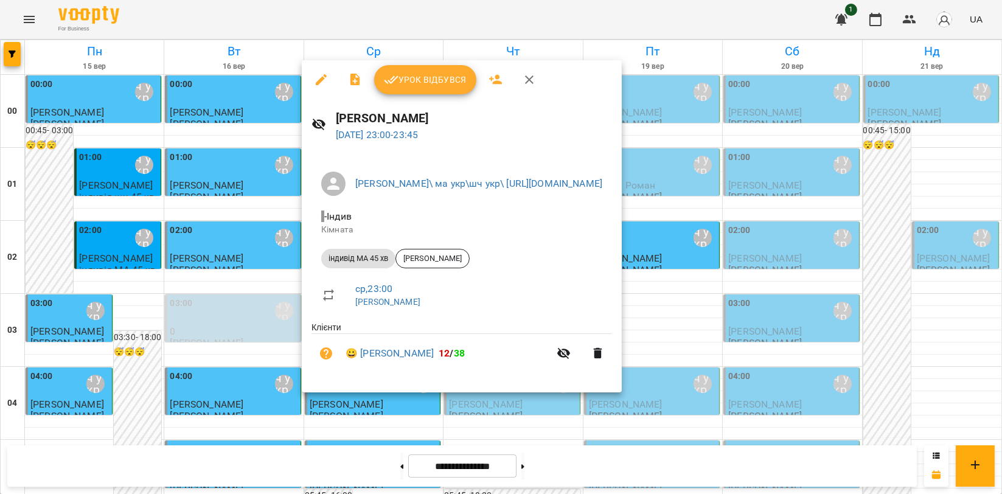
click at [420, 97] on div "Урок відбувся" at bounding box center [462, 79] width 320 height 39
click at [425, 89] on button "Урок відбувся" at bounding box center [425, 79] width 102 height 29
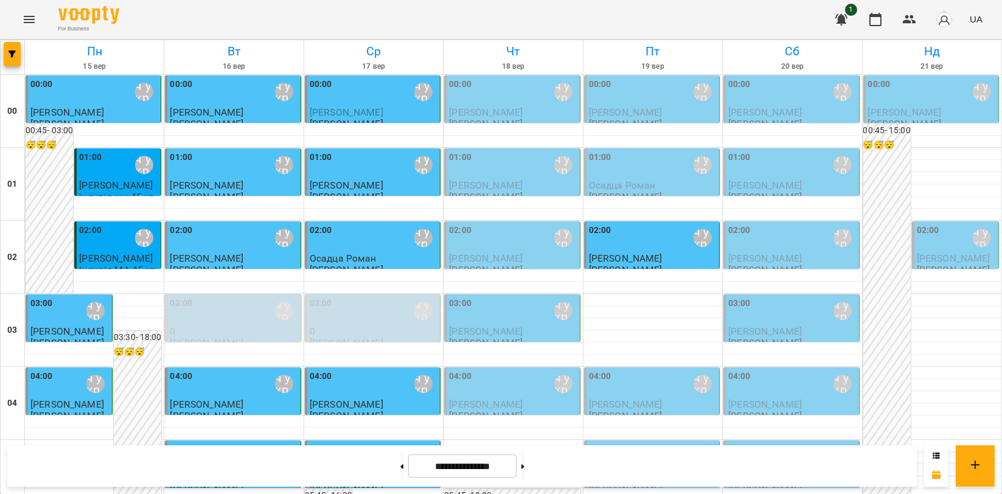
click at [478, 100] on div "00:00 Мойсук Надія\ ма укр\шч укр\ https://us06web.zoom.us/j/84559859332" at bounding box center [513, 92] width 128 height 28
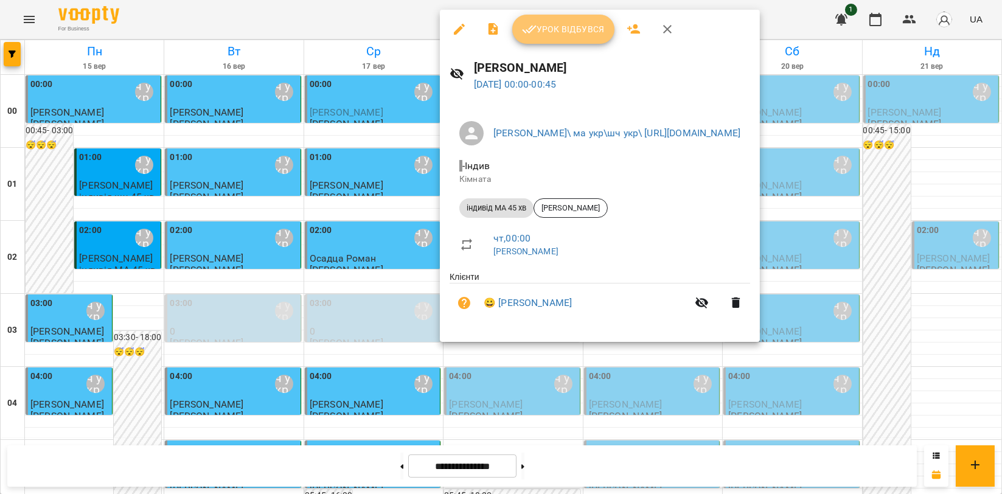
click at [562, 34] on span "Урок відбувся" at bounding box center [563, 29] width 83 height 15
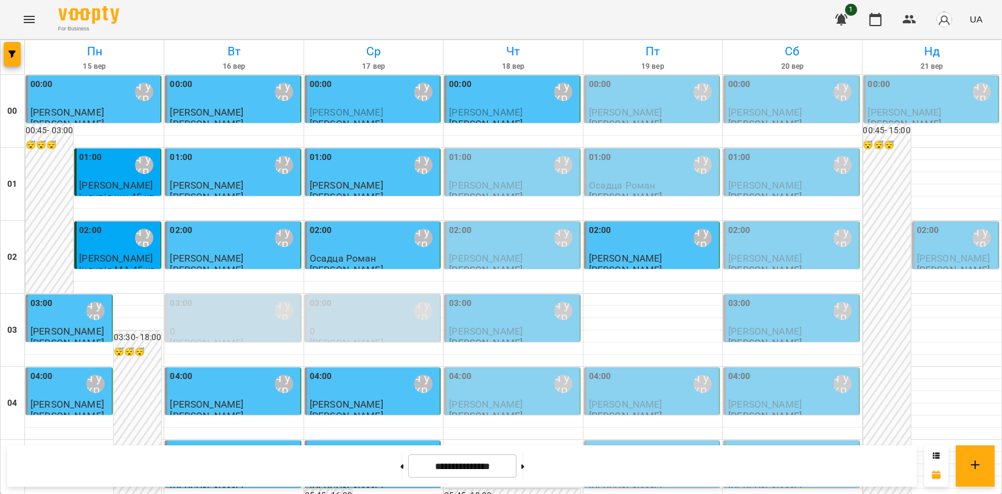
click at [526, 187] on p "[PERSON_NAME]" at bounding box center [513, 185] width 128 height 10
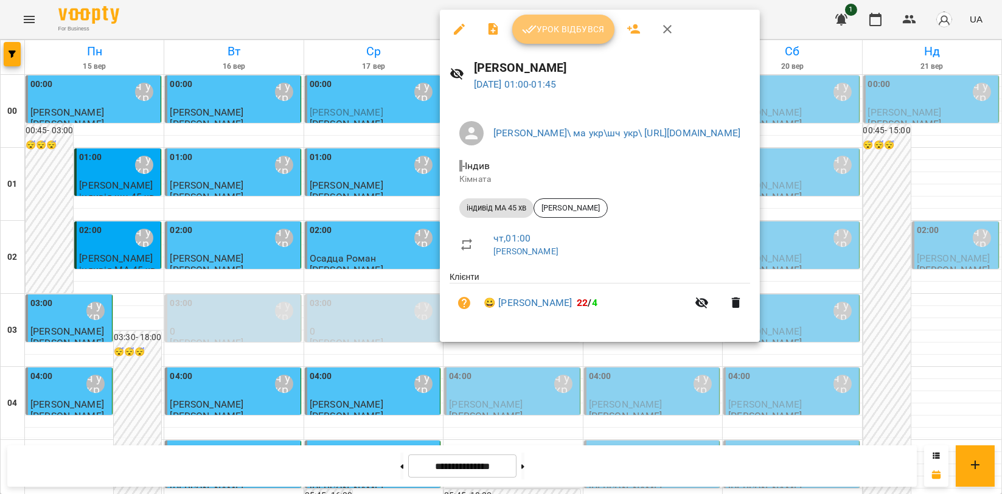
click at [554, 24] on span "Урок відбувся" at bounding box center [563, 29] width 83 height 15
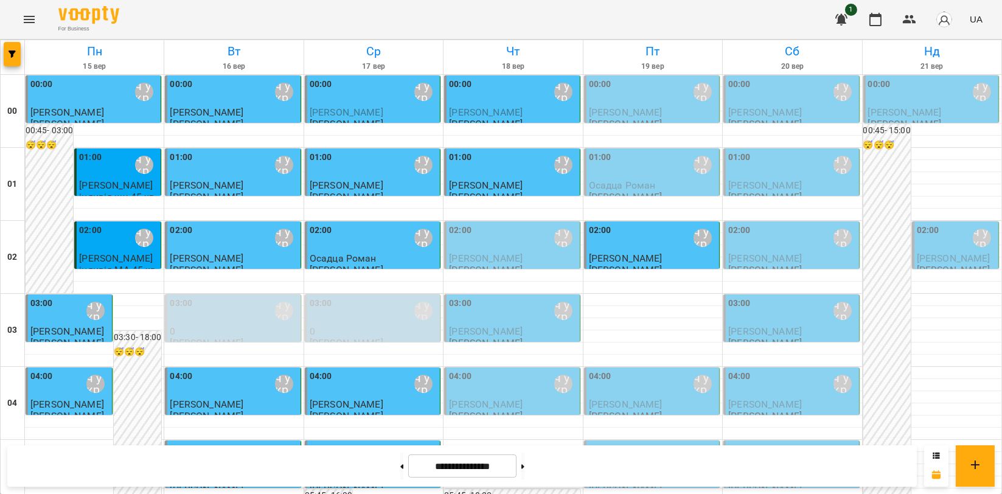
scroll to position [127, 0]
click at [470, 224] on div "02:00 [PERSON_NAME]\ ма укр\шч укр\ [URL][DOMAIN_NAME]" at bounding box center [513, 238] width 128 height 28
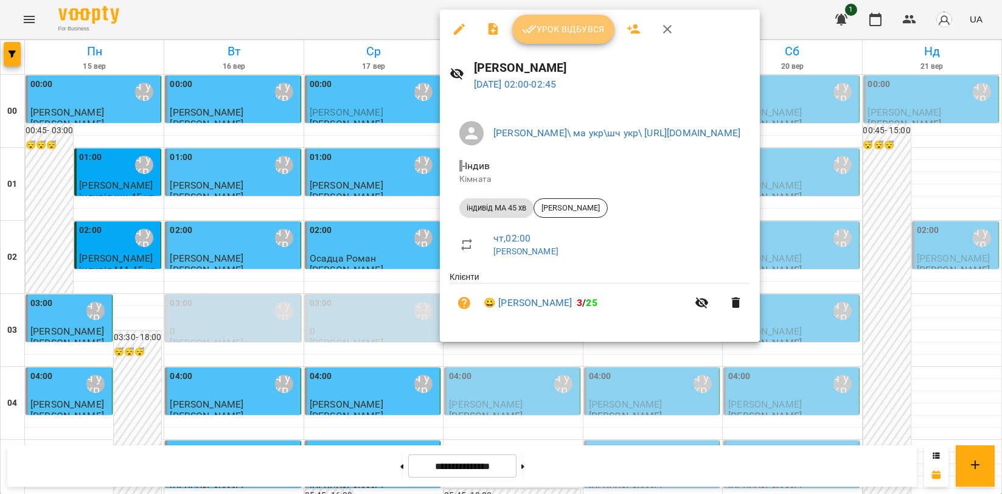
click at [566, 33] on span "Урок відбувся" at bounding box center [563, 29] width 83 height 15
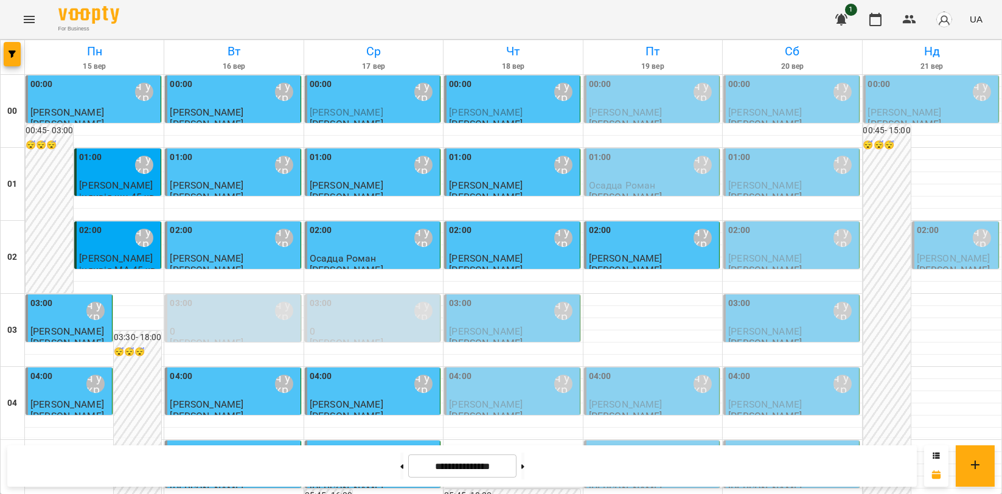
click at [524, 308] on div "03:00 Мойсук Надія\ ма укр\шч укр\ https://us06web.zoom.us/j/84559859332" at bounding box center [513, 311] width 128 height 28
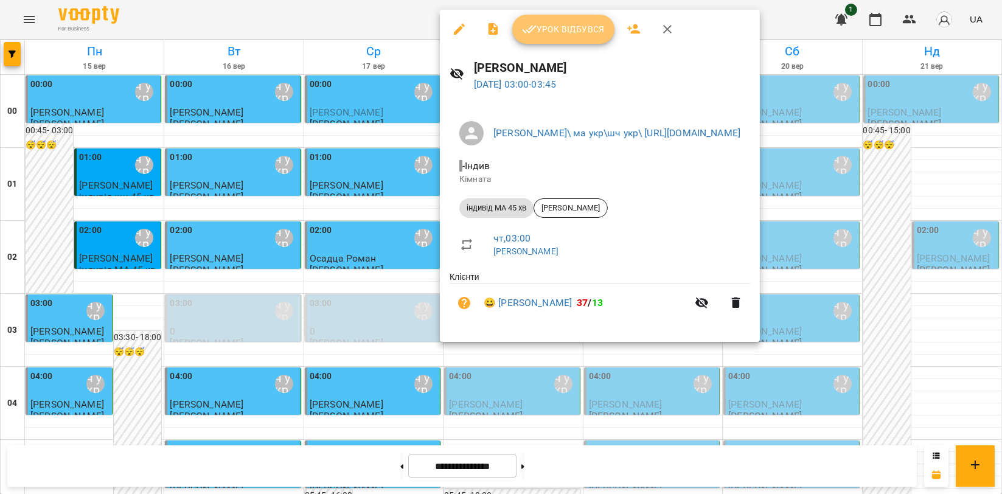
click at [565, 41] on button "Урок відбувся" at bounding box center [563, 29] width 102 height 29
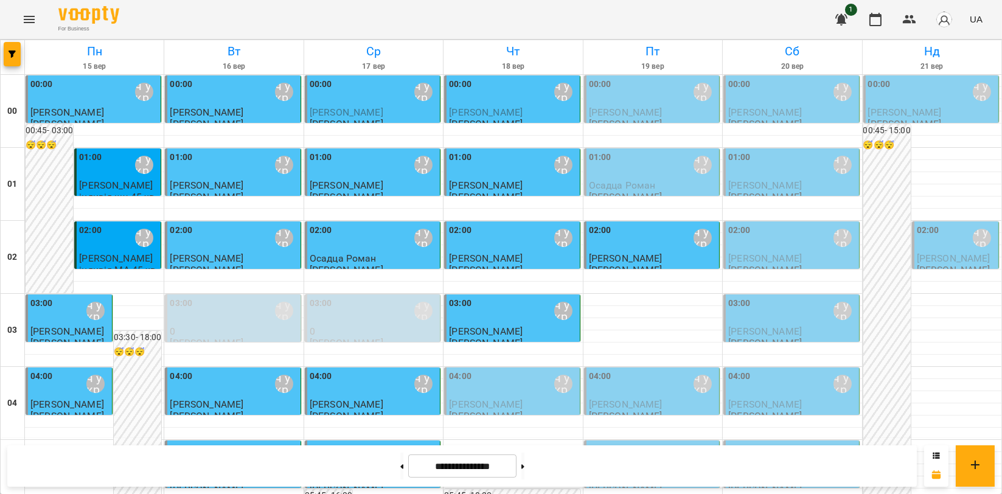
scroll to position [1388, 0]
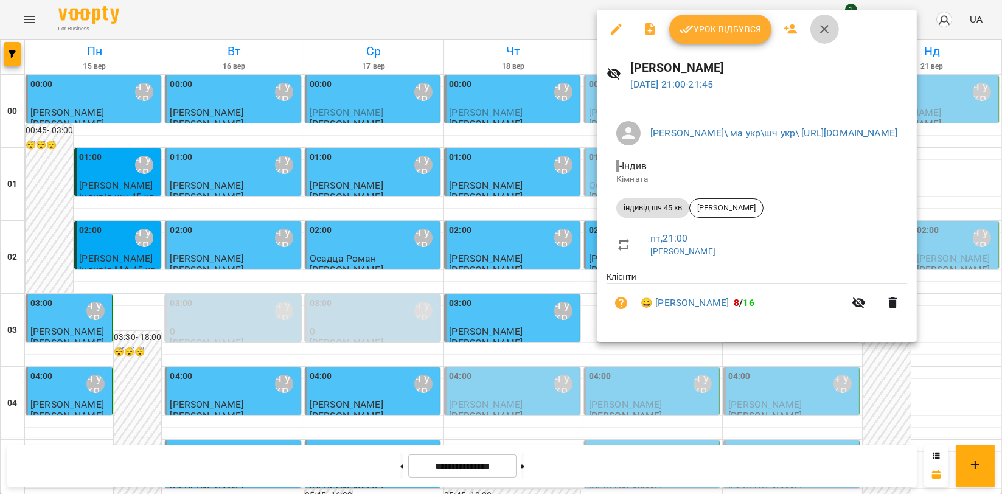
click at [818, 30] on icon "button" at bounding box center [824, 29] width 15 height 15
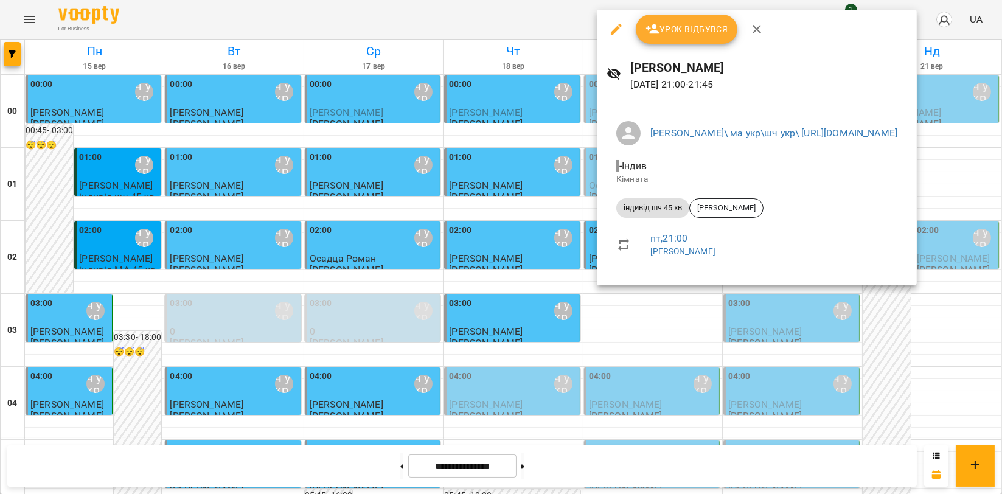
click at [756, 38] on button "button" at bounding box center [756, 29] width 29 height 29
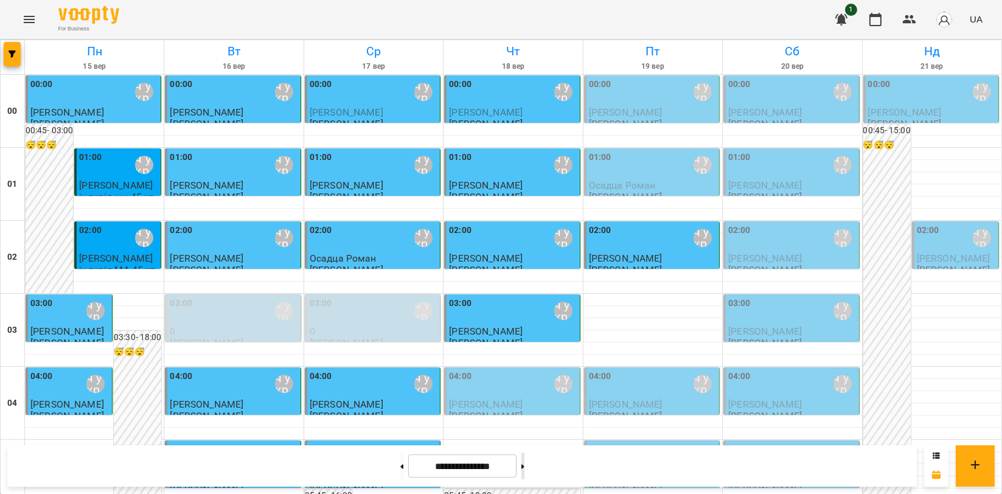
click at [524, 470] on button at bounding box center [522, 466] width 3 height 27
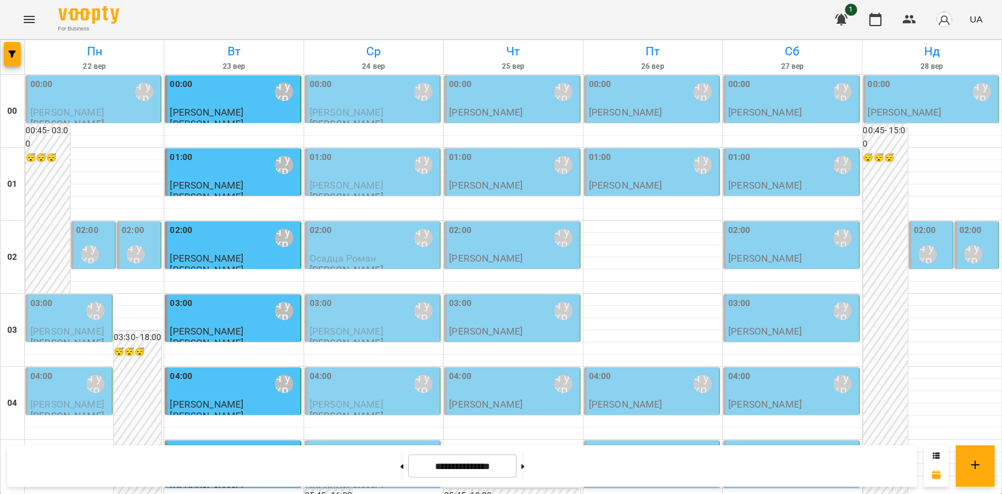
scroll to position [0, 0]
click at [400, 466] on button at bounding box center [401, 466] width 3 height 27
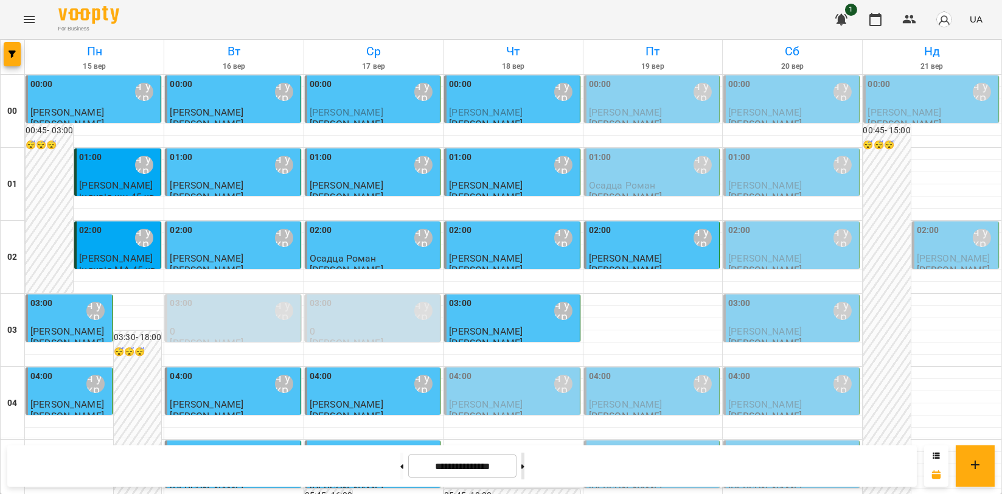
click at [524, 466] on button at bounding box center [522, 466] width 3 height 27
type input "**********"
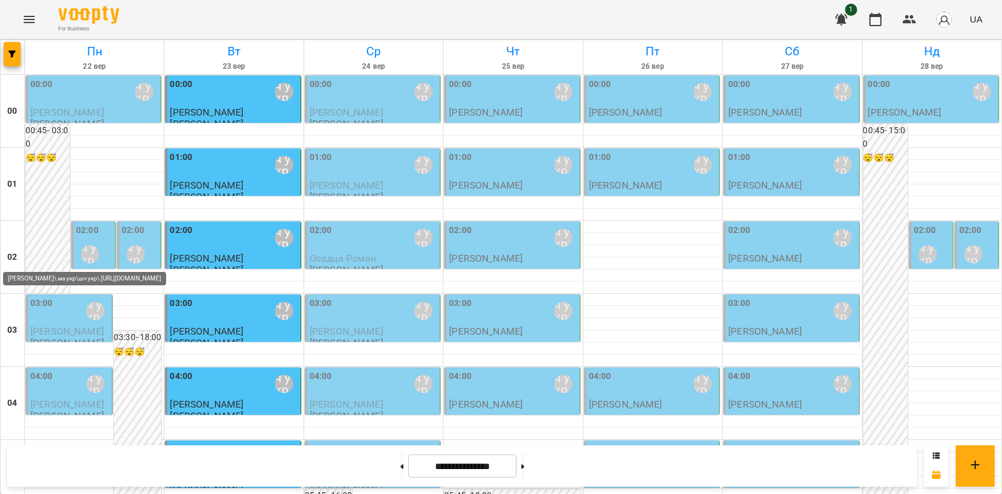
click at [89, 249] on div "[PERSON_NAME]\ ма укр\шч укр\ [URL][DOMAIN_NAME]" at bounding box center [90, 254] width 18 height 18
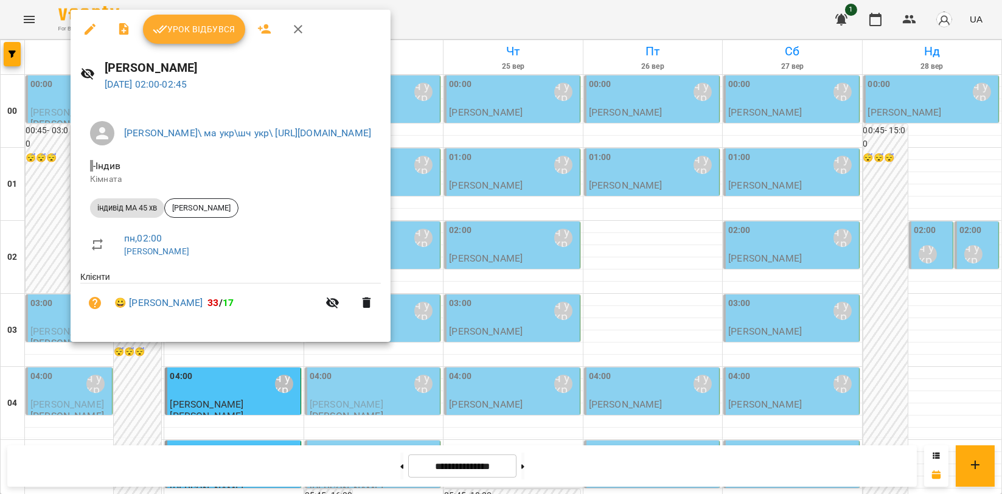
drag, startPoint x: 299, startPoint y: 30, endPoint x: 284, endPoint y: 41, distance: 18.6
click at [296, 32] on icon "button" at bounding box center [298, 29] width 15 height 15
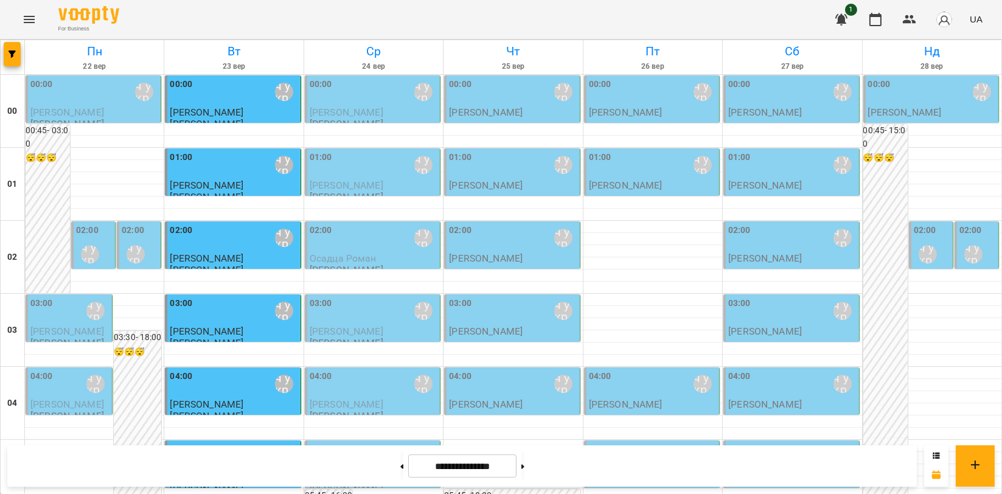
click at [142, 234] on div "02:00 [PERSON_NAME]\ ма укр\шч укр\ [URL][DOMAIN_NAME]" at bounding box center [140, 246] width 37 height 44
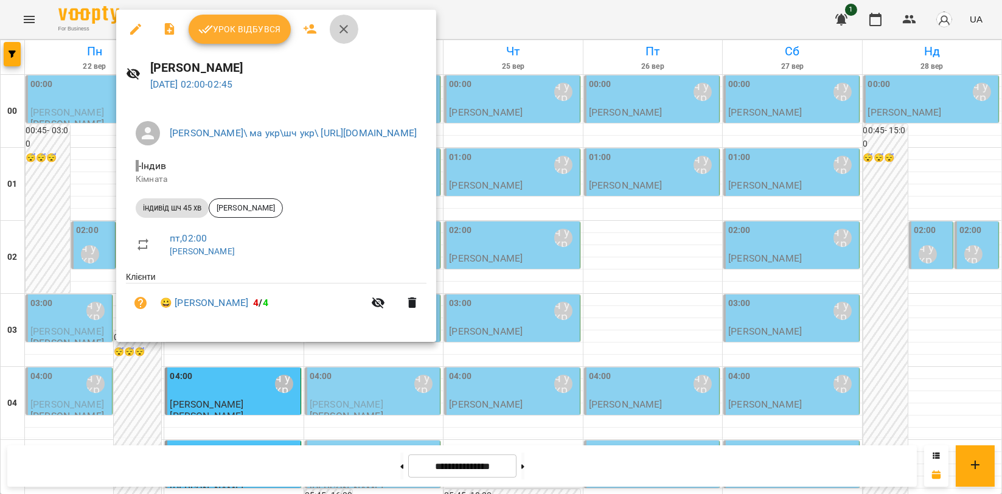
click at [346, 28] on icon "button" at bounding box center [343, 29] width 15 height 15
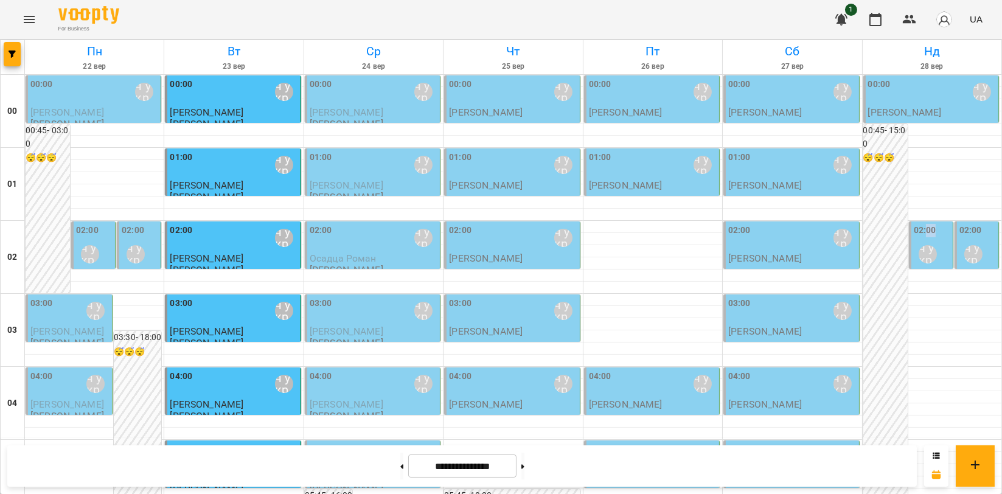
drag, startPoint x: 918, startPoint y: 237, endPoint x: 914, endPoint y: 246, distance: 9.8
click at [914, 246] on div "02:00 [PERSON_NAME]\ ма укр\шч укр\ [URL][DOMAIN_NAME]" at bounding box center [932, 246] width 37 height 44
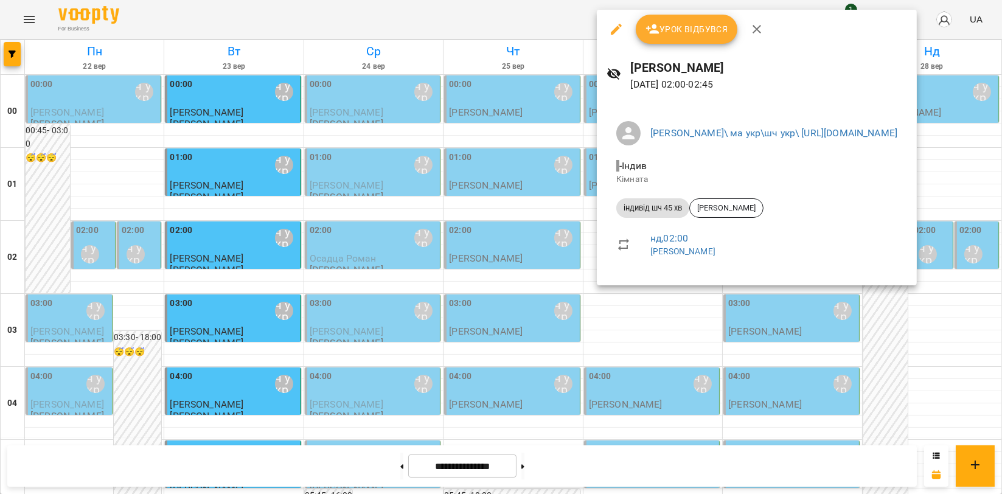
click at [897, 246] on p "[PERSON_NAME]" at bounding box center [773, 252] width 247 height 12
click at [762, 25] on icon "button" at bounding box center [757, 29] width 15 height 15
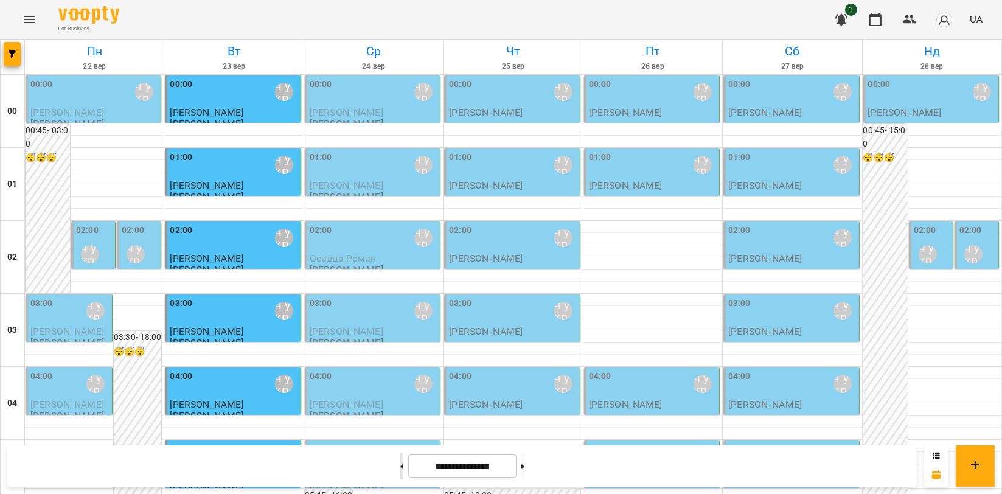
click at [400, 466] on button at bounding box center [401, 466] width 3 height 27
type input "**********"
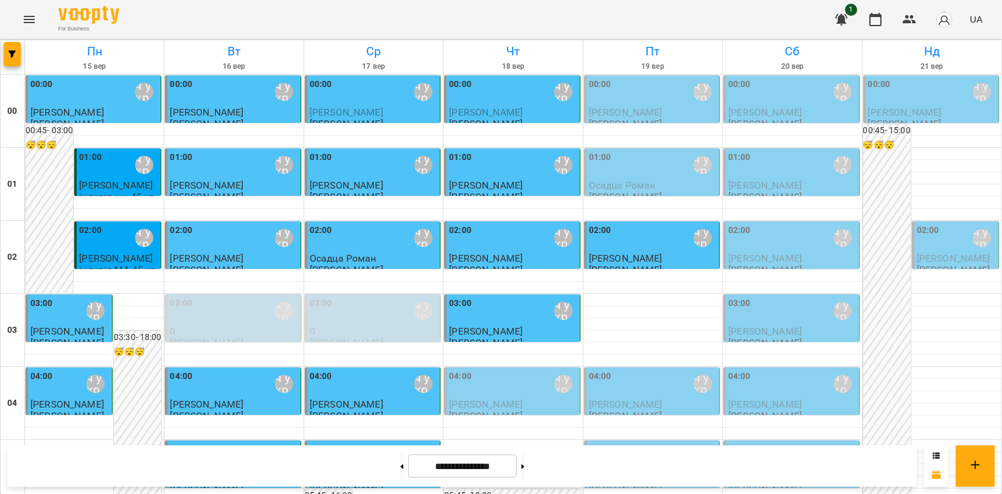
click at [663, 254] on p "[PERSON_NAME]" at bounding box center [653, 258] width 128 height 10
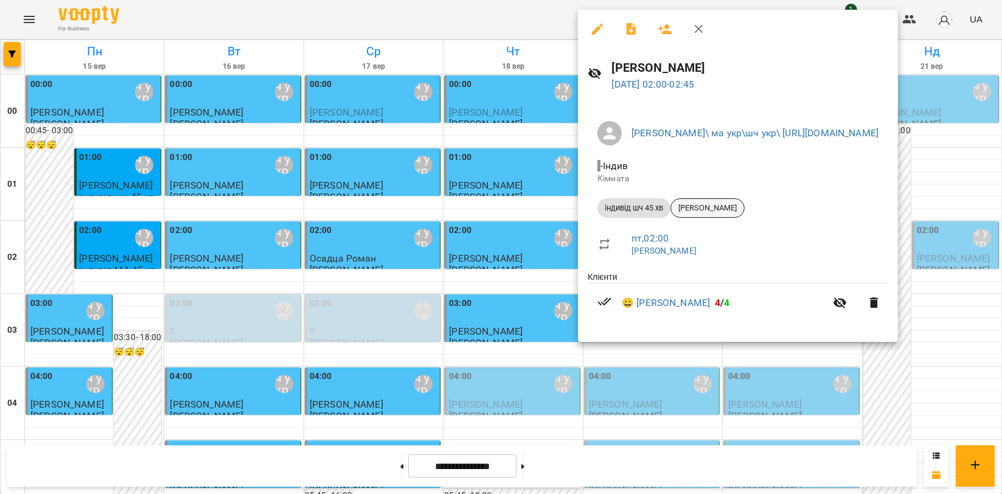
click at [724, 208] on span "[PERSON_NAME]" at bounding box center [707, 208] width 73 height 11
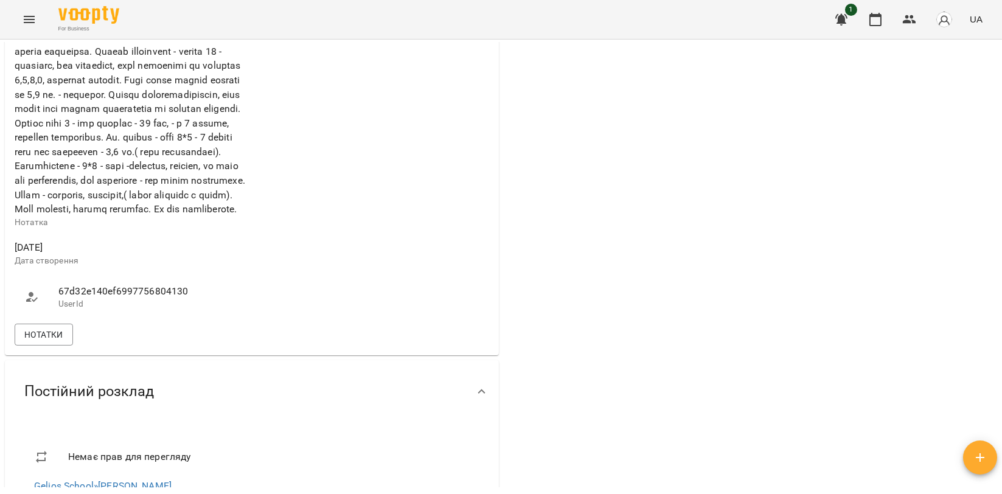
scroll to position [946, 0]
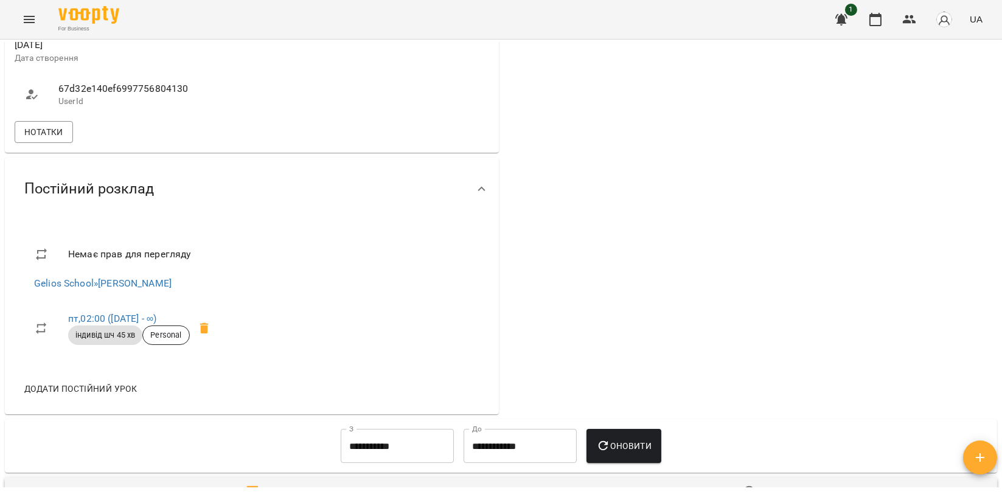
click at [44, 143] on button "Нотатки" at bounding box center [44, 132] width 58 height 22
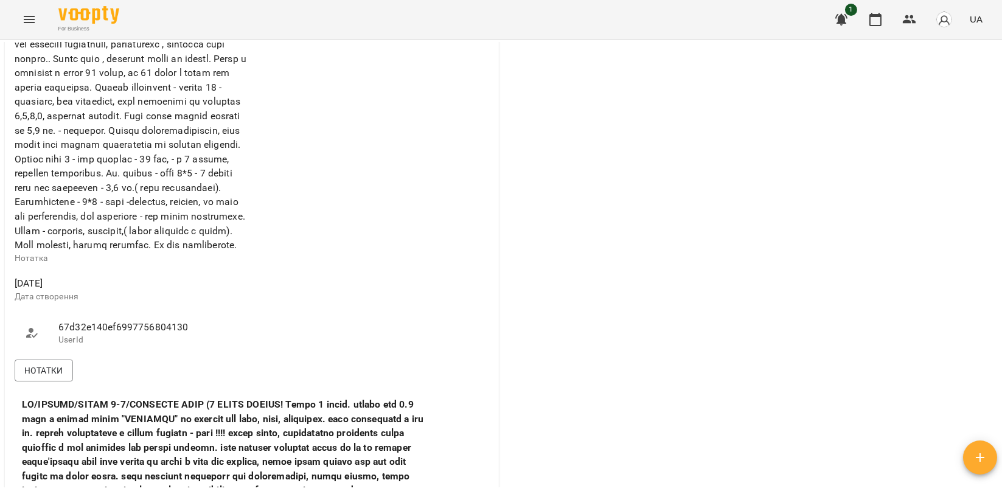
scroll to position [540, 0]
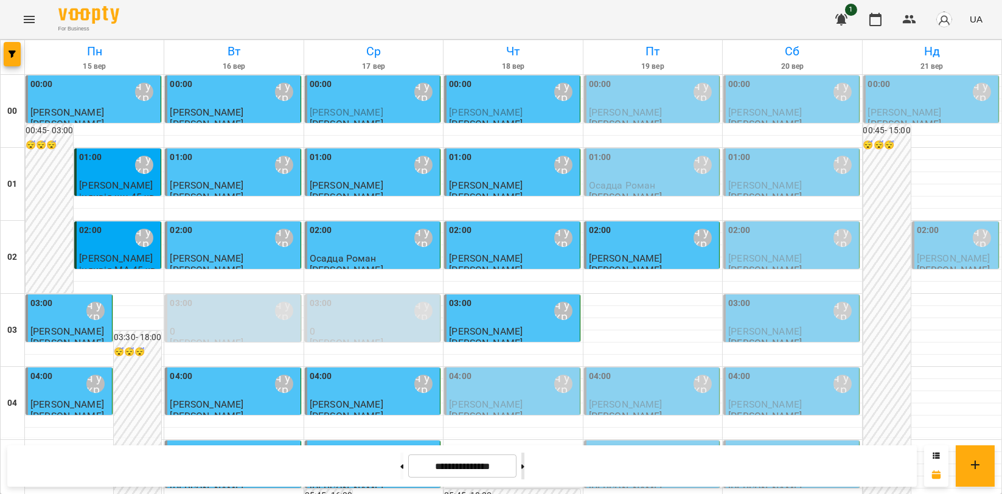
click at [524, 471] on button at bounding box center [522, 466] width 3 height 27
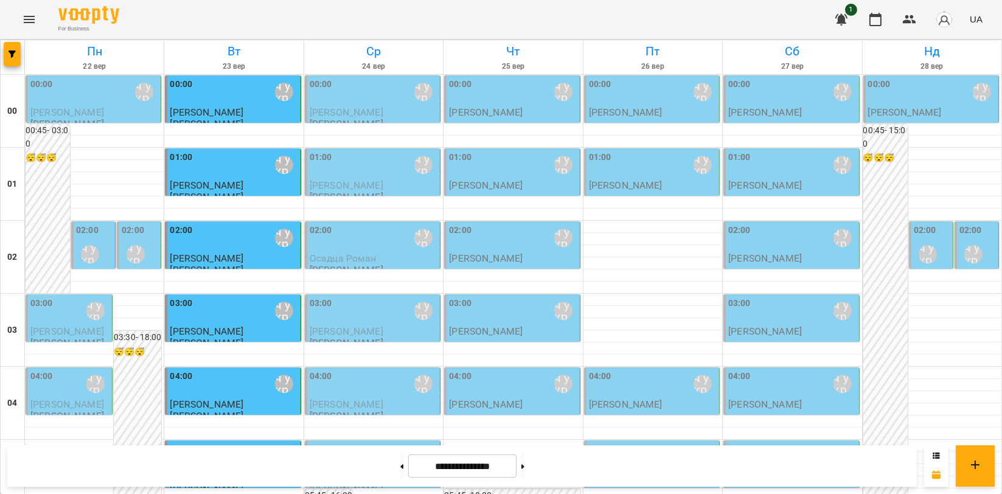
click at [135, 239] on div "02:00" at bounding box center [133, 232] width 23 height 16
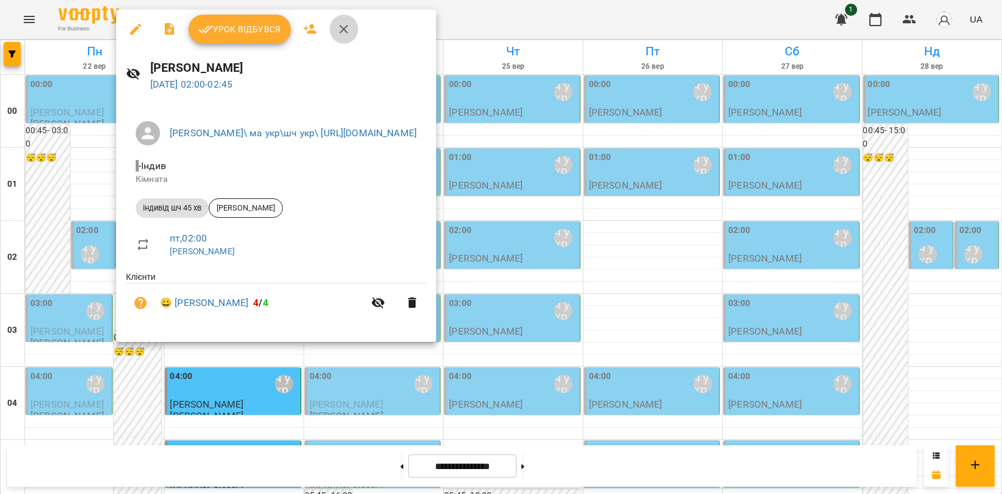
click at [347, 34] on icon "button" at bounding box center [343, 29] width 15 height 15
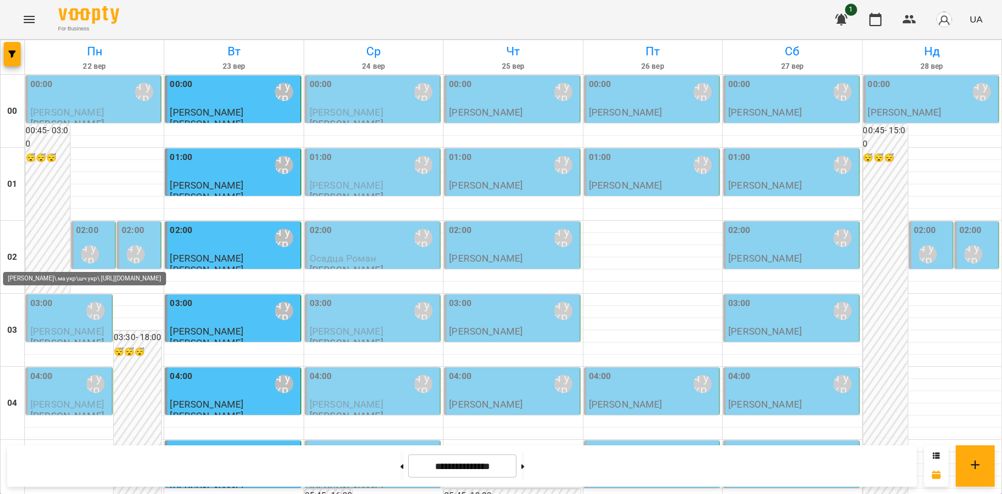
click at [90, 252] on div "[PERSON_NAME]\ ма укр\шч укр\ [URL][DOMAIN_NAME]" at bounding box center [90, 254] width 18 height 18
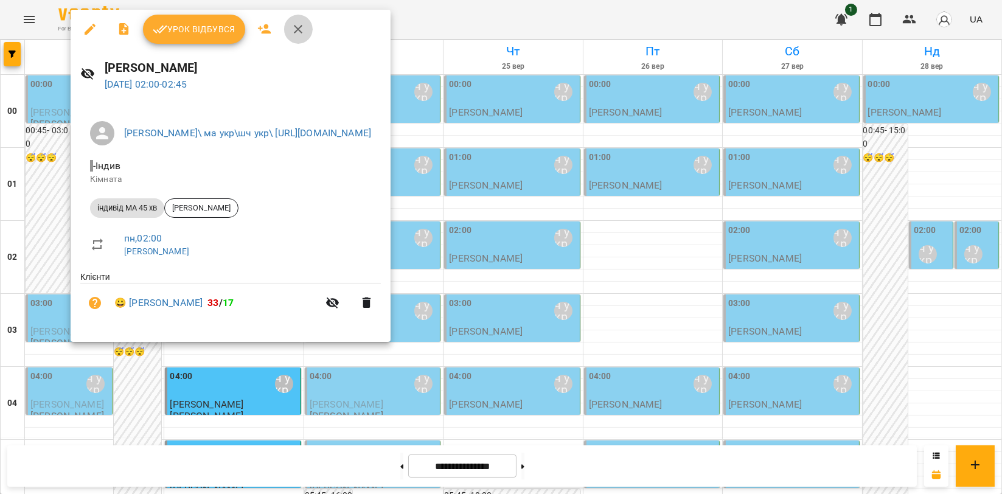
click at [302, 31] on icon "button" at bounding box center [298, 29] width 15 height 15
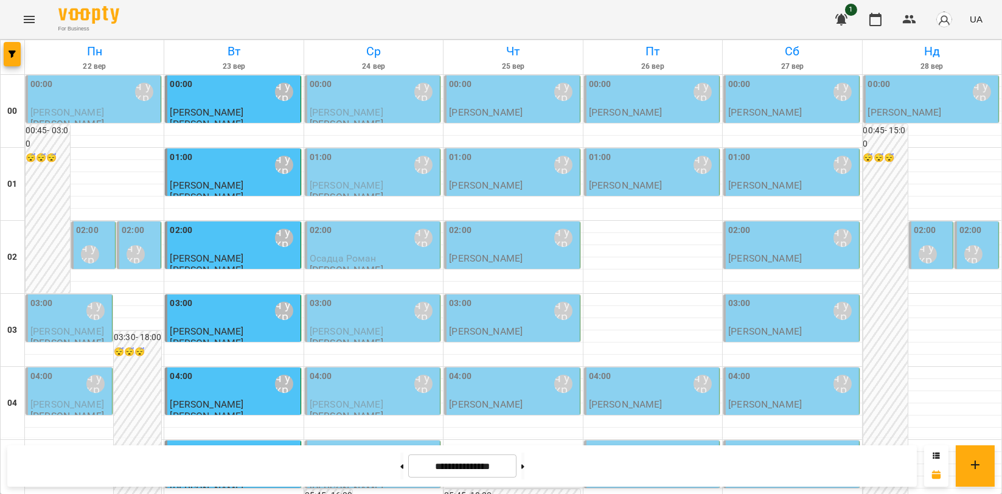
click at [915, 238] on div "02:00" at bounding box center [925, 232] width 23 height 16
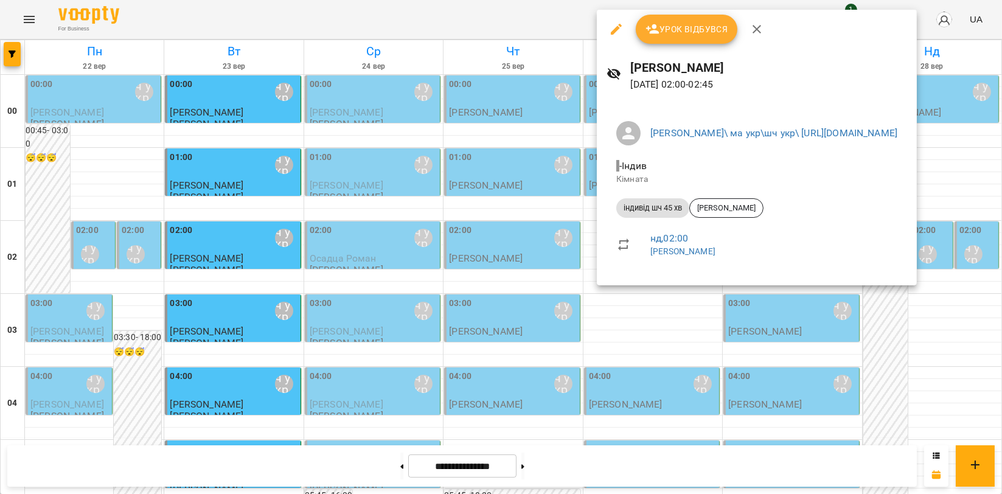
click at [750, 28] on icon "button" at bounding box center [757, 29] width 15 height 15
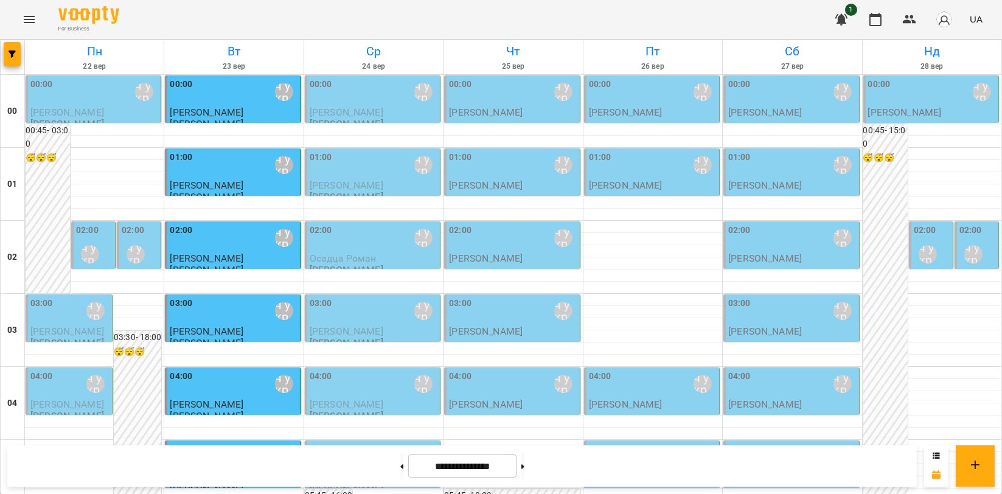
click at [964, 245] on div "[PERSON_NAME]\ ма укр\шч укр\ [URL][DOMAIN_NAME]" at bounding box center [973, 254] width 18 height 18
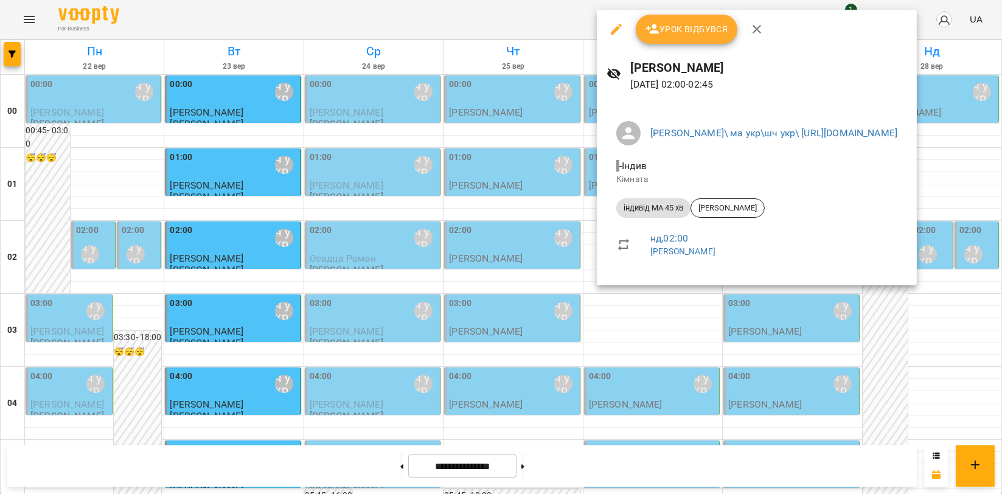
click at [761, 27] on icon "button" at bounding box center [757, 29] width 15 height 15
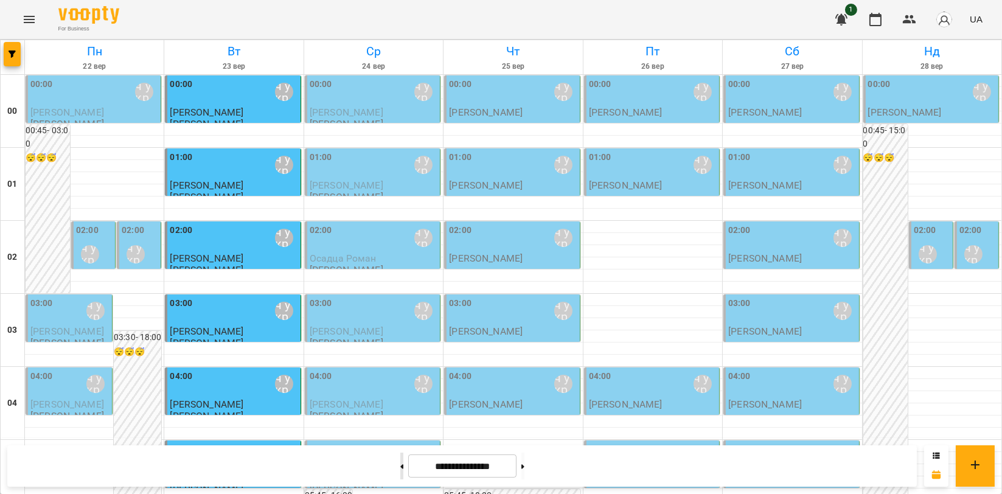
click at [400, 467] on button at bounding box center [401, 466] width 3 height 27
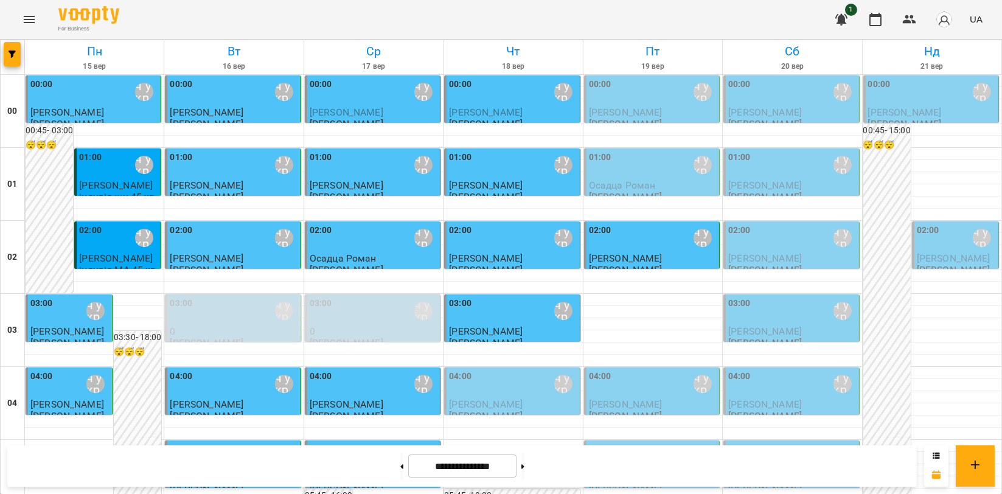
scroll to position [1284, 0]
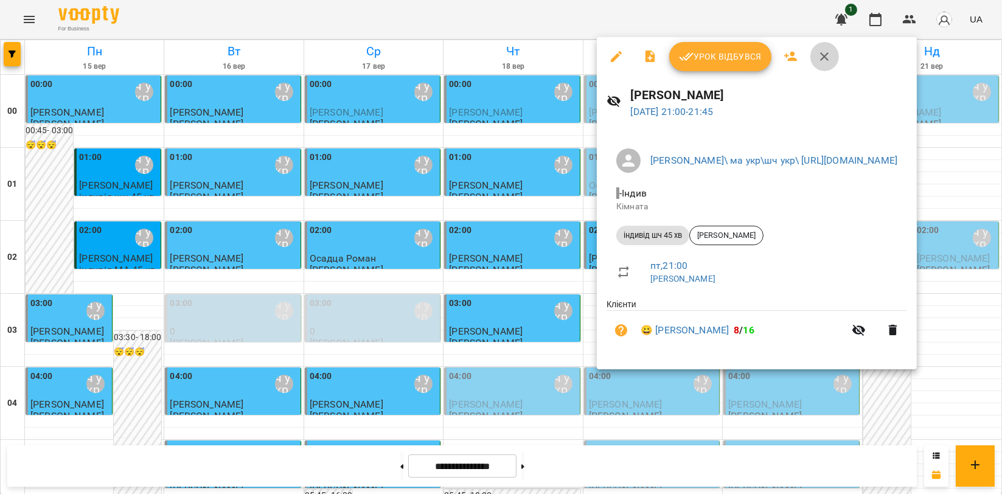
click at [821, 52] on icon "button" at bounding box center [824, 56] width 15 height 15
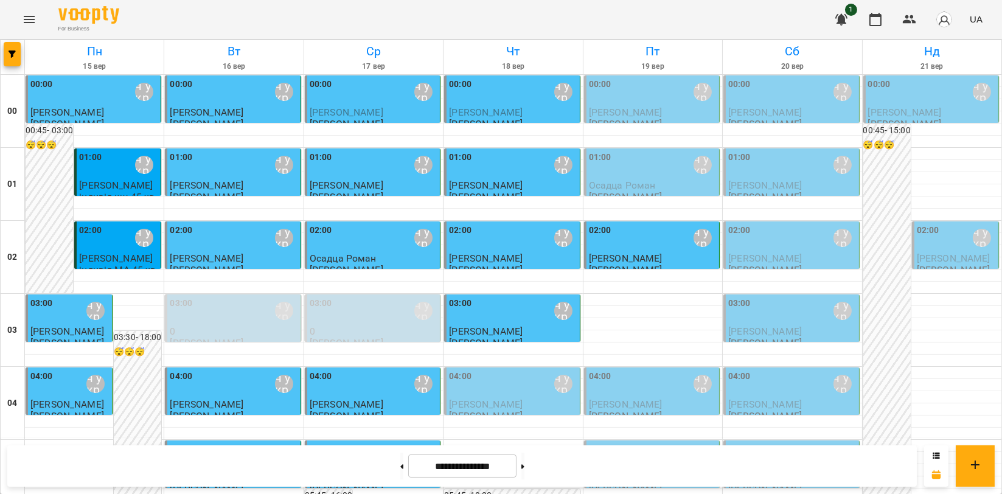
scroll to position [1320, 0]
click at [524, 467] on icon at bounding box center [522, 466] width 3 height 4
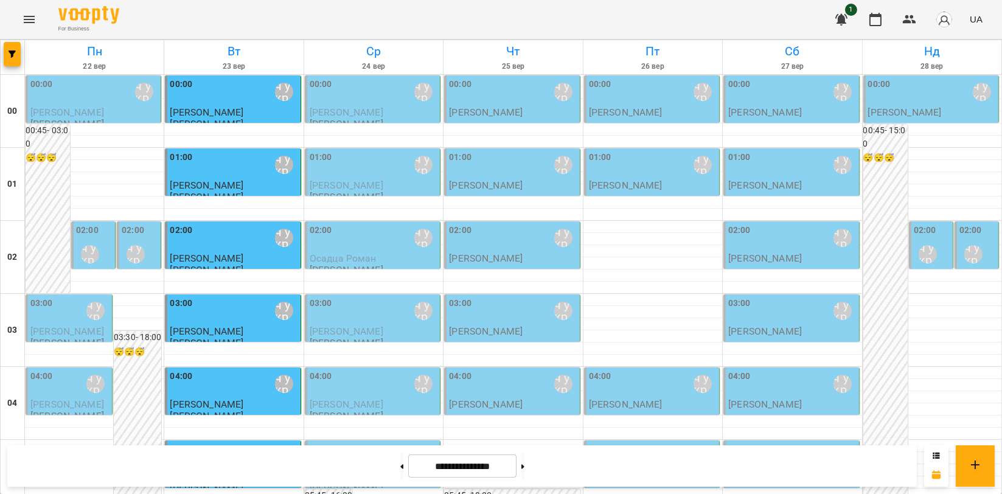
scroll to position [1388, 0]
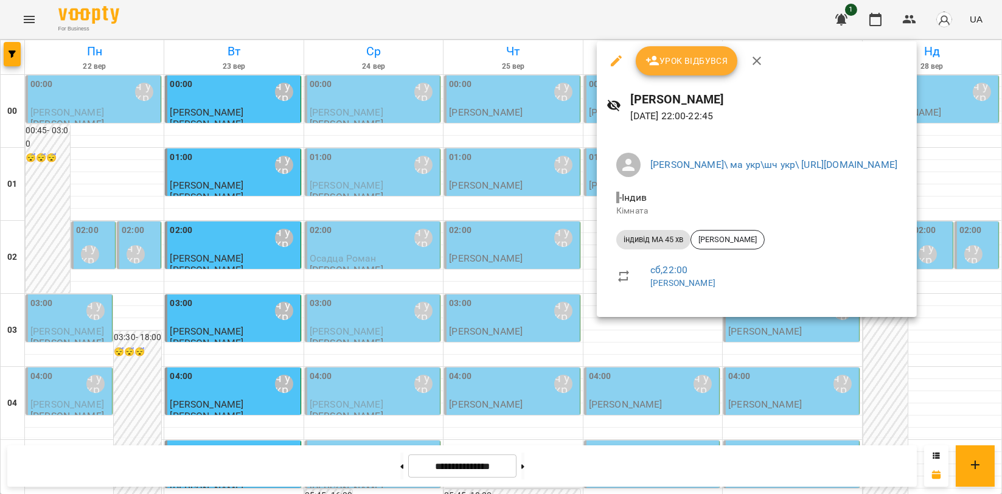
click at [762, 68] on button "button" at bounding box center [756, 60] width 29 height 29
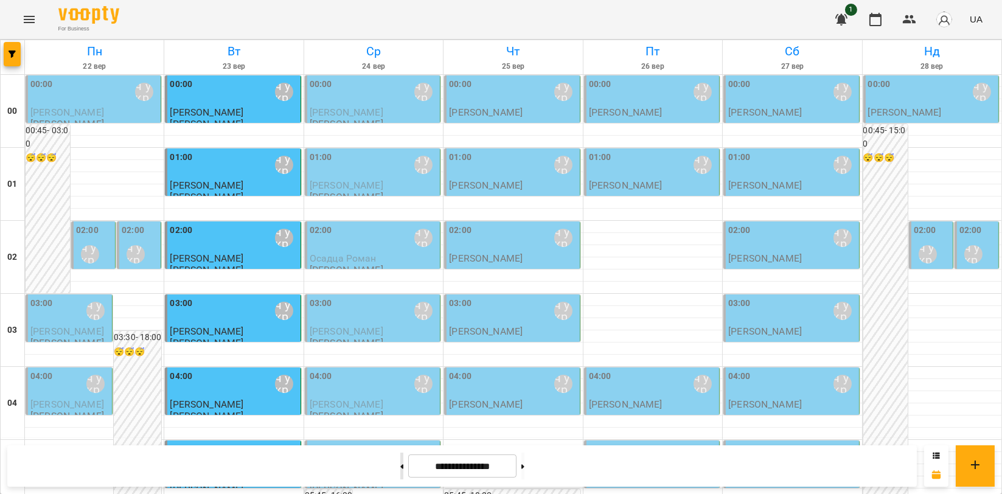
click at [400, 464] on button at bounding box center [401, 466] width 3 height 27
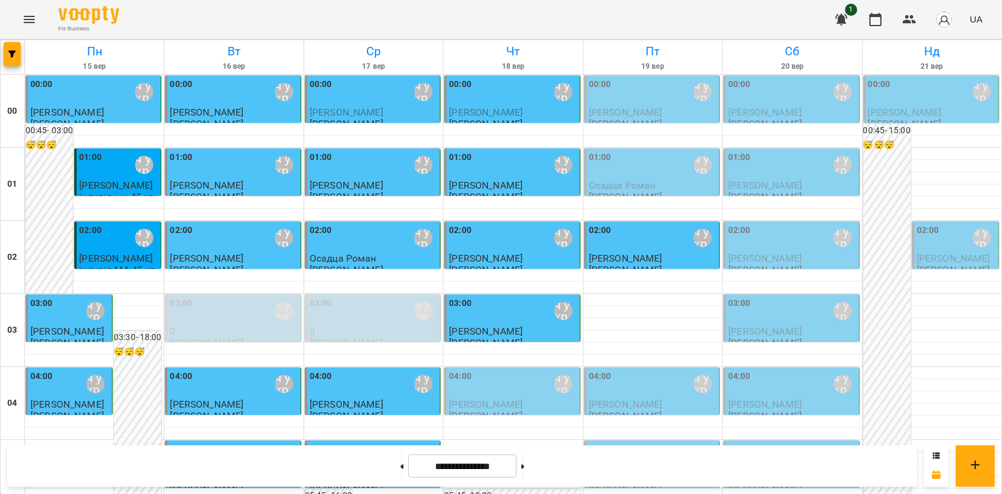
scroll to position [135, 0]
click at [524, 469] on button at bounding box center [522, 466] width 3 height 27
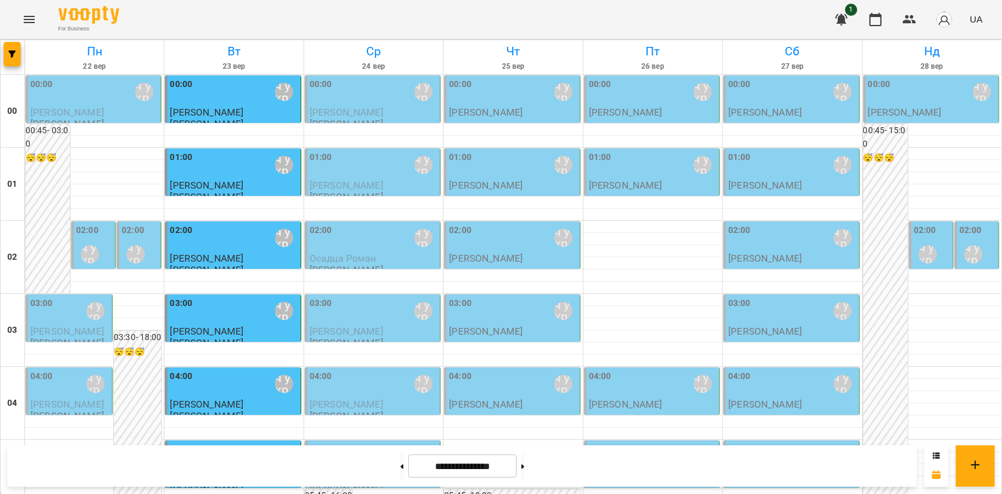
scroll to position [0, 0]
click at [125, 240] on div "[PERSON_NAME]\ ма укр\шч укр\ [URL][DOMAIN_NAME]" at bounding box center [136, 254] width 28 height 28
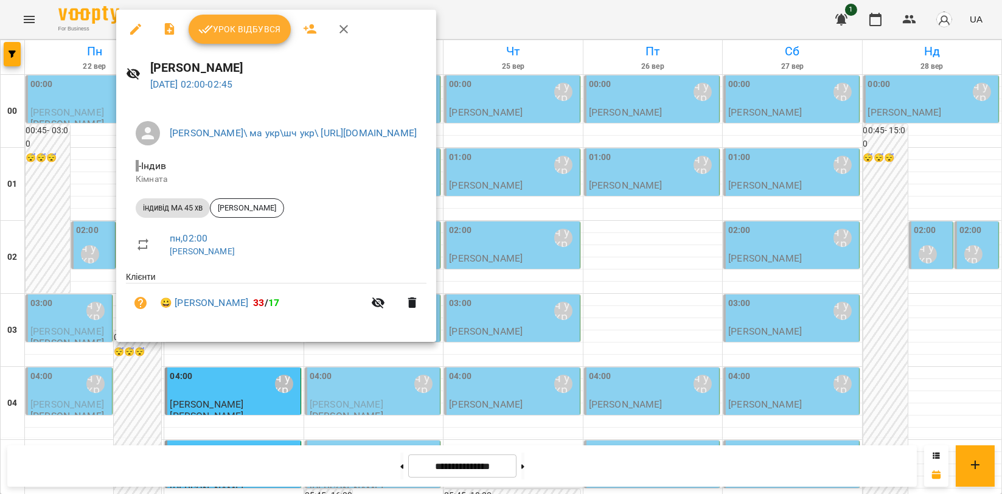
click at [540, 465] on div at bounding box center [501, 247] width 1002 height 494
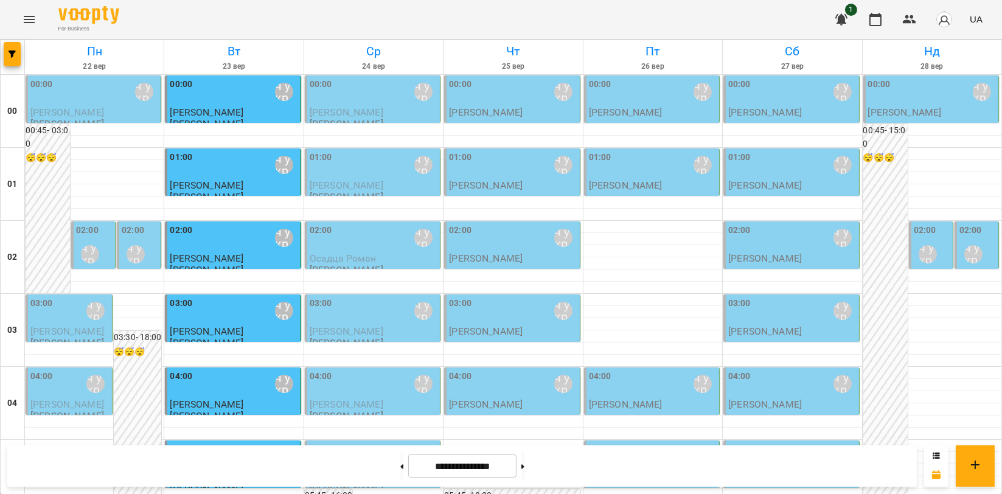
click at [524, 465] on icon at bounding box center [522, 466] width 3 height 4
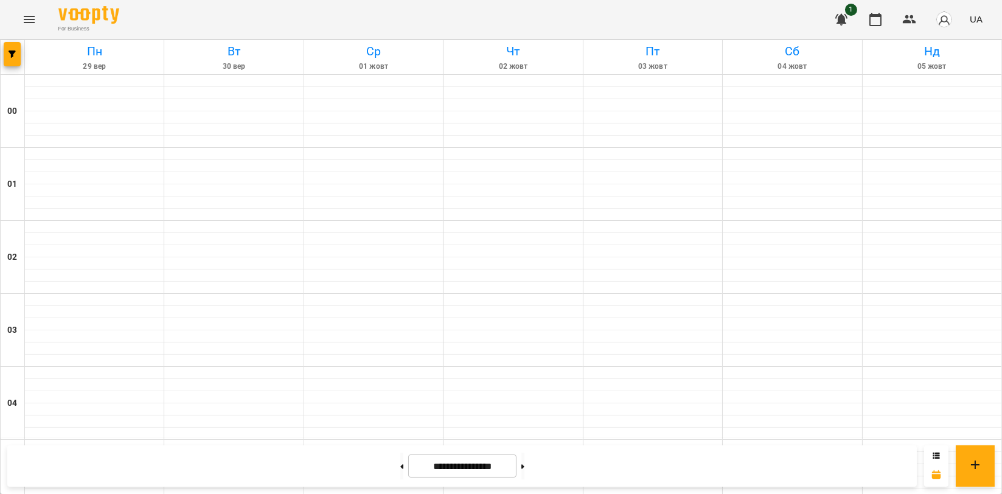
click at [524, 465] on icon at bounding box center [522, 466] width 3 height 4
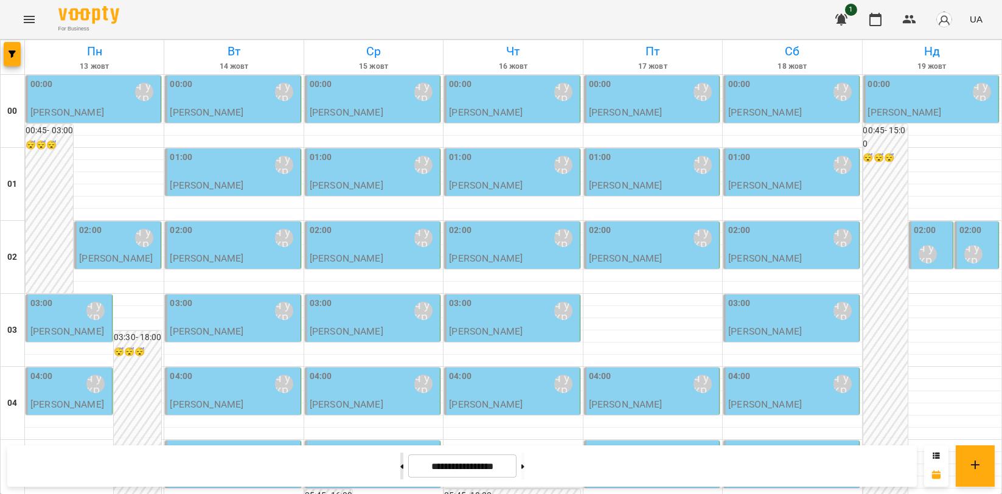
click at [400, 462] on button at bounding box center [401, 466] width 3 height 27
type input "**********"
click at [500, 297] on div "03:00 Мойсук Надія\ ма укр\шч укр\ https://us06web.zoom.us/j/84559859332" at bounding box center [513, 311] width 128 height 28
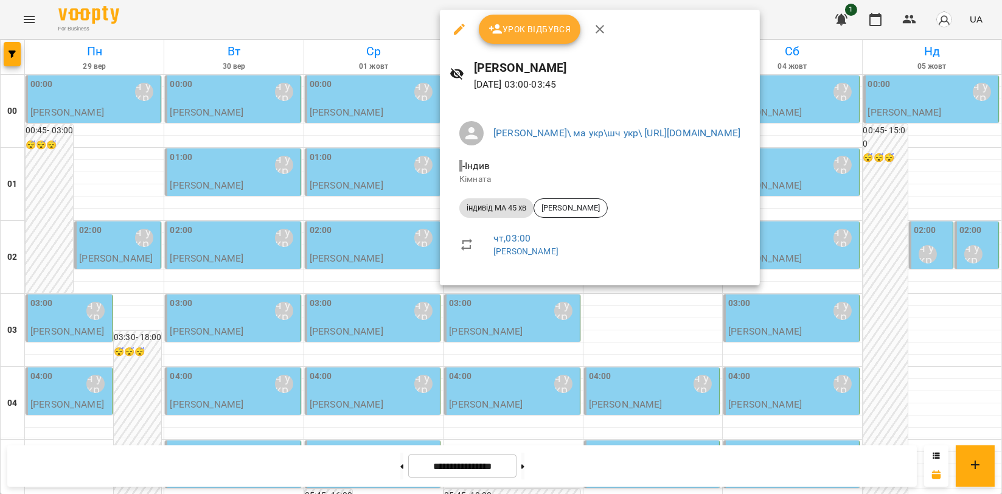
click at [594, 41] on button "button" at bounding box center [599, 29] width 29 height 29
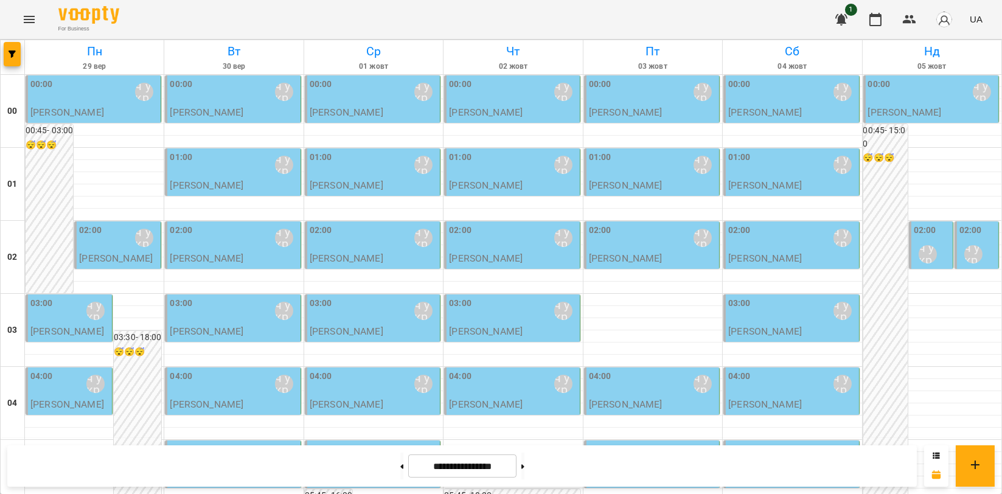
click at [515, 224] on div "02:00 [PERSON_NAME]\ ма укр\шч укр\ [URL][DOMAIN_NAME]" at bounding box center [513, 238] width 128 height 28
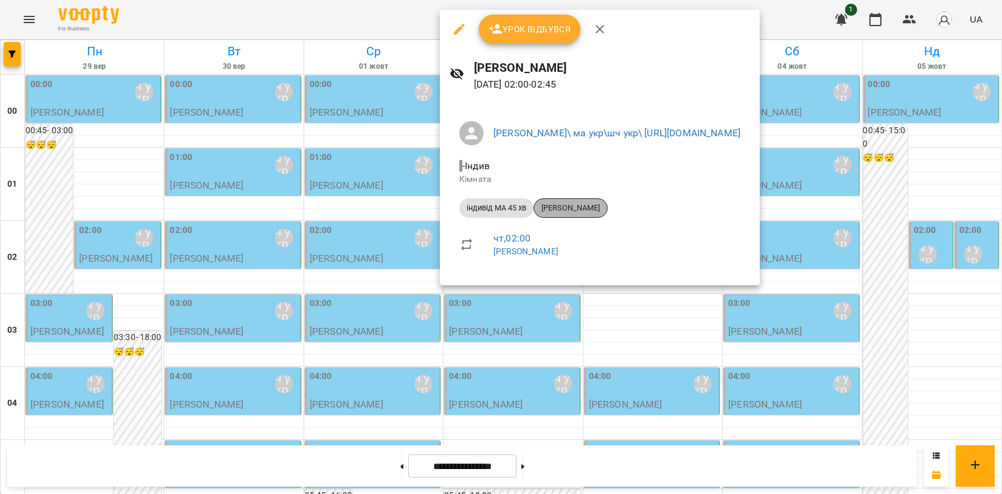
click at [579, 199] on div "[PERSON_NAME]" at bounding box center [571, 207] width 74 height 19
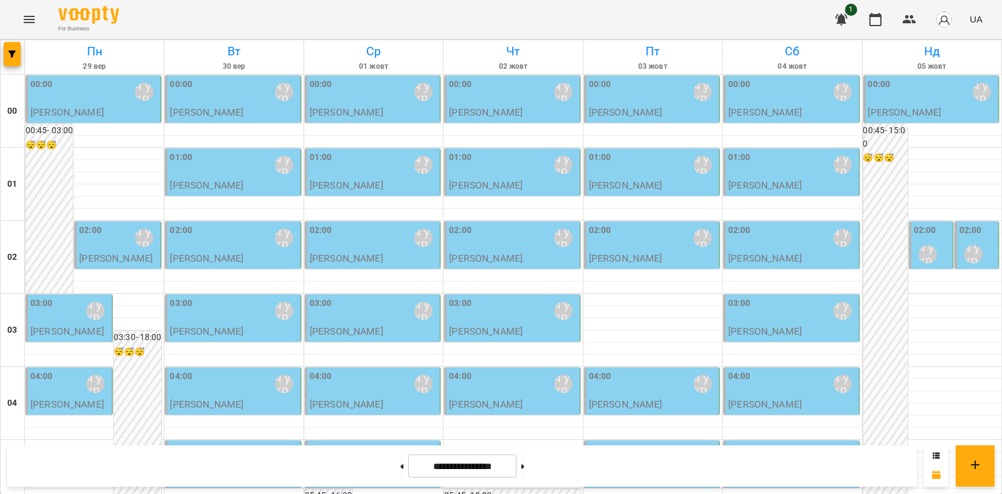
click at [925, 252] on div "[PERSON_NAME]\ ма укр\шч укр\ [URL][DOMAIN_NAME]" at bounding box center [928, 254] width 18 height 18
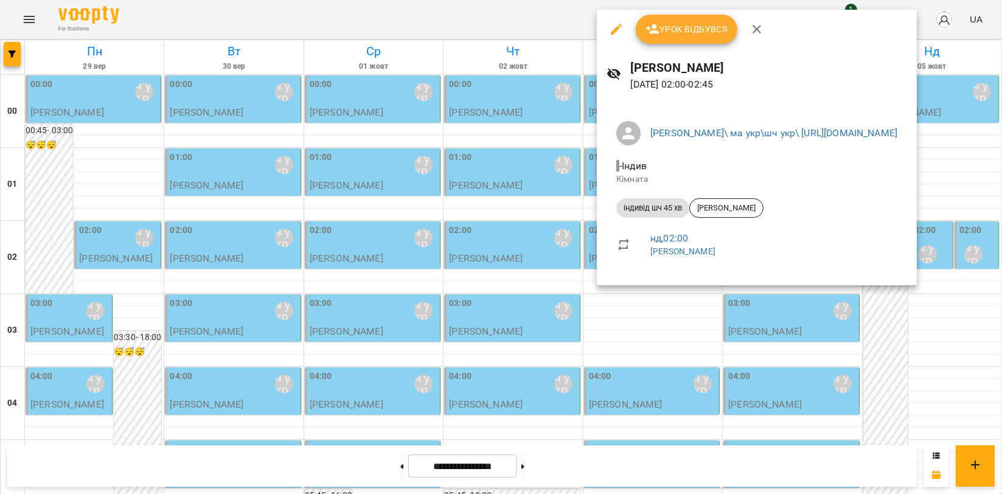
click at [758, 29] on icon "button" at bounding box center [757, 29] width 15 height 15
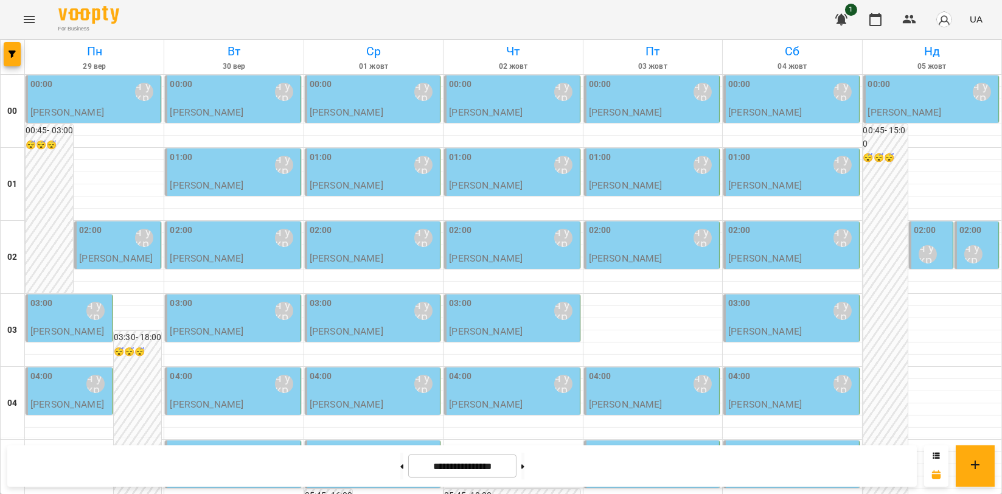
click at [964, 245] on div "[PERSON_NAME]\ ма укр\шч укр\ [URL][DOMAIN_NAME]" at bounding box center [973, 254] width 18 height 18
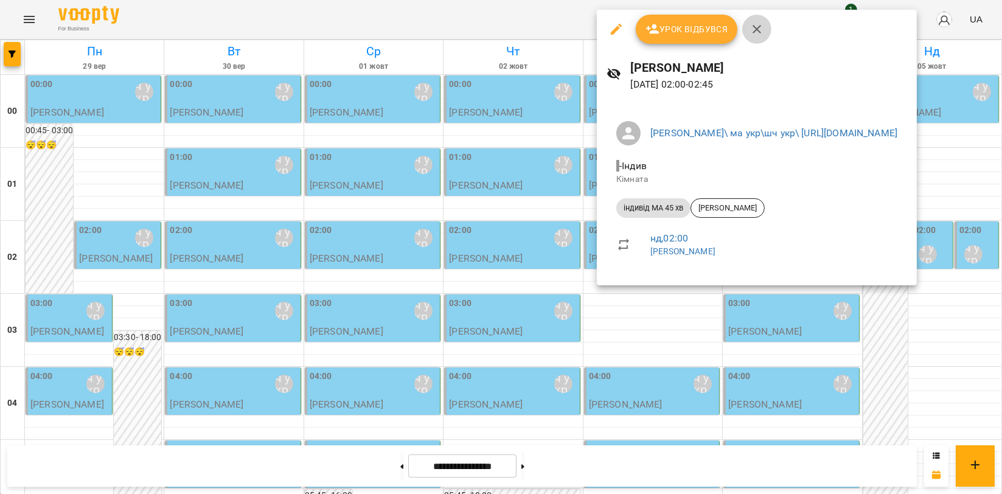
click at [763, 37] on button "button" at bounding box center [756, 29] width 29 height 29
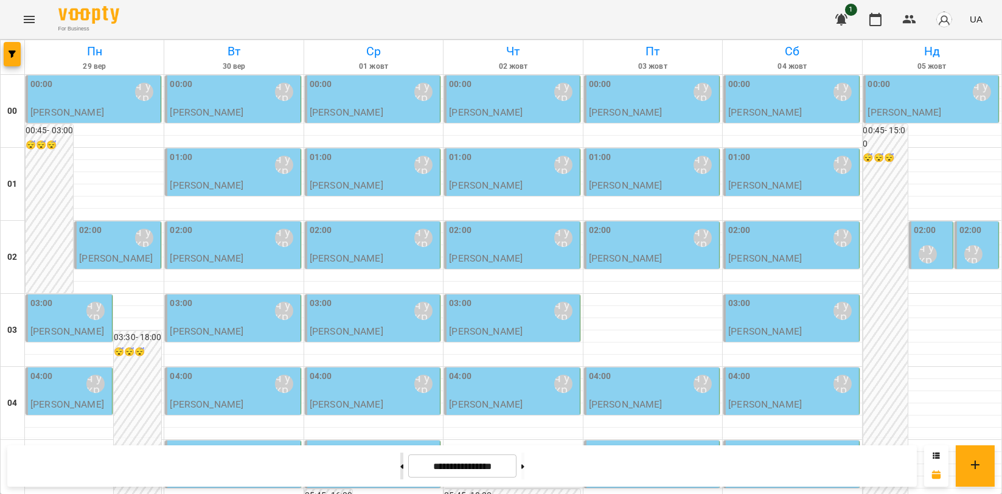
click at [400, 475] on button at bounding box center [401, 466] width 3 height 27
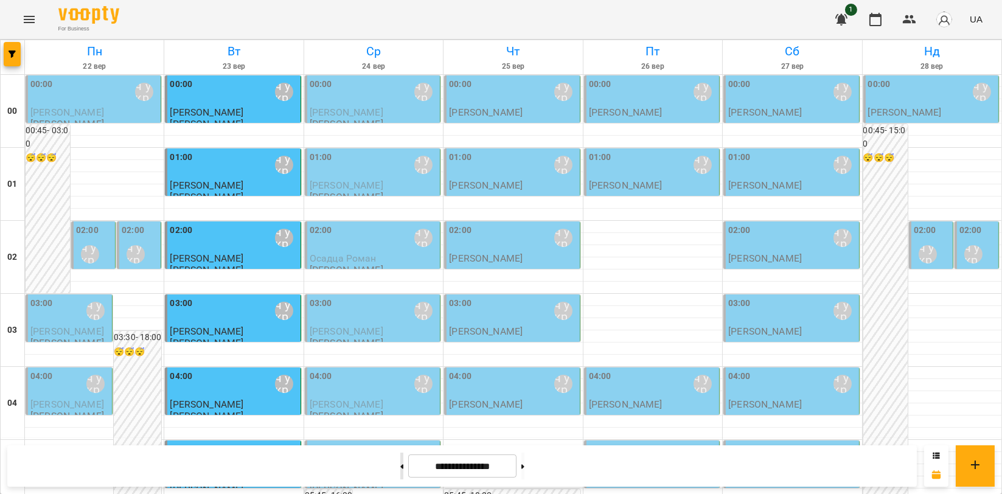
click at [400, 461] on button at bounding box center [401, 466] width 3 height 27
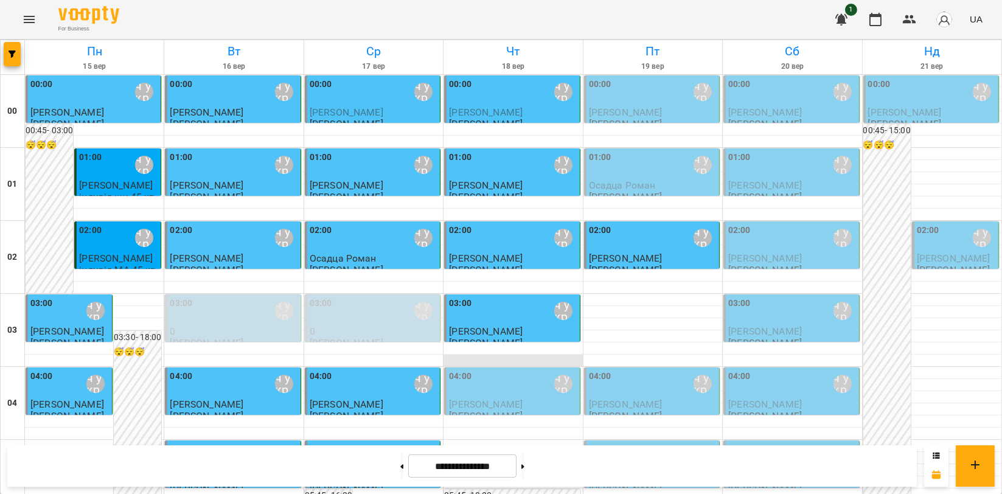
scroll to position [1388, 0]
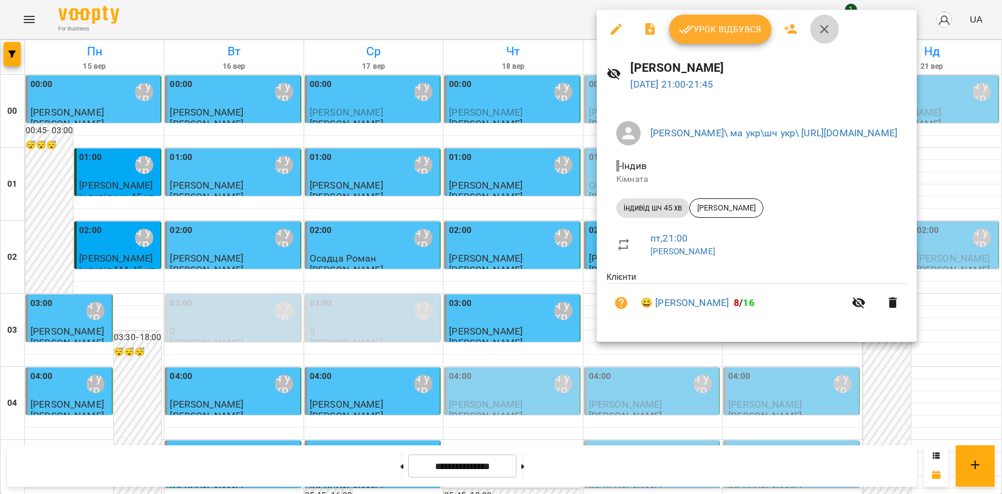
click at [823, 33] on icon "button" at bounding box center [824, 29] width 15 height 15
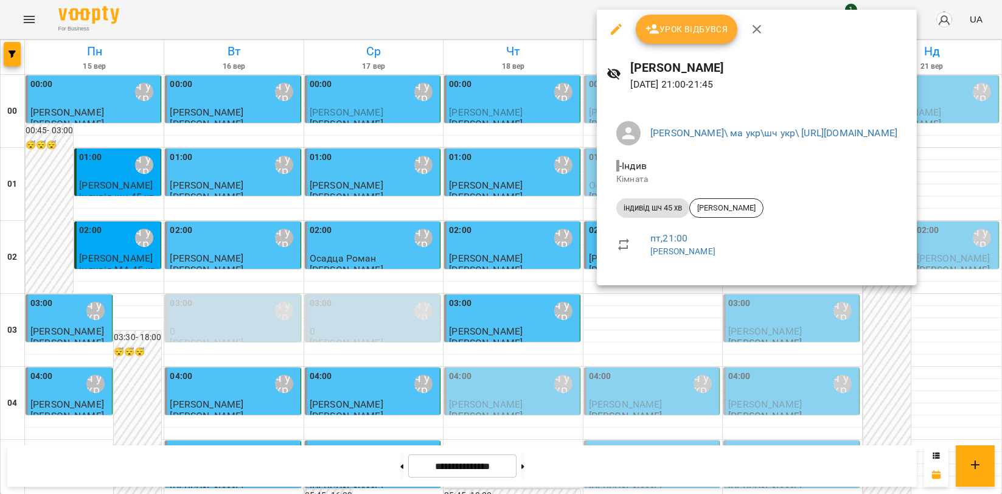
click at [753, 25] on icon "button" at bounding box center [757, 29] width 15 height 15
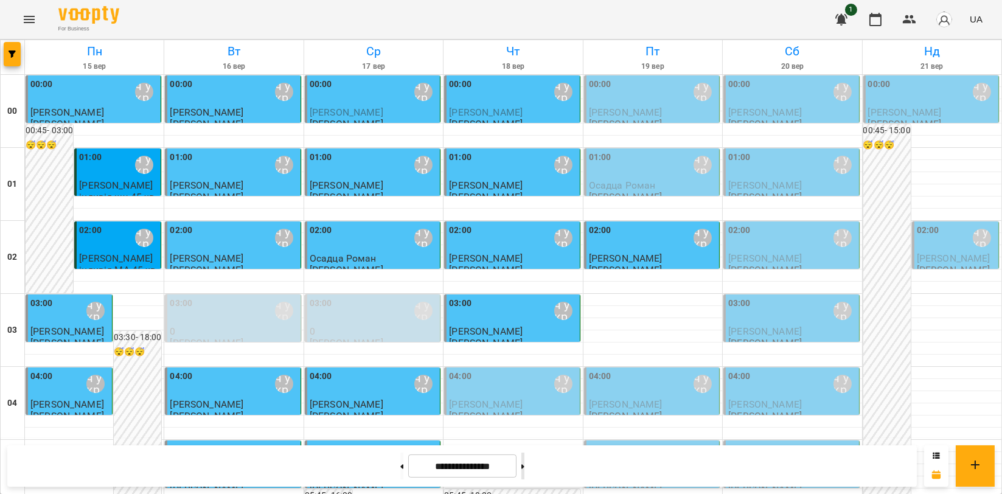
click at [524, 467] on button at bounding box center [522, 466] width 3 height 27
type input "**********"
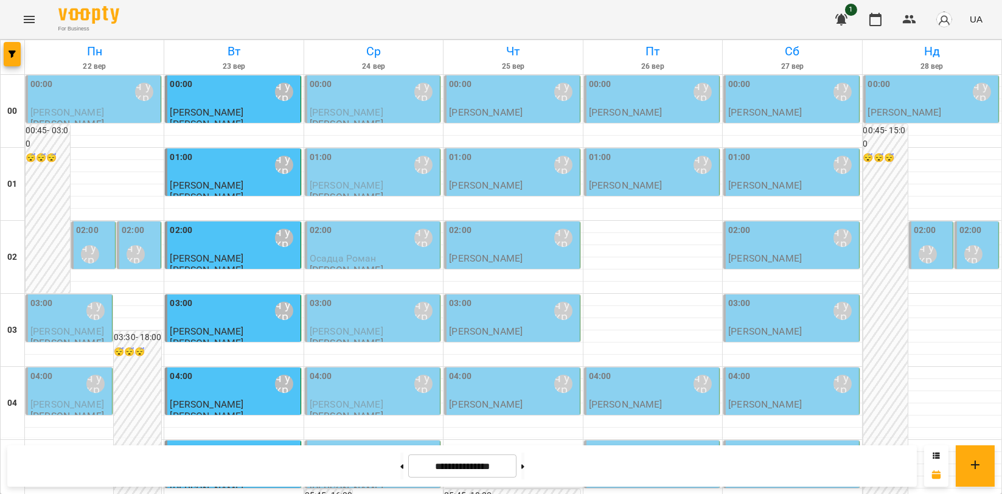
scroll to position [0, 0]
click at [919, 237] on label "02:00" at bounding box center [925, 230] width 23 height 13
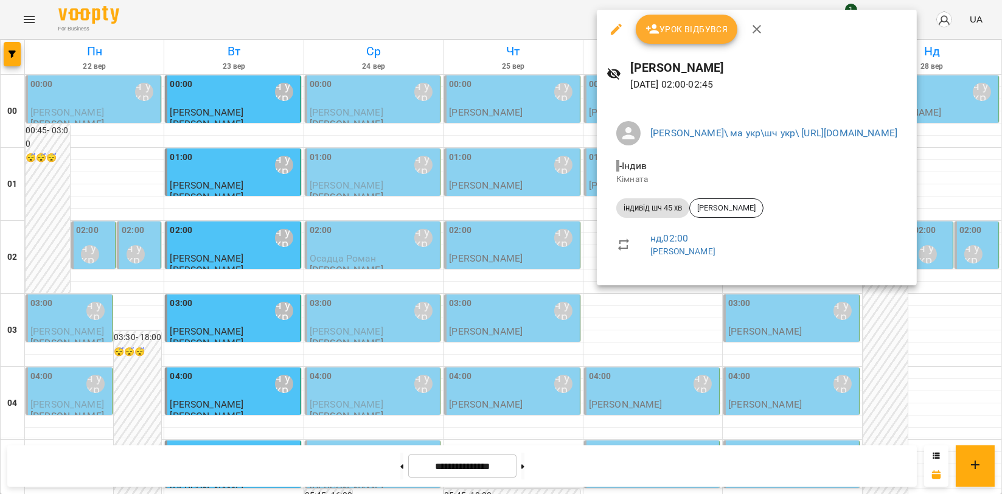
click at [757, 32] on icon "button" at bounding box center [757, 29] width 15 height 15
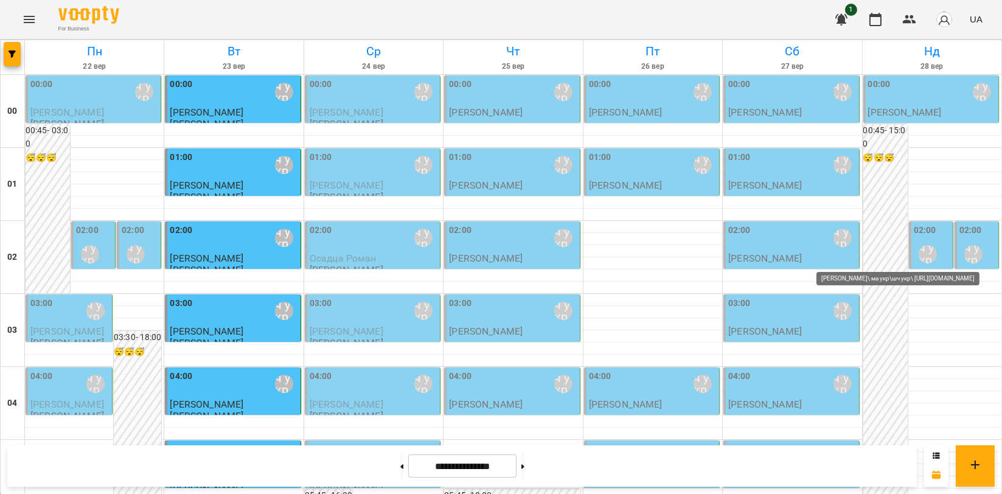
click at [967, 247] on div "[PERSON_NAME]\ ма укр\шч укр\ [URL][DOMAIN_NAME]" at bounding box center [973, 254] width 18 height 18
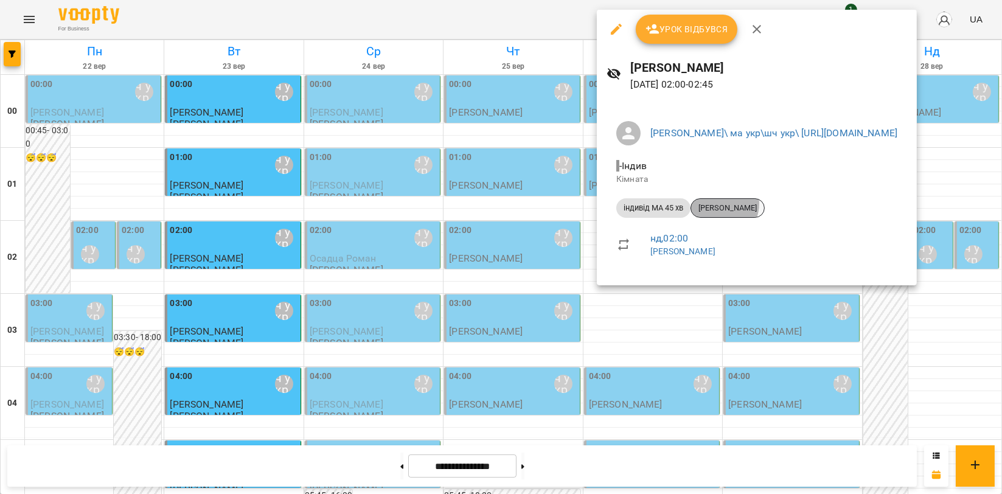
click at [720, 203] on span "[PERSON_NAME]" at bounding box center [727, 208] width 73 height 11
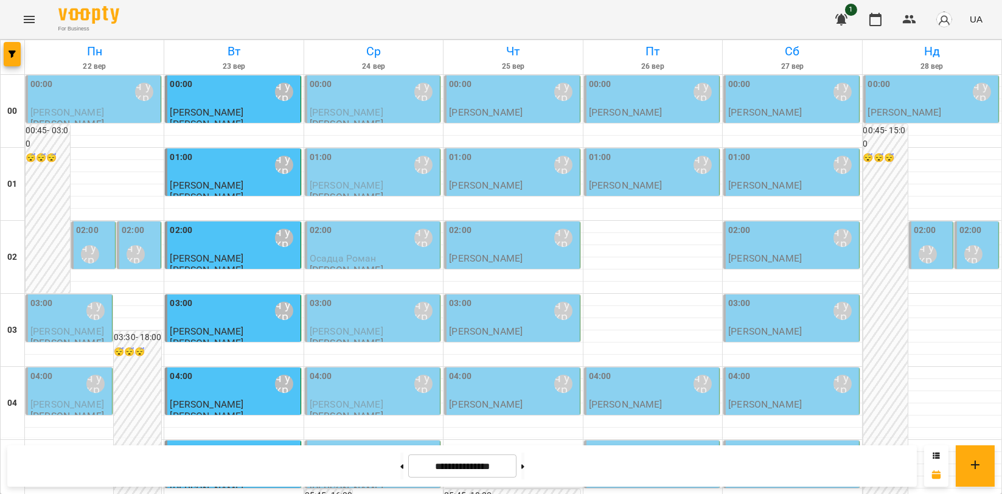
click at [125, 246] on div "[PERSON_NAME]\ ма укр\шч укр\ [URL][DOMAIN_NAME]" at bounding box center [136, 254] width 28 height 28
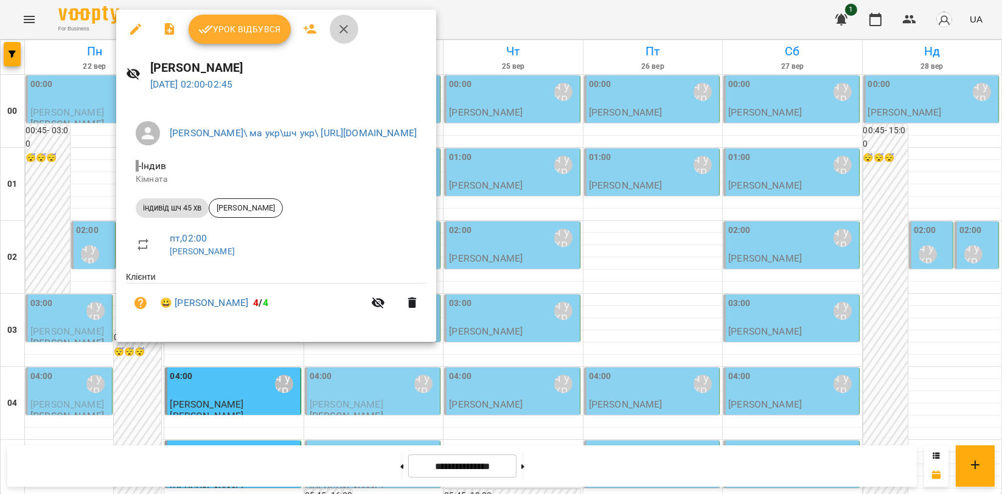
click at [342, 28] on icon "button" at bounding box center [343, 29] width 9 height 9
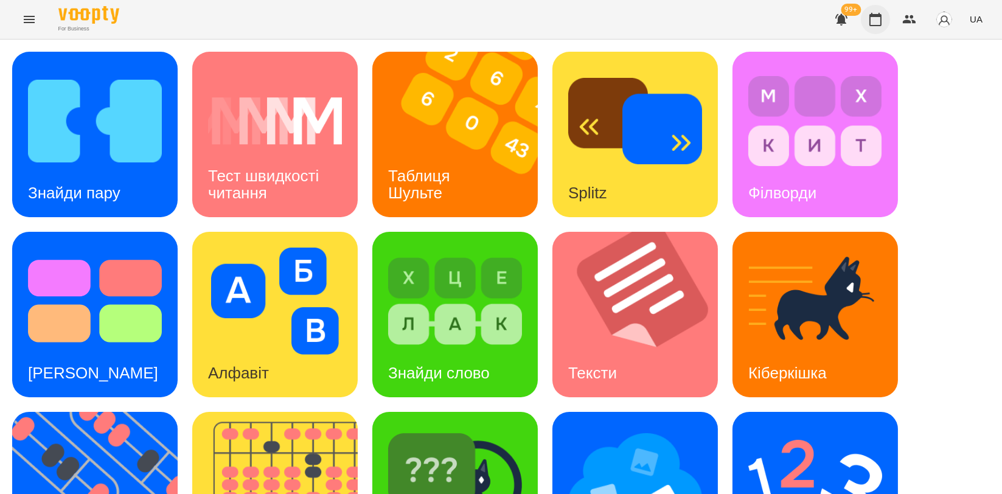
click at [883, 26] on icon "button" at bounding box center [875, 19] width 15 height 15
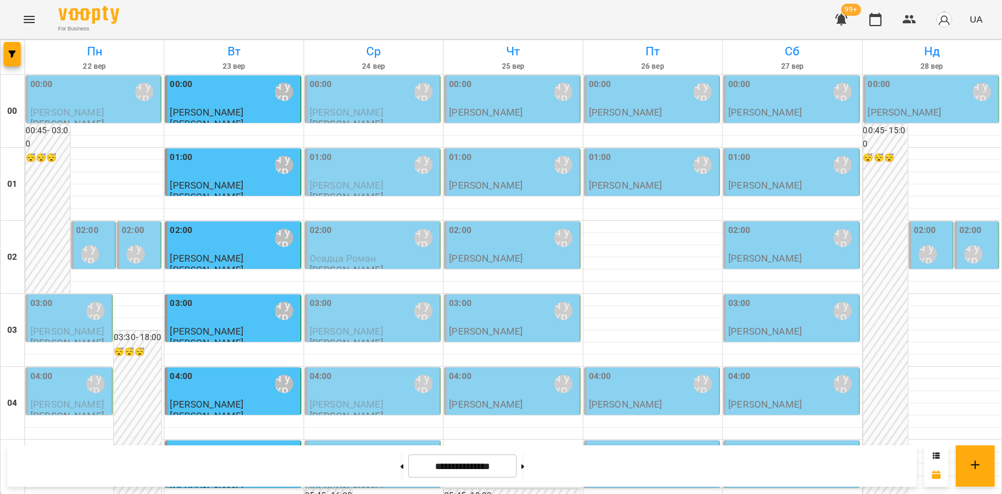
click at [933, 249] on div "02:00 [PERSON_NAME]\ ма укр\шч укр\ [URL][DOMAIN_NAME]" at bounding box center [932, 246] width 37 height 44
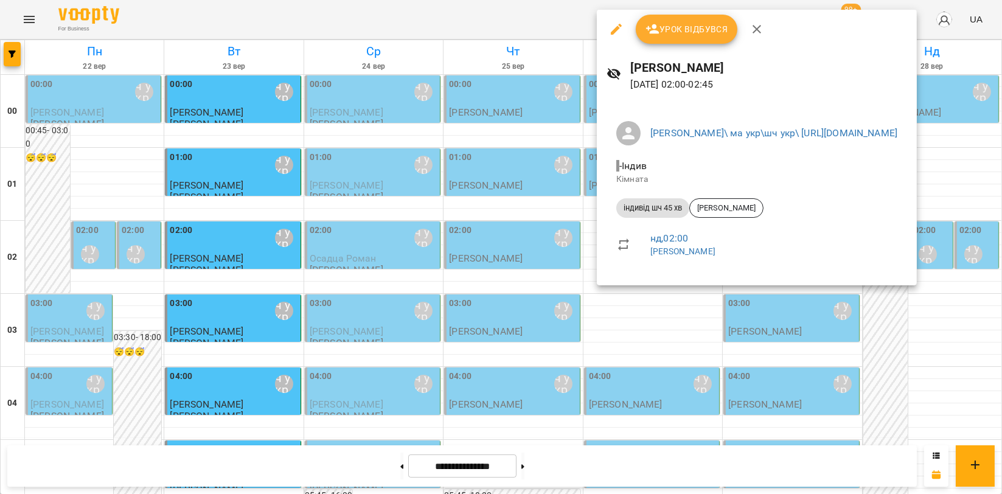
click at [753, 37] on button "button" at bounding box center [756, 29] width 29 height 29
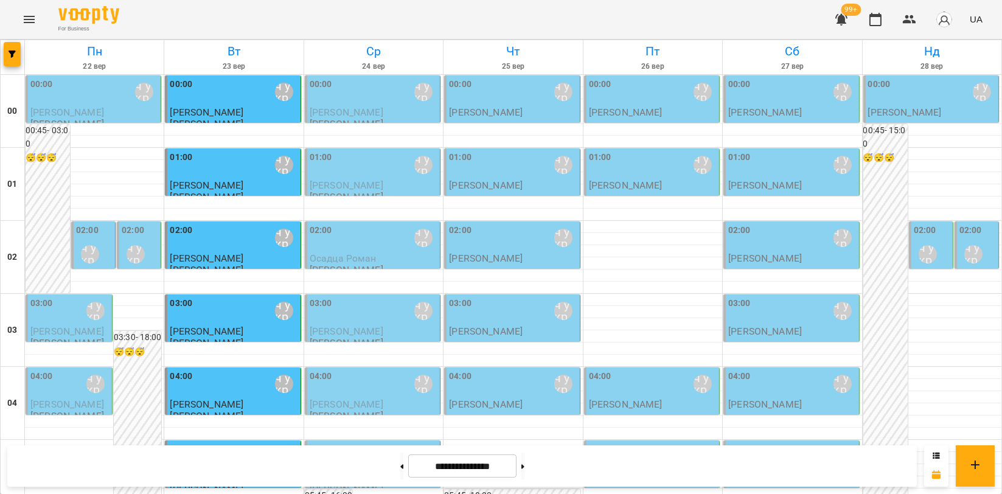
click at [962, 231] on label "02:00" at bounding box center [970, 230] width 23 height 13
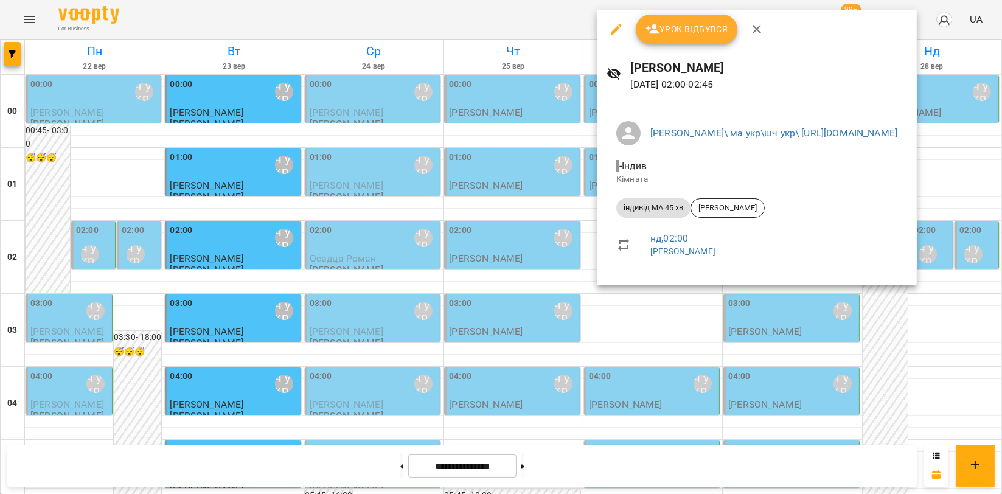
click at [757, 32] on icon "button" at bounding box center [757, 29] width 9 height 9
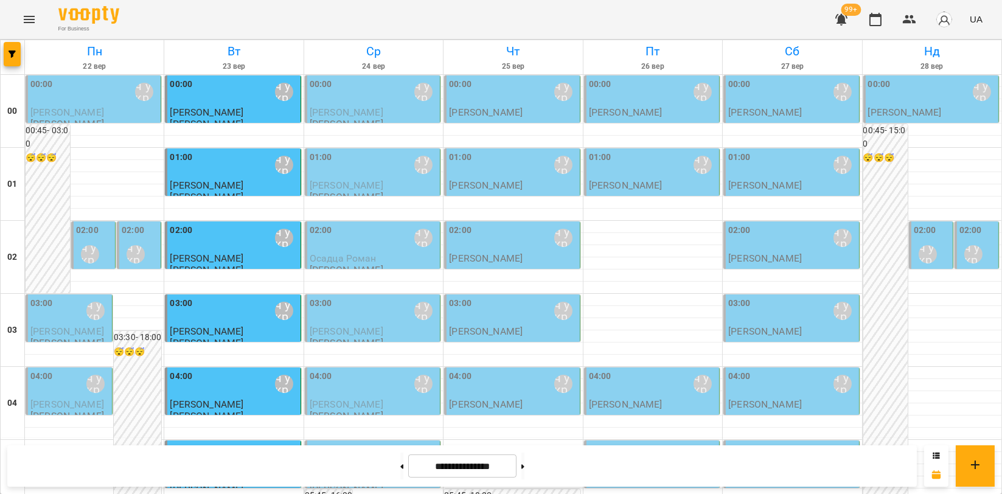
click at [95, 252] on div "[PERSON_NAME]\ ма укр\шч укр\ [URL][DOMAIN_NAME]" at bounding box center [90, 254] width 18 height 18
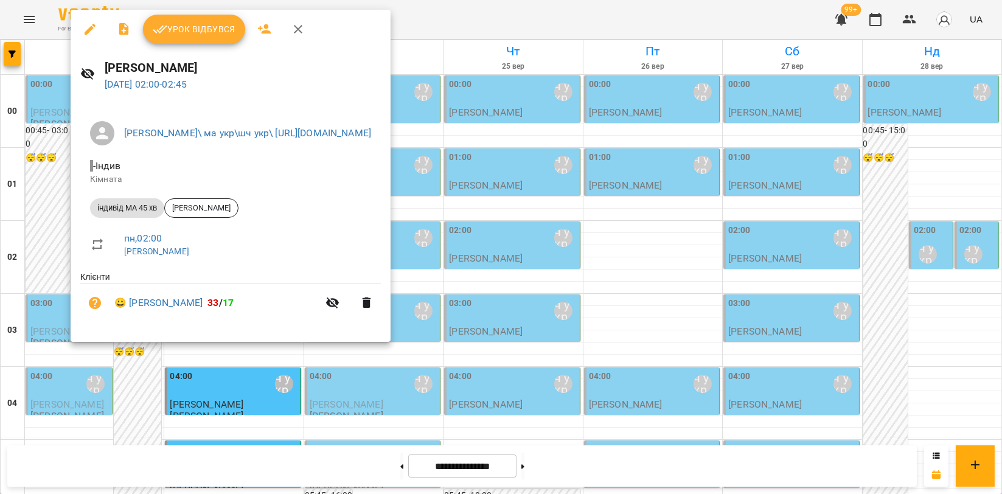
click at [294, 33] on icon "button" at bounding box center [298, 29] width 9 height 9
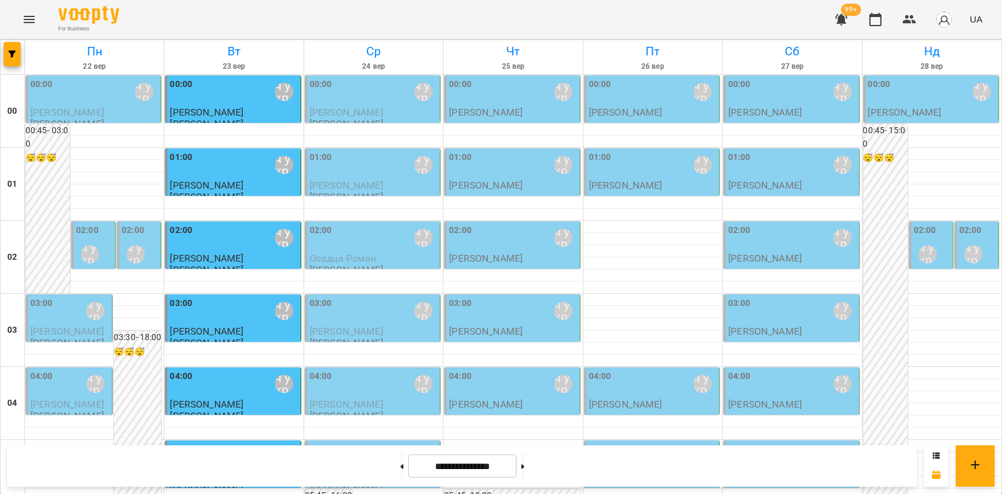
click at [144, 247] on div "[PERSON_NAME]\ ма укр\шч укр\ [URL][DOMAIN_NAME]" at bounding box center [136, 254] width 28 height 28
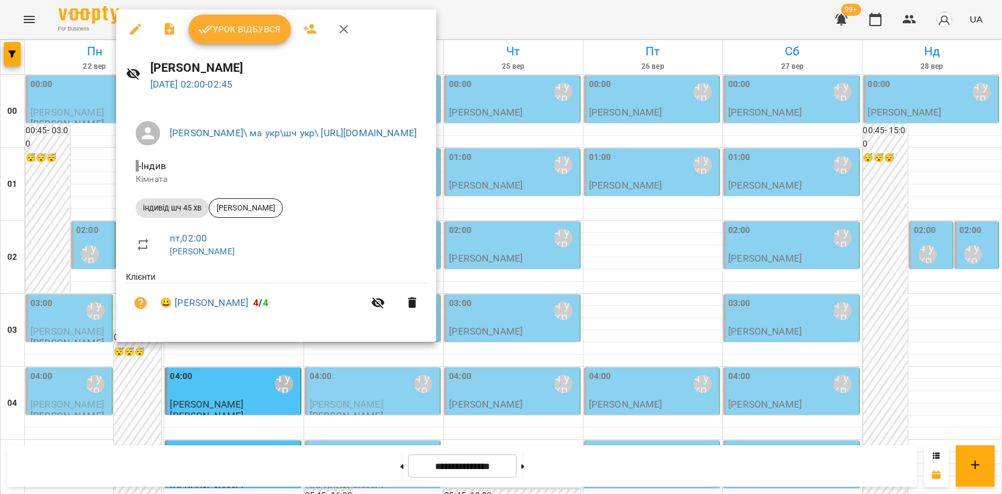
click at [336, 30] on icon "button" at bounding box center [343, 29] width 15 height 15
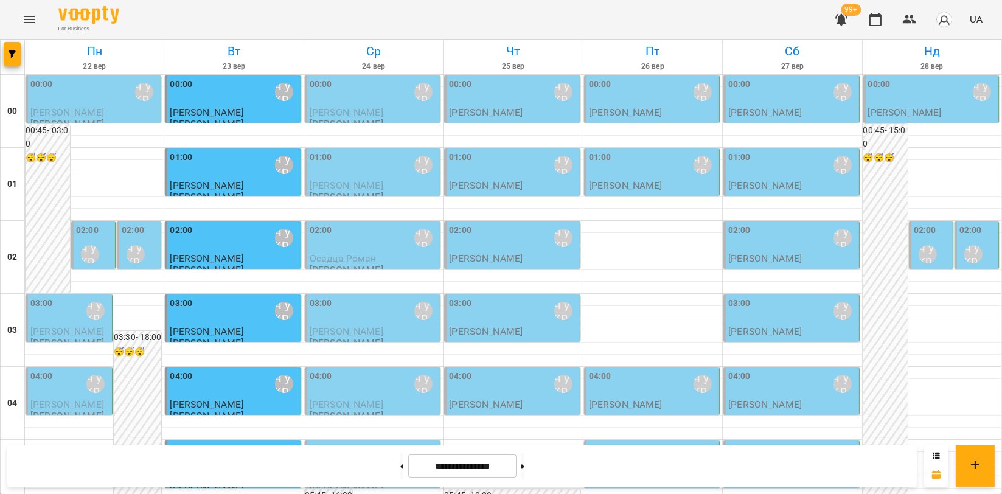
scroll to position [1388, 0]
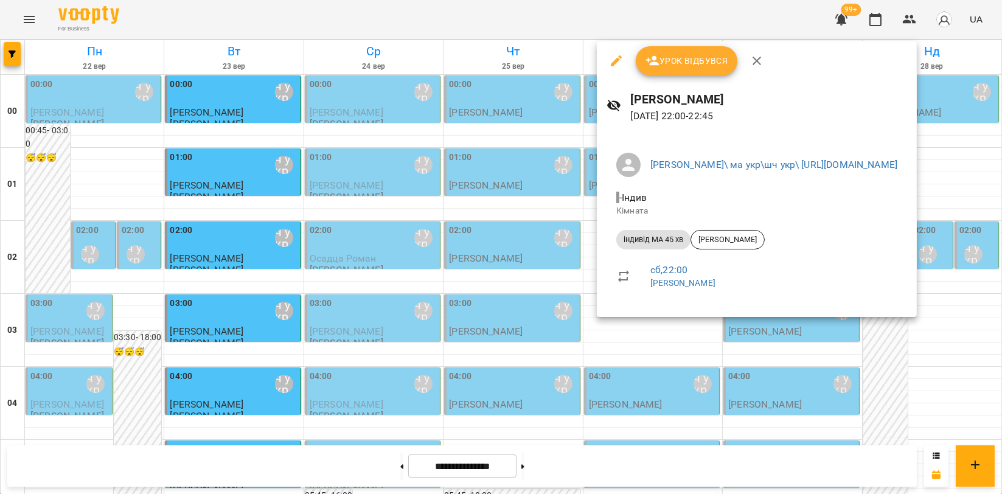
click at [761, 62] on icon "button" at bounding box center [757, 61] width 15 height 15
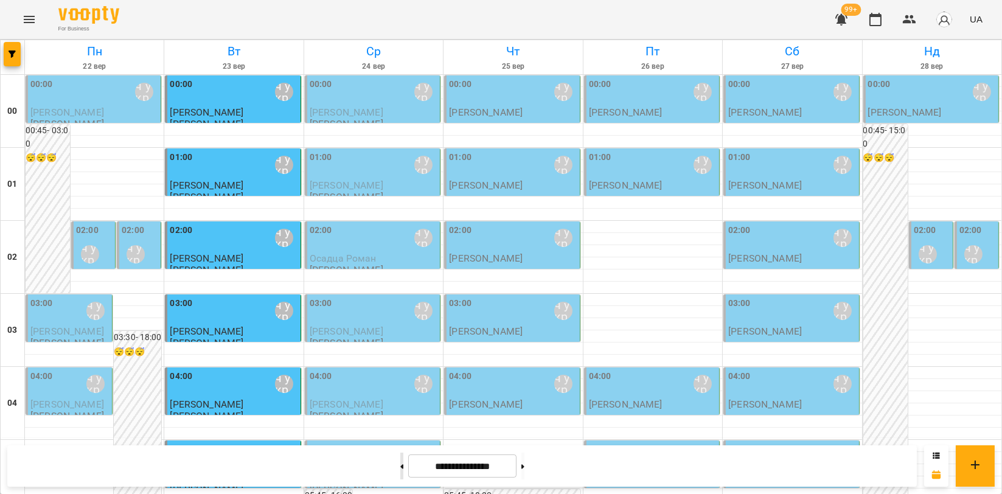
click at [400, 466] on button at bounding box center [401, 466] width 3 height 27
type input "**********"
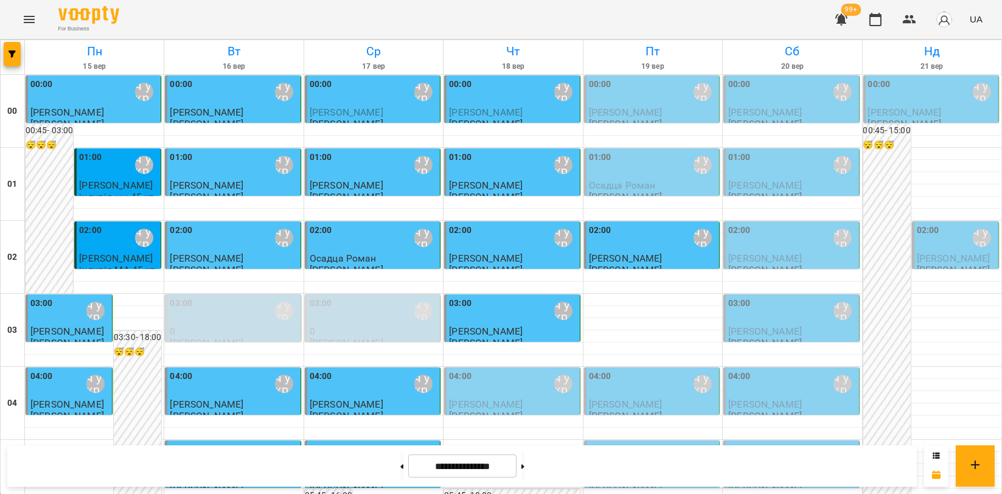
scroll to position [68, 0]
click at [516, 370] on div "04:00 [PERSON_NAME]\ ма укр\шч укр\ [URL][DOMAIN_NAME]" at bounding box center [513, 384] width 128 height 28
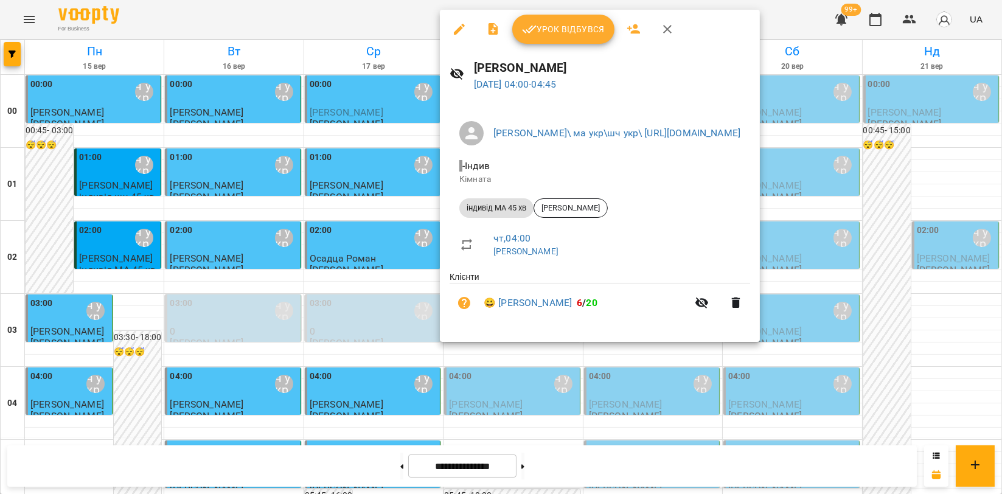
click at [533, 18] on button "Урок відбувся" at bounding box center [563, 29] width 102 height 29
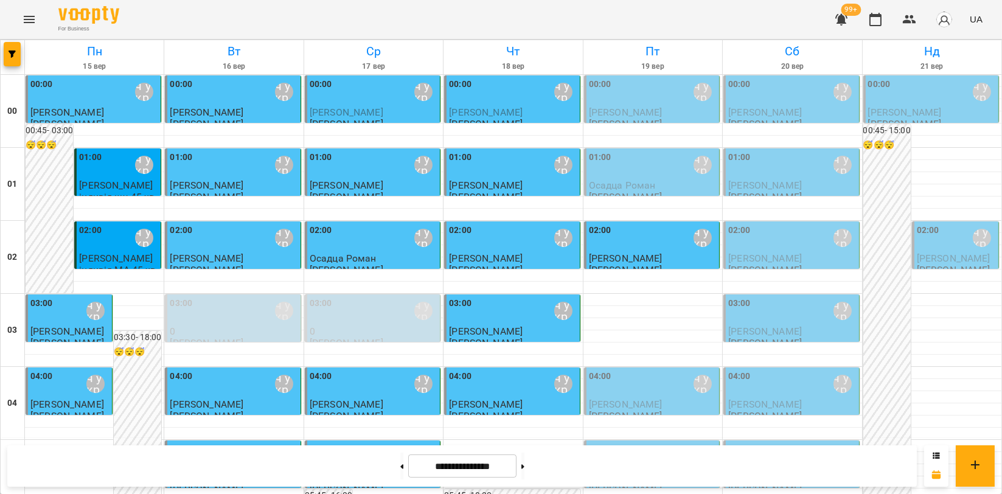
scroll to position [1388, 0]
